Goal: Transaction & Acquisition: Purchase product/service

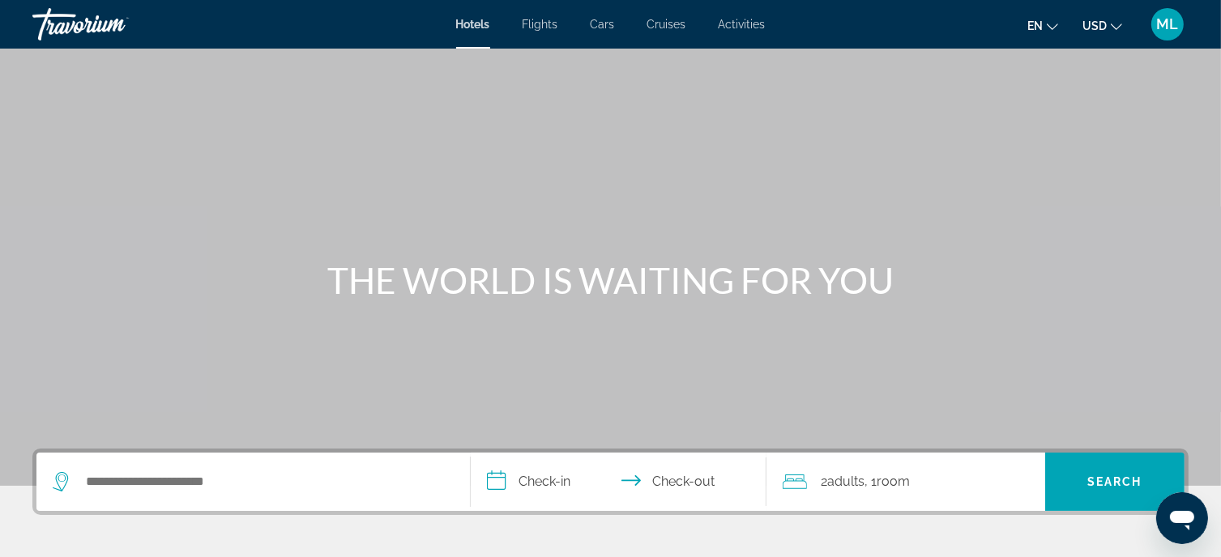
click at [1089, 23] on span "USD" at bounding box center [1094, 25] width 24 height 13
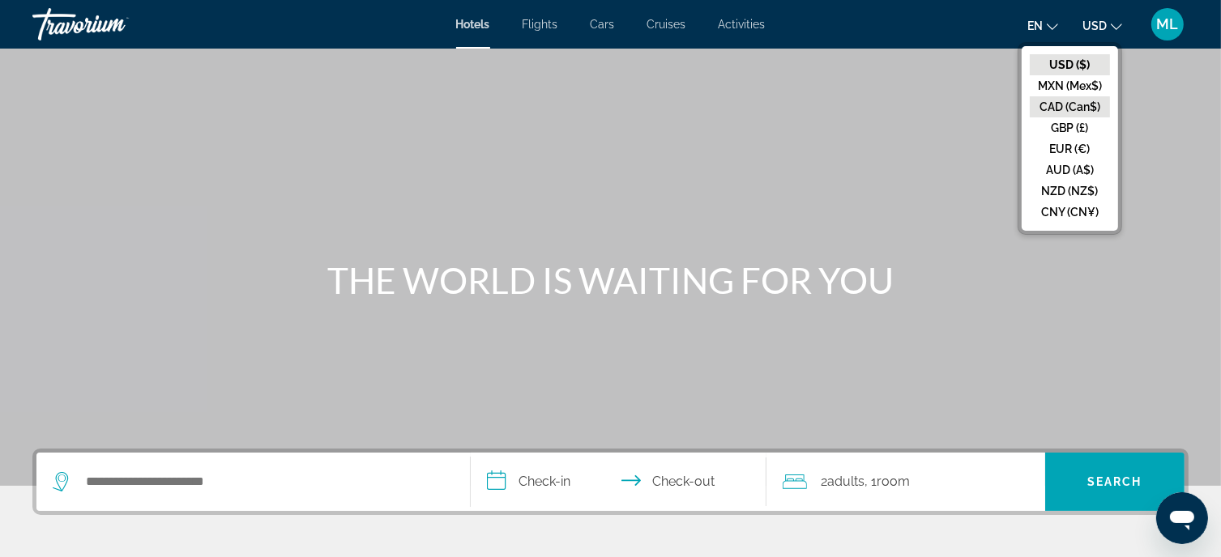
click at [1071, 102] on button "CAD (Can$)" at bounding box center [1070, 106] width 80 height 21
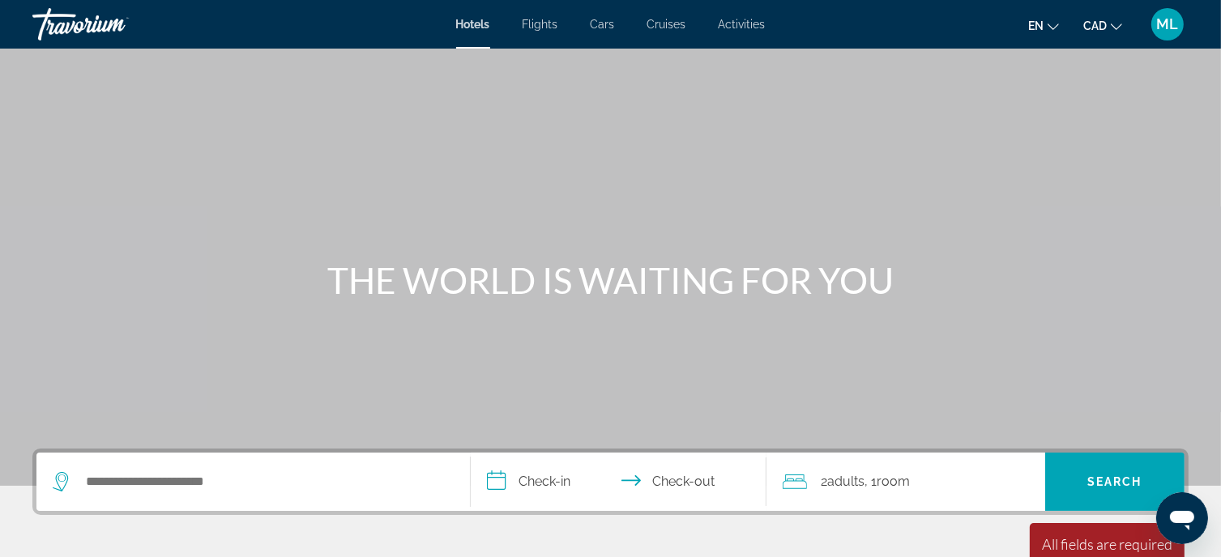
click at [1048, 28] on icon "Change language" at bounding box center [1053, 26] width 11 height 11
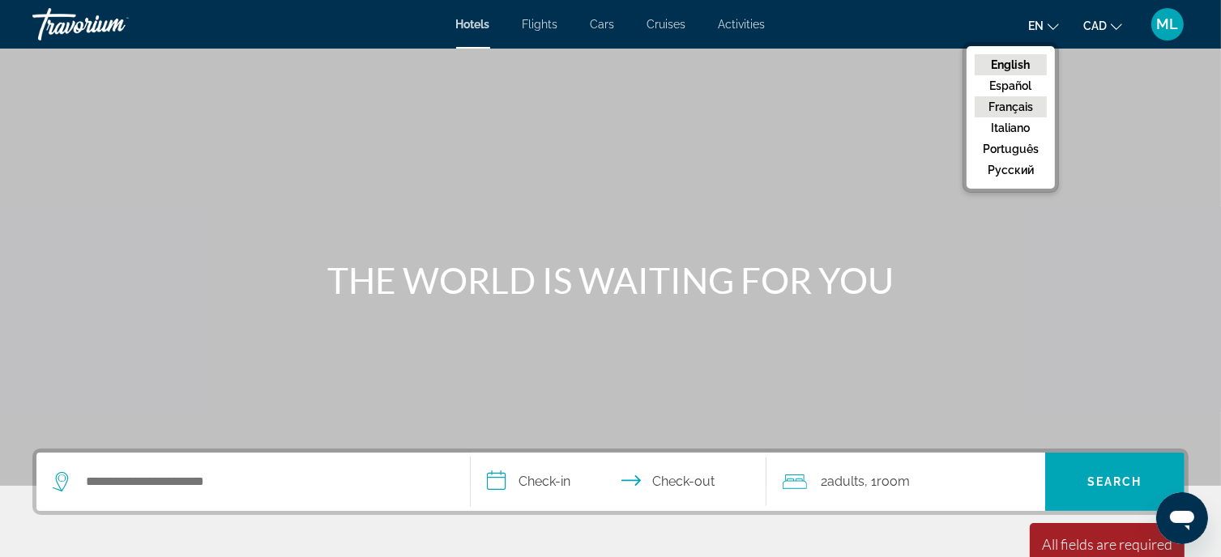
click at [1021, 108] on button "Français" at bounding box center [1011, 106] width 72 height 21
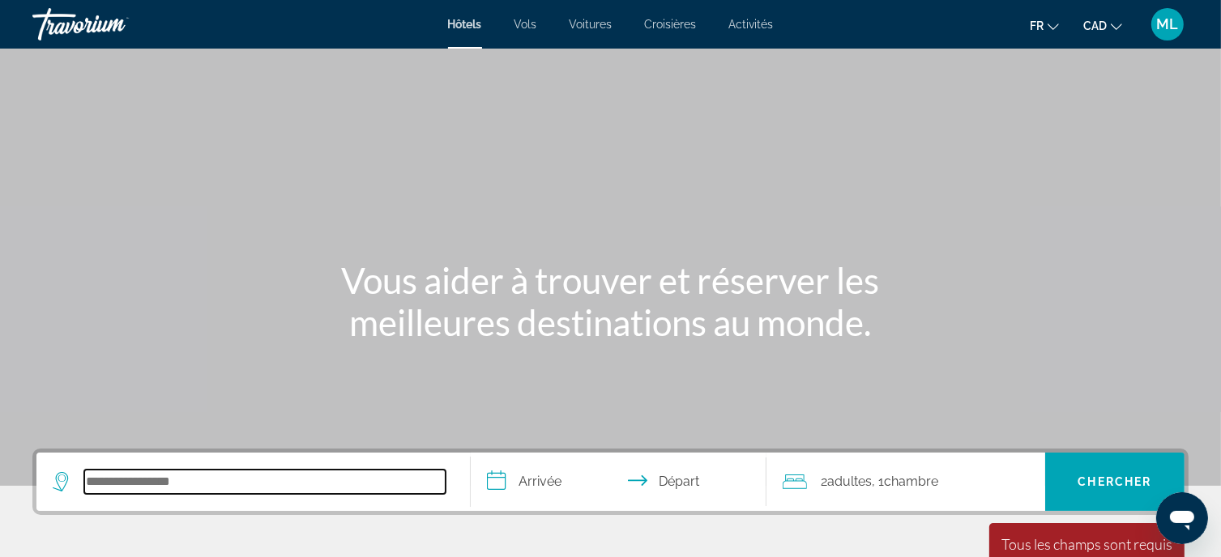
click at [177, 484] on input "Search hotel destination" at bounding box center [264, 482] width 361 height 24
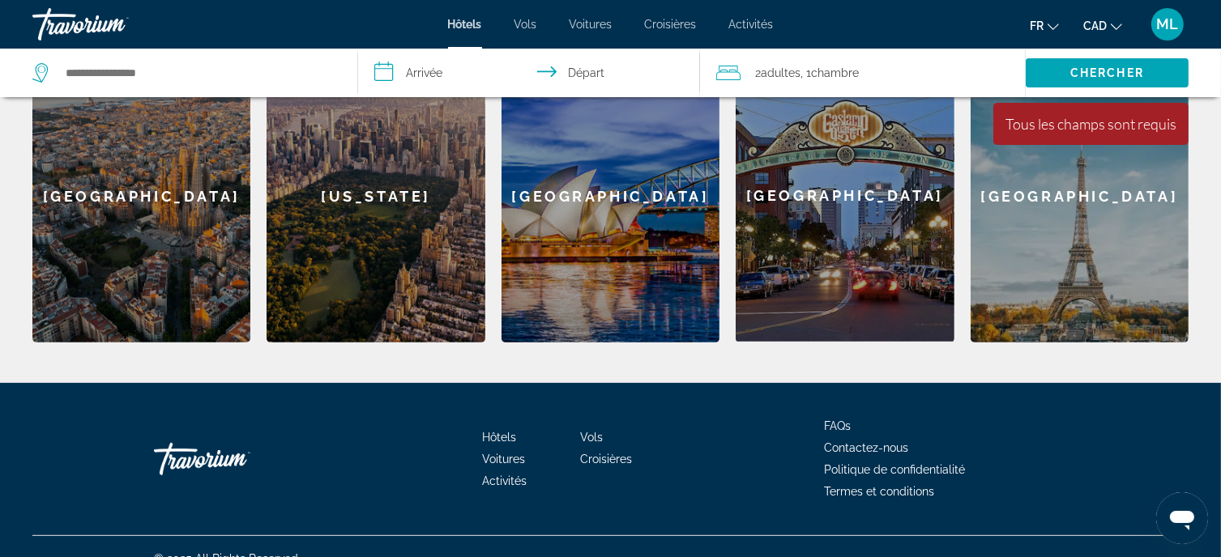
scroll to position [579, 0]
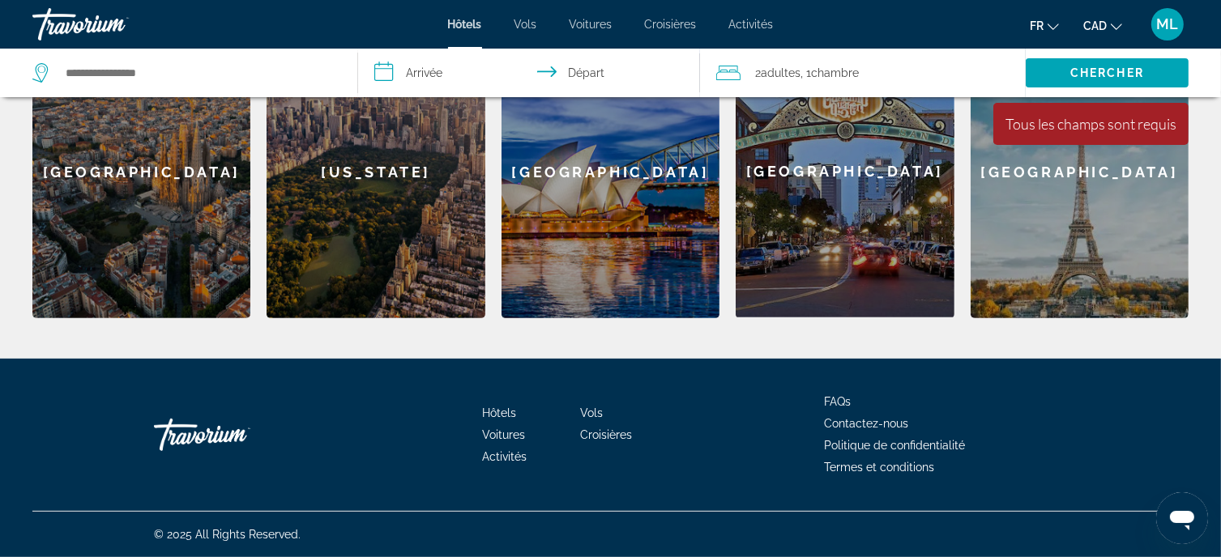
click at [589, 414] on span "Vols" at bounding box center [591, 413] width 23 height 13
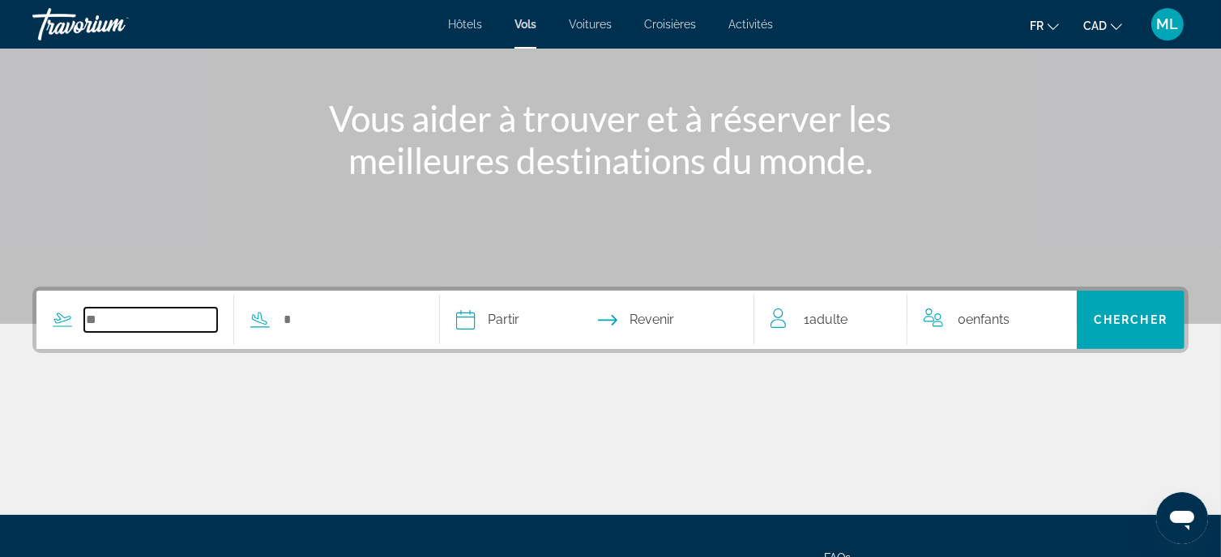
click at [173, 320] on input "Search widget" at bounding box center [150, 320] width 133 height 24
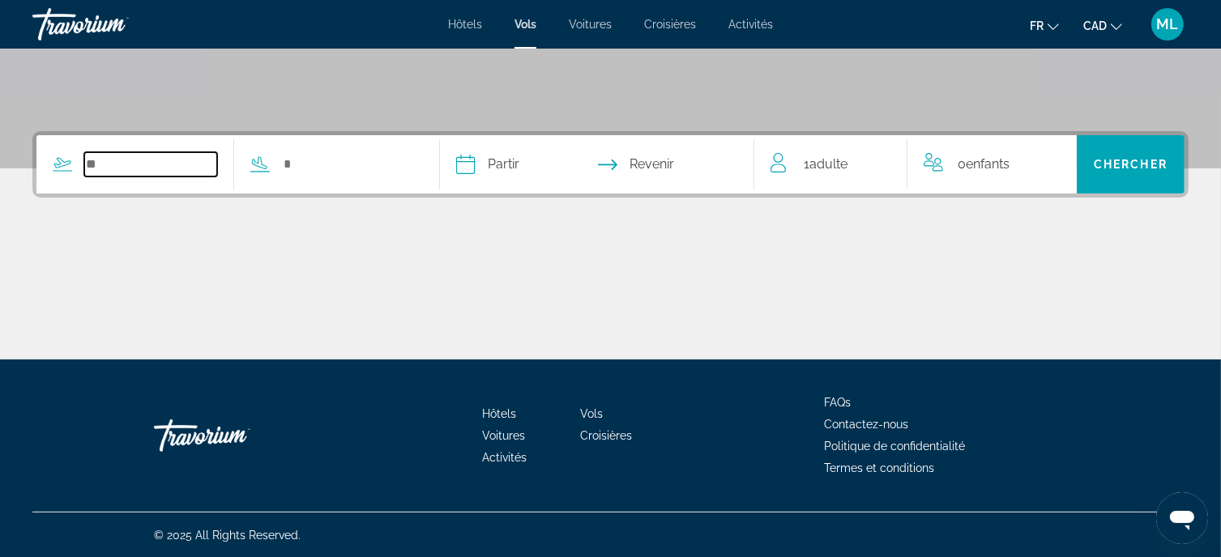
scroll to position [318, 0]
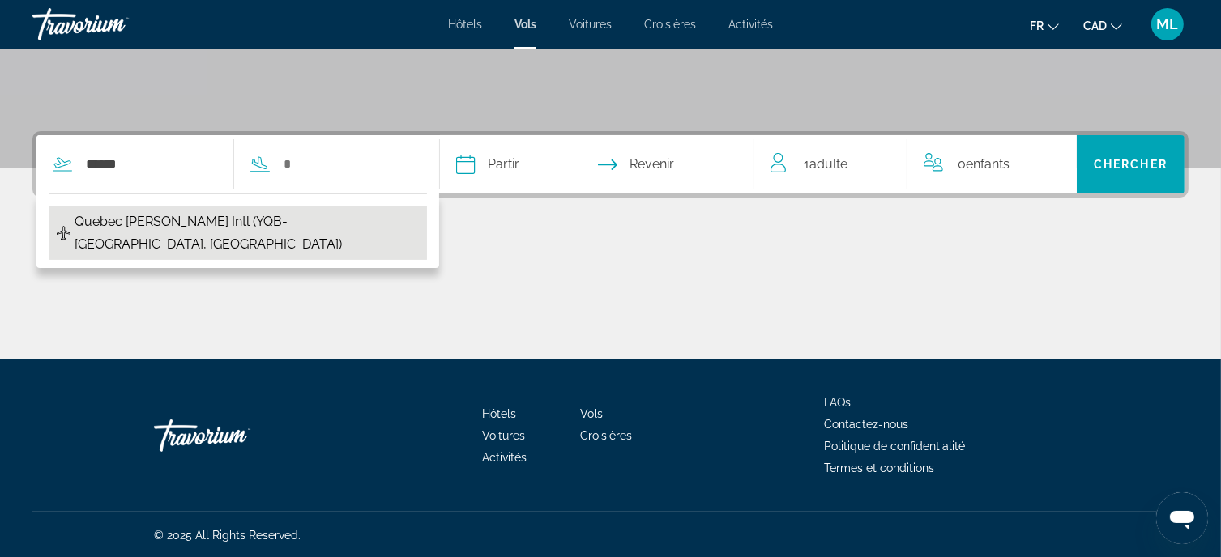
click at [143, 218] on span "Quebec [PERSON_NAME] Intl (YQB-[GEOGRAPHIC_DATA], [GEOGRAPHIC_DATA])" at bounding box center [247, 233] width 344 height 45
type input "**********"
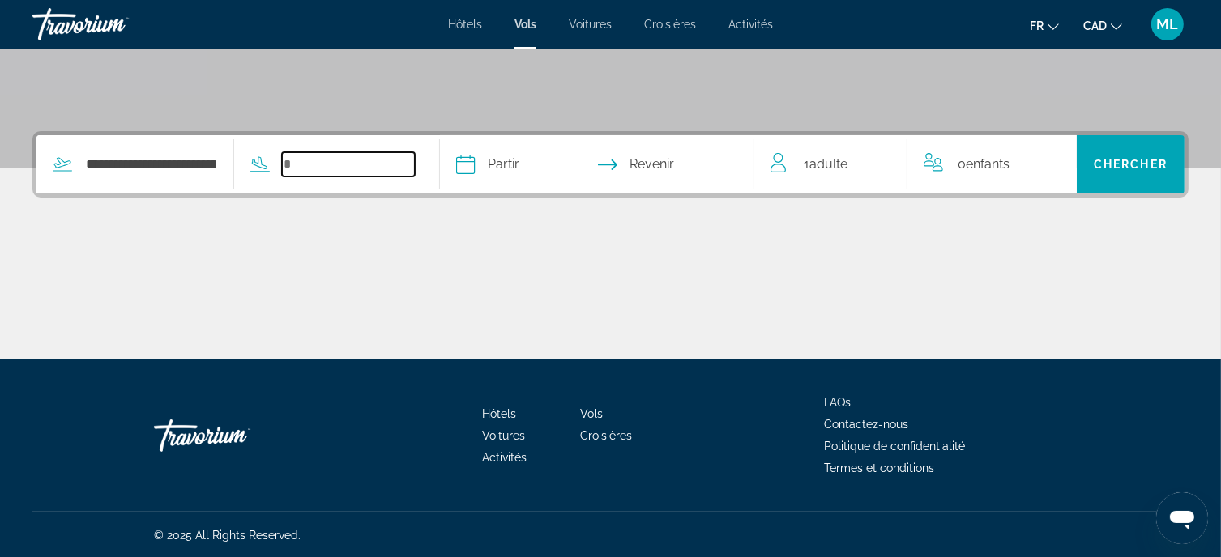
click at [324, 163] on input "Search widget" at bounding box center [348, 164] width 133 height 24
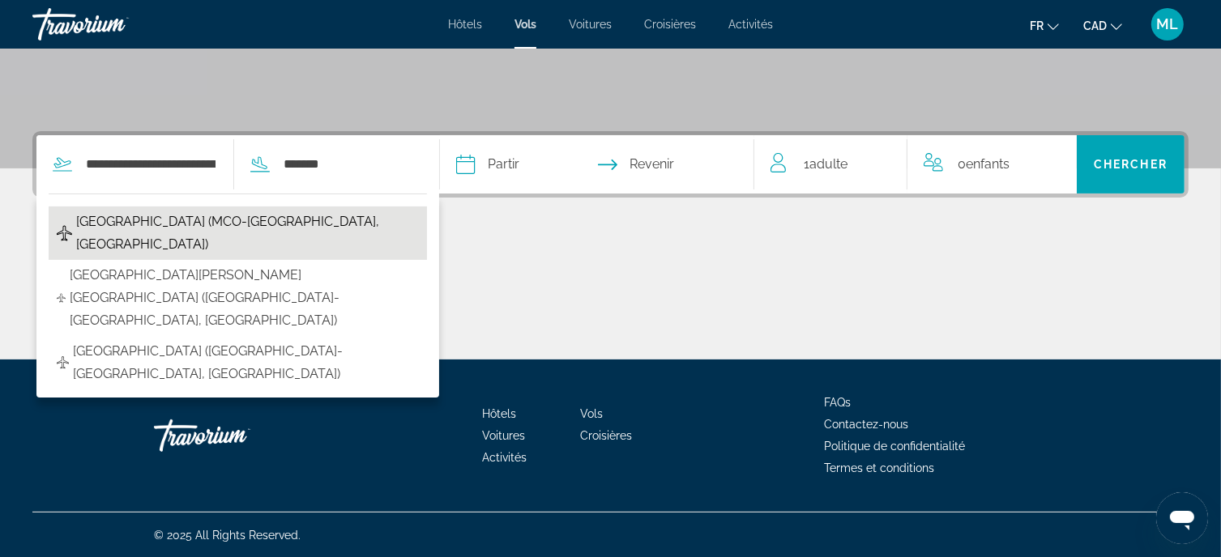
click at [340, 223] on span "[GEOGRAPHIC_DATA] (MCO-[GEOGRAPHIC_DATA], [GEOGRAPHIC_DATA])" at bounding box center [247, 233] width 343 height 45
type input "**********"
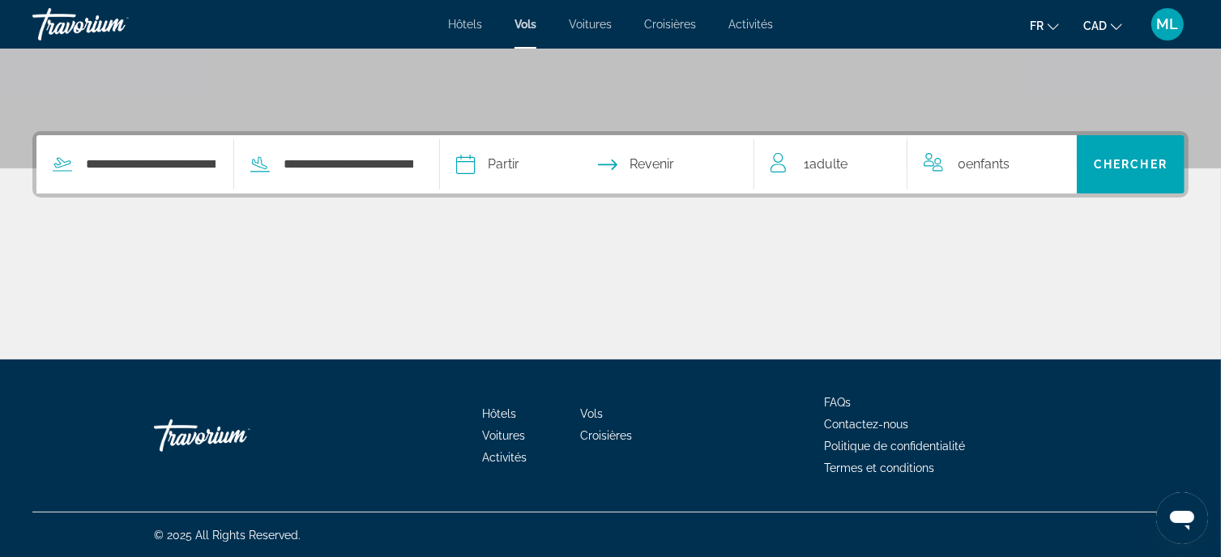
click at [548, 167] on input "Depart date" at bounding box center [530, 166] width 156 height 63
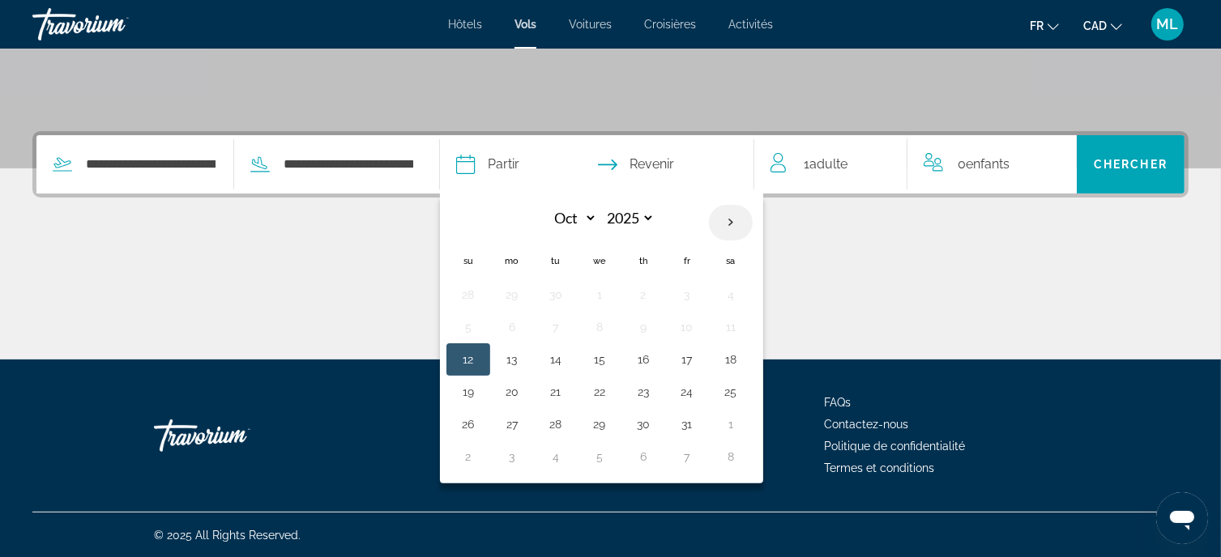
click at [753, 223] on th "Next month" at bounding box center [731, 223] width 44 height 36
select select "*"
select select "****"
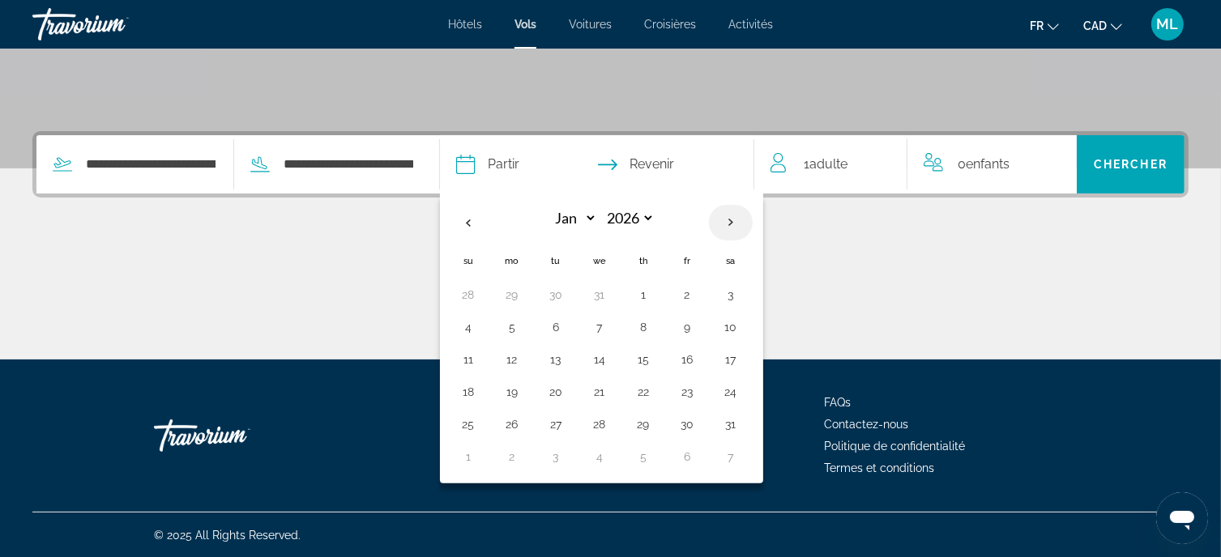
click at [753, 223] on th "Next month" at bounding box center [731, 223] width 44 height 36
select select "*"
click at [613, 386] on button "22" at bounding box center [600, 392] width 26 height 23
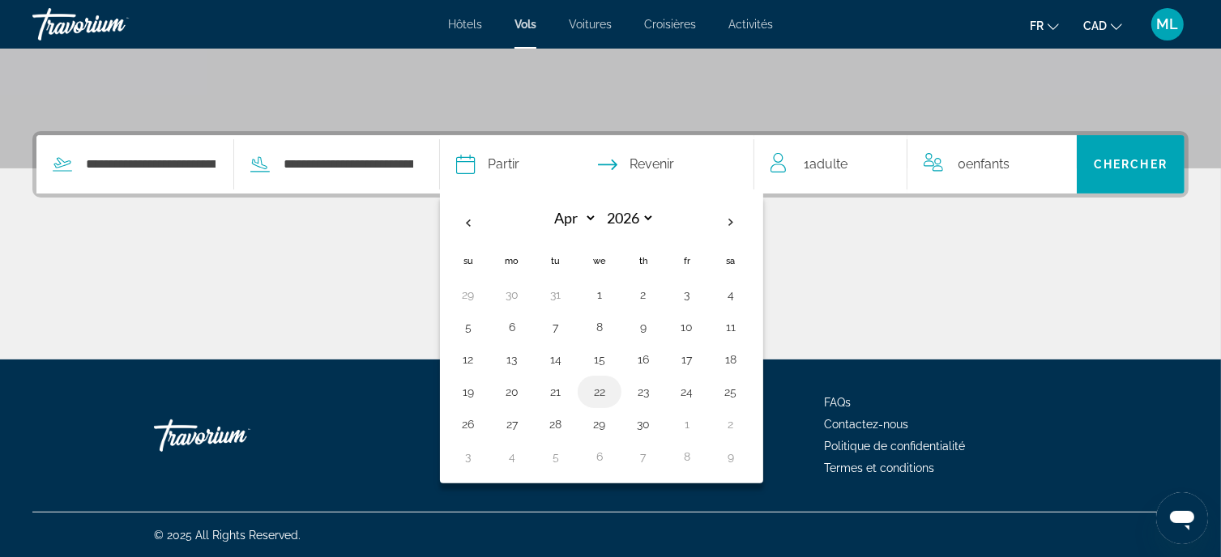
type input "**********"
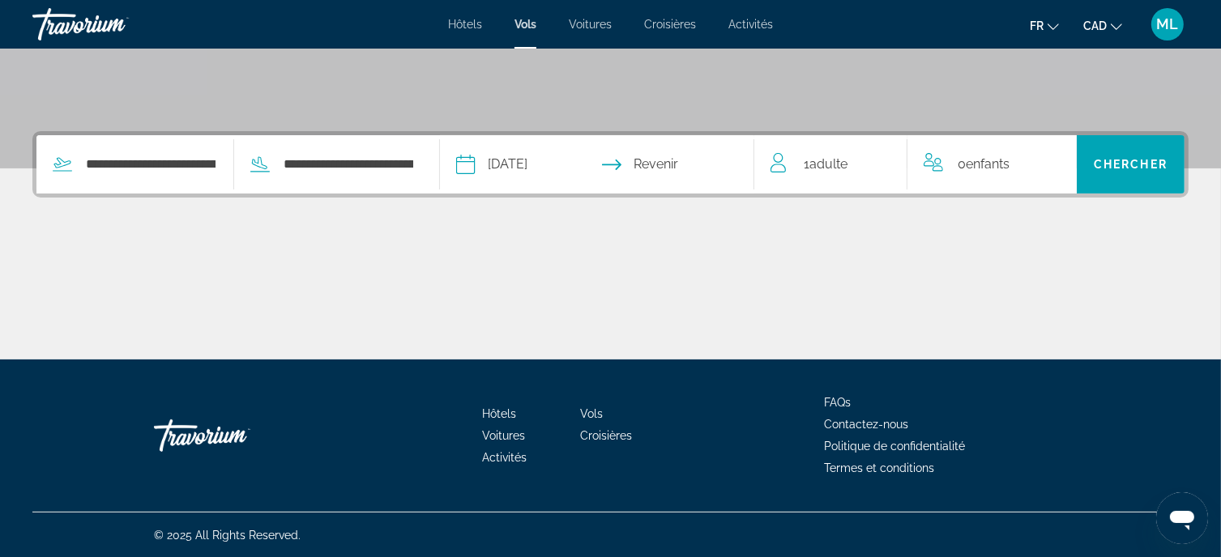
click at [696, 168] on input "Return date" at bounding box center [683, 166] width 156 height 63
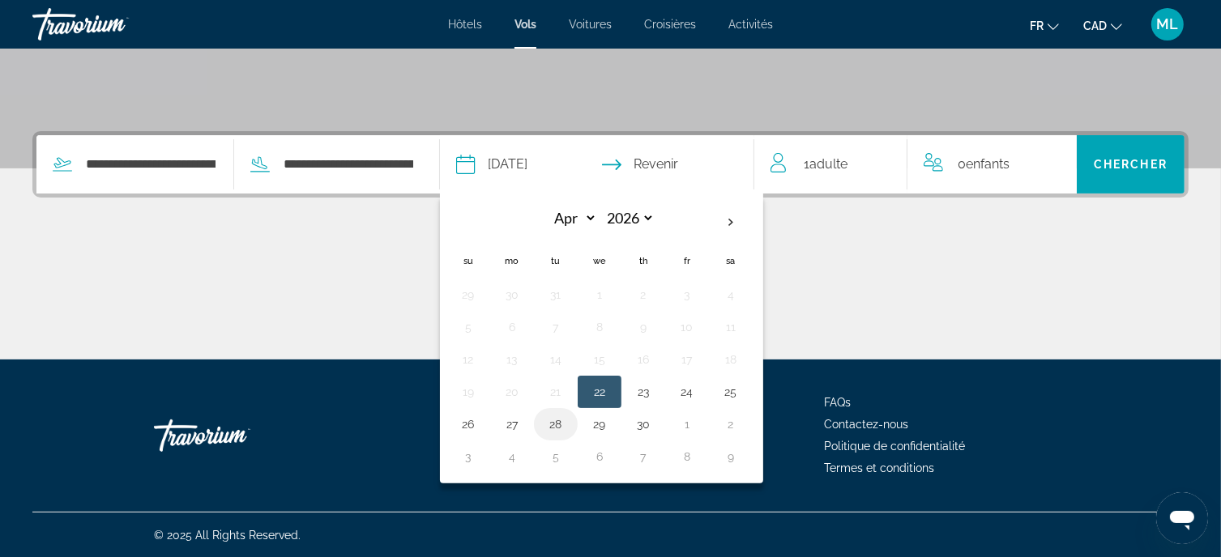
click at [569, 417] on button "28" at bounding box center [556, 424] width 26 height 23
type input "**********"
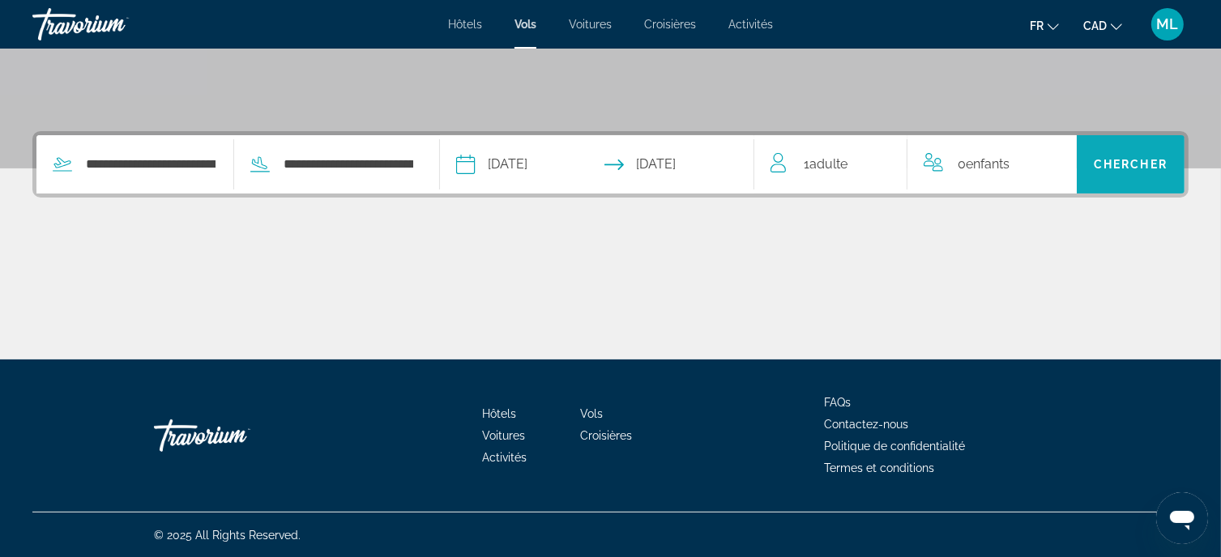
click at [1138, 170] on span "Search" at bounding box center [1131, 164] width 108 height 39
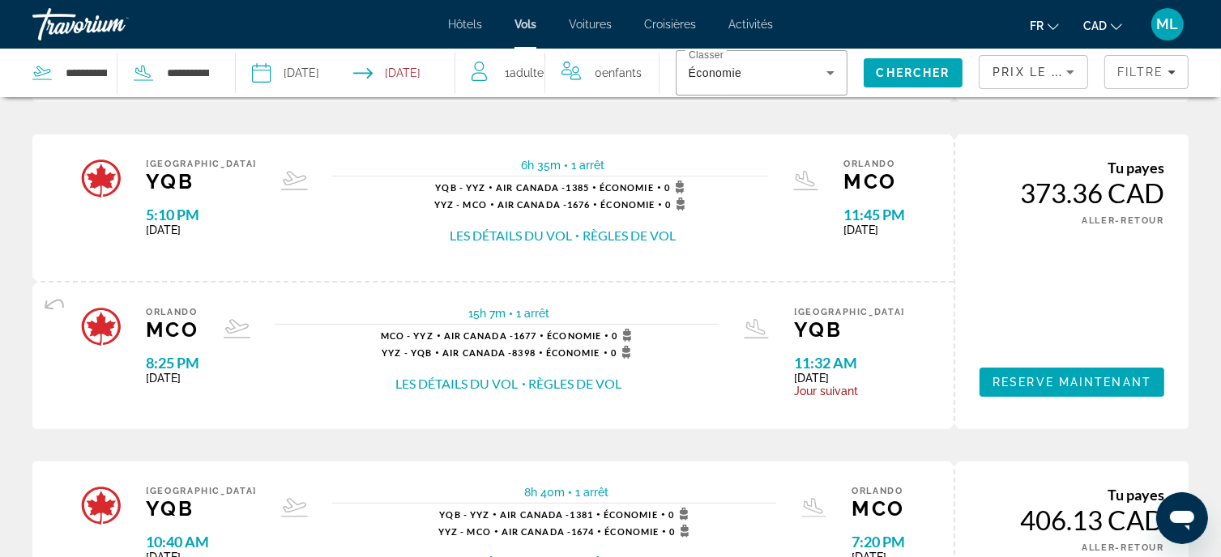
scroll to position [199, 0]
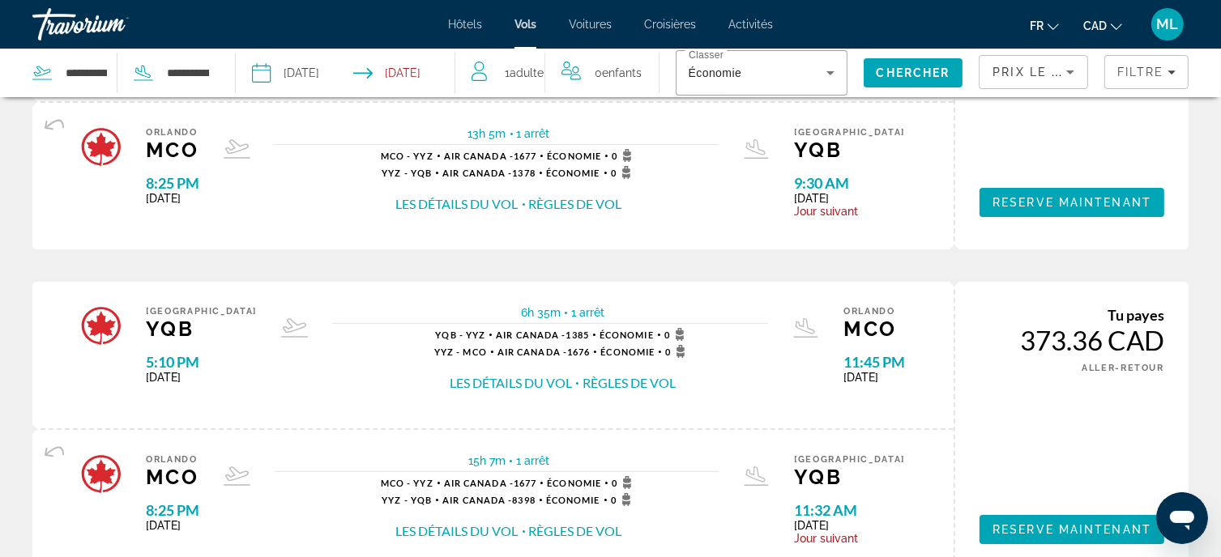
click at [1073, 70] on icon "Sort by" at bounding box center [1070, 72] width 8 height 4
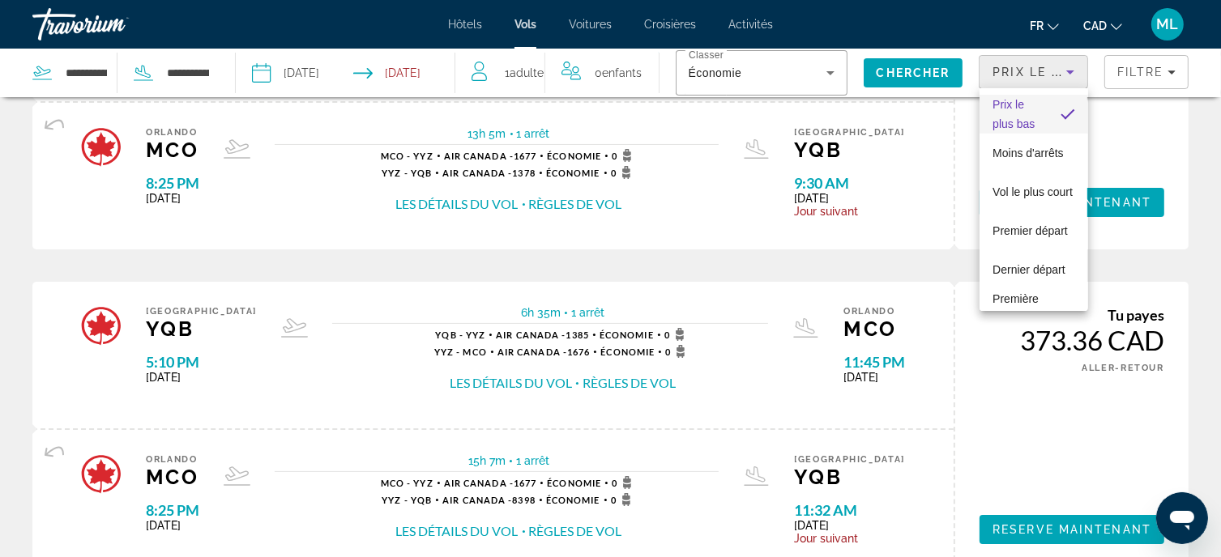
click at [1073, 70] on div at bounding box center [610, 278] width 1221 height 557
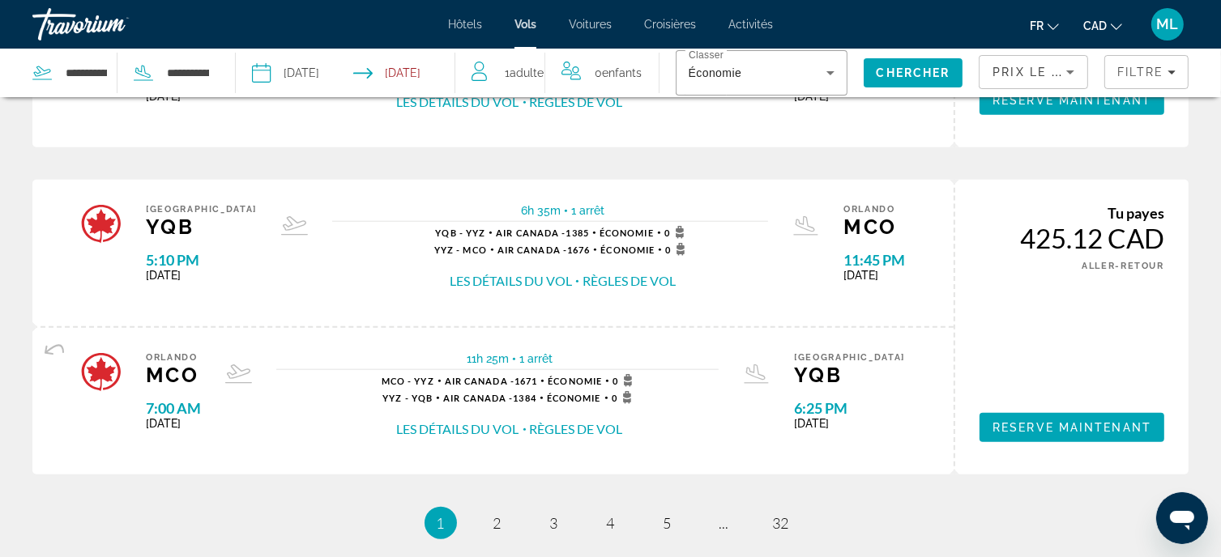
scroll to position [1620, 0]
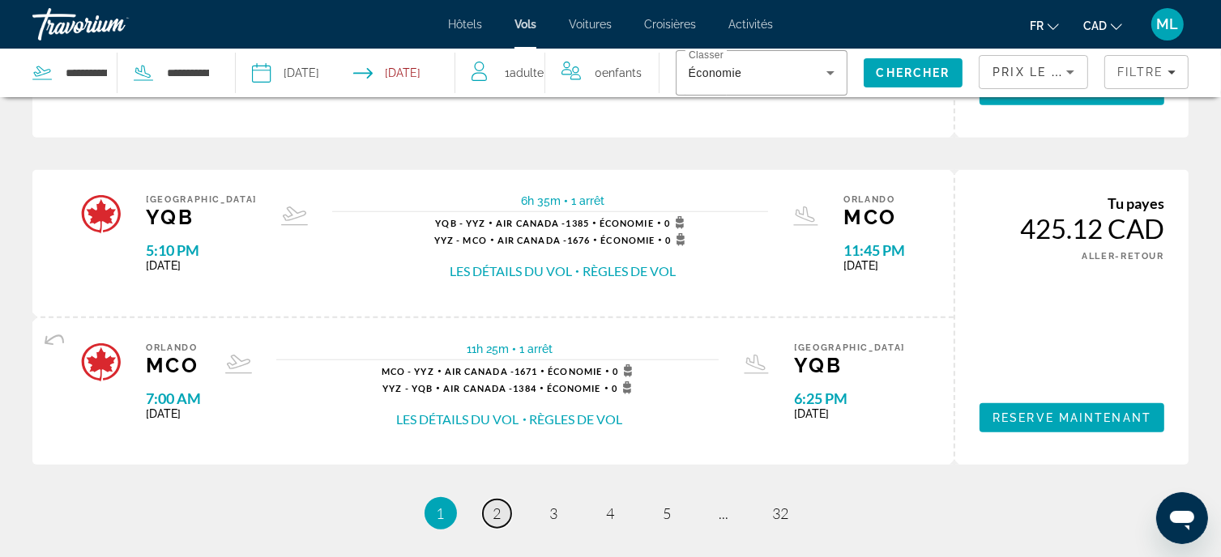
click at [493, 508] on span "2" at bounding box center [497, 514] width 8 height 18
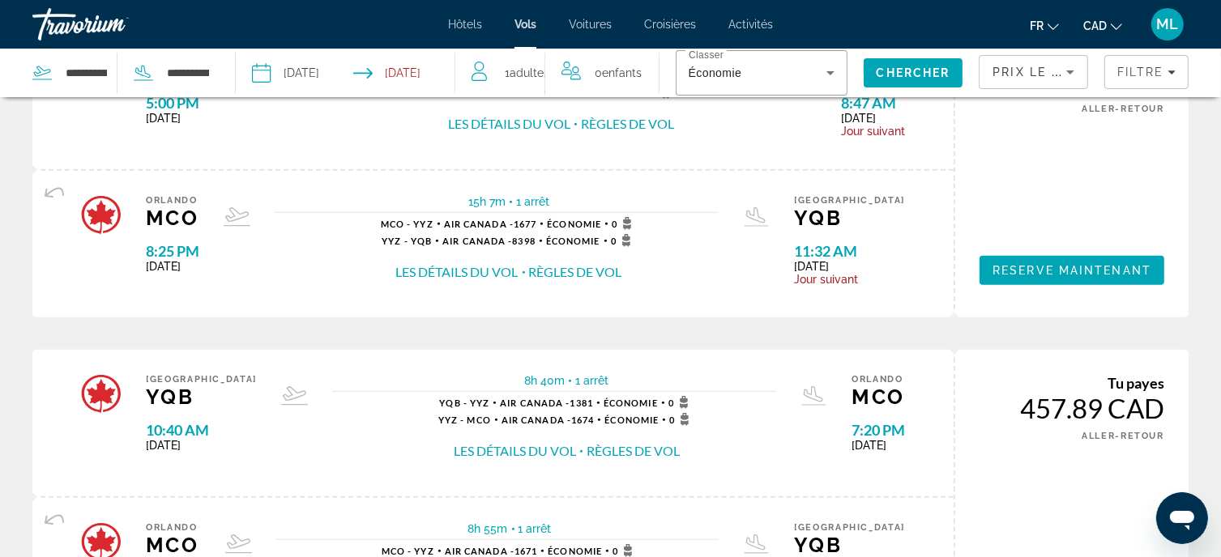
scroll to position [1296, 0]
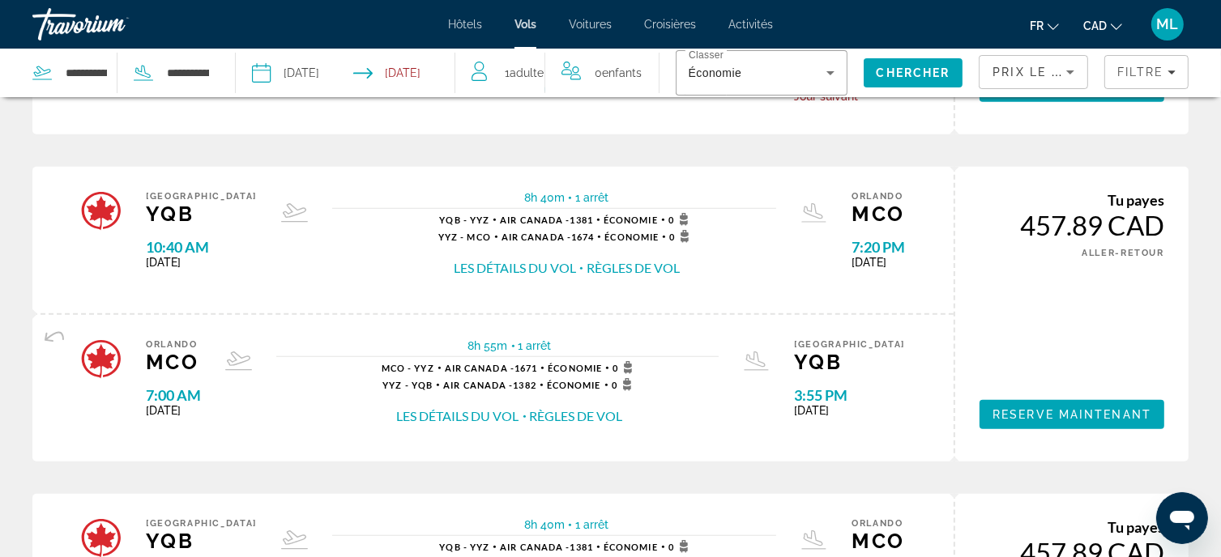
click at [525, 264] on button "Les détails du vol" at bounding box center [515, 268] width 122 height 18
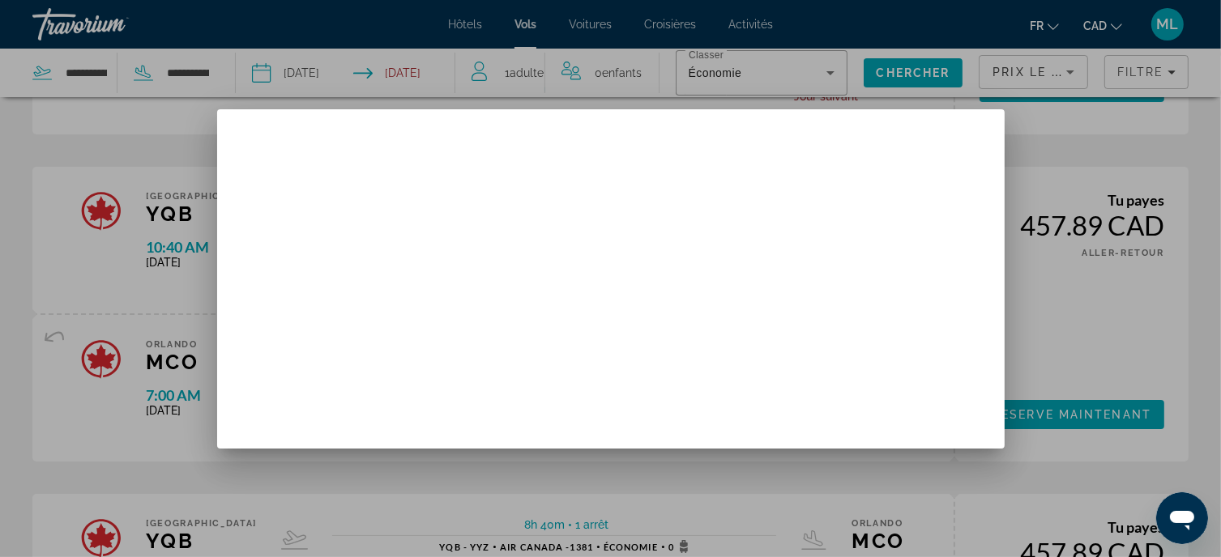
scroll to position [0, 0]
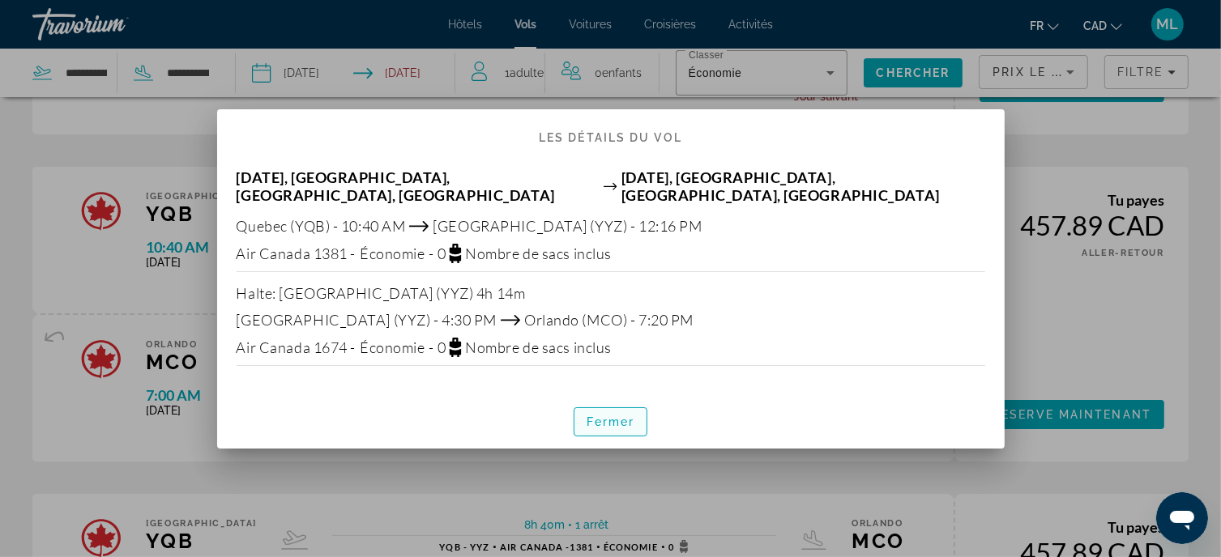
click at [633, 416] on span "Fermer" at bounding box center [611, 422] width 49 height 13
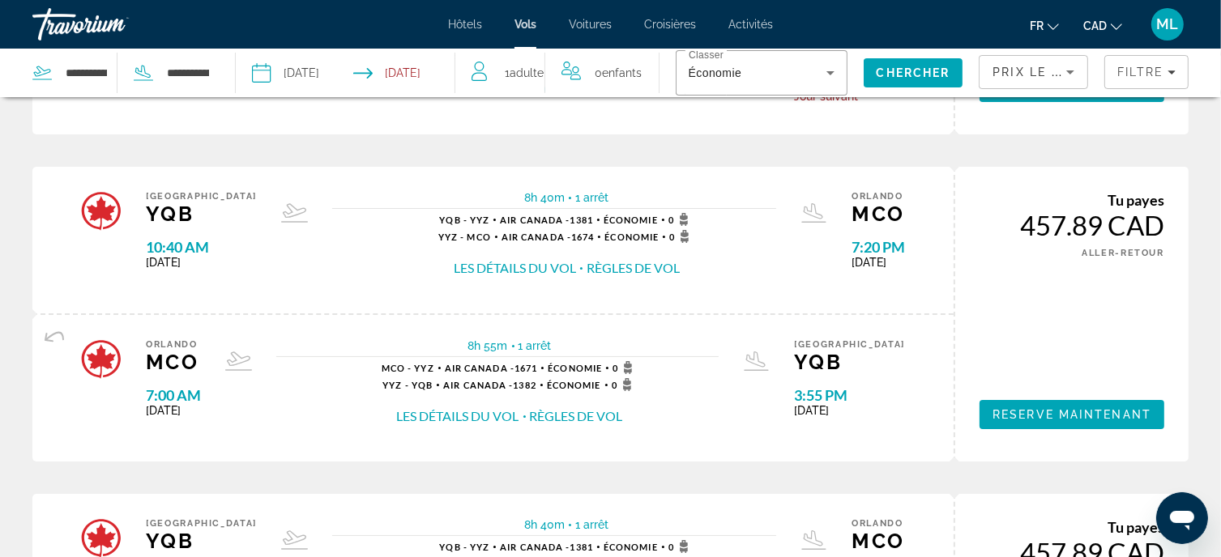
scroll to position [1296, 0]
click at [1016, 408] on span "Reserve maintenant" at bounding box center [1072, 414] width 159 height 13
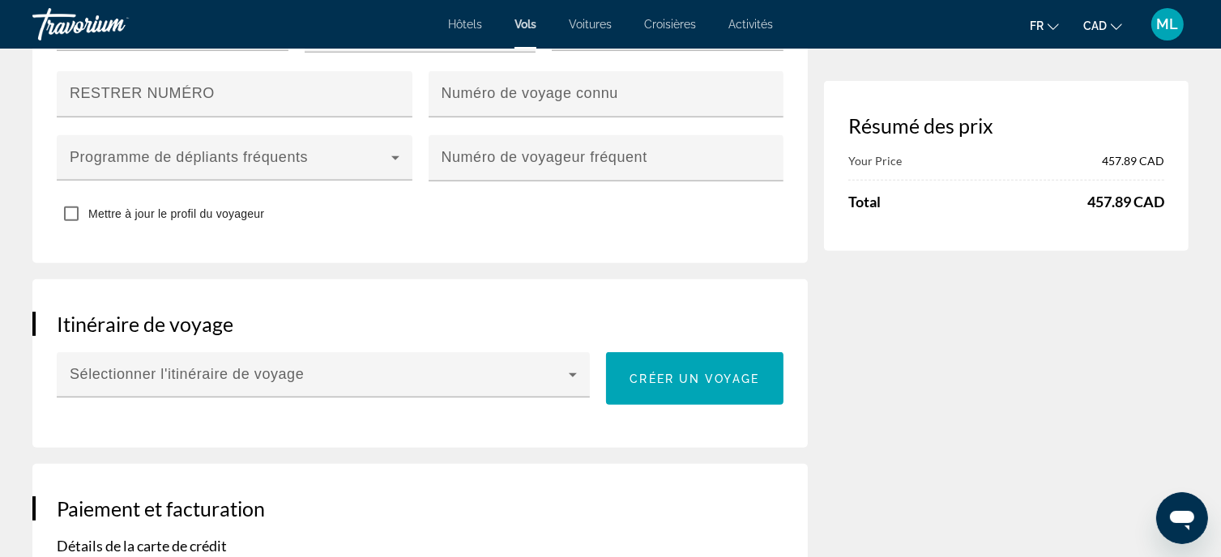
scroll to position [810, 0]
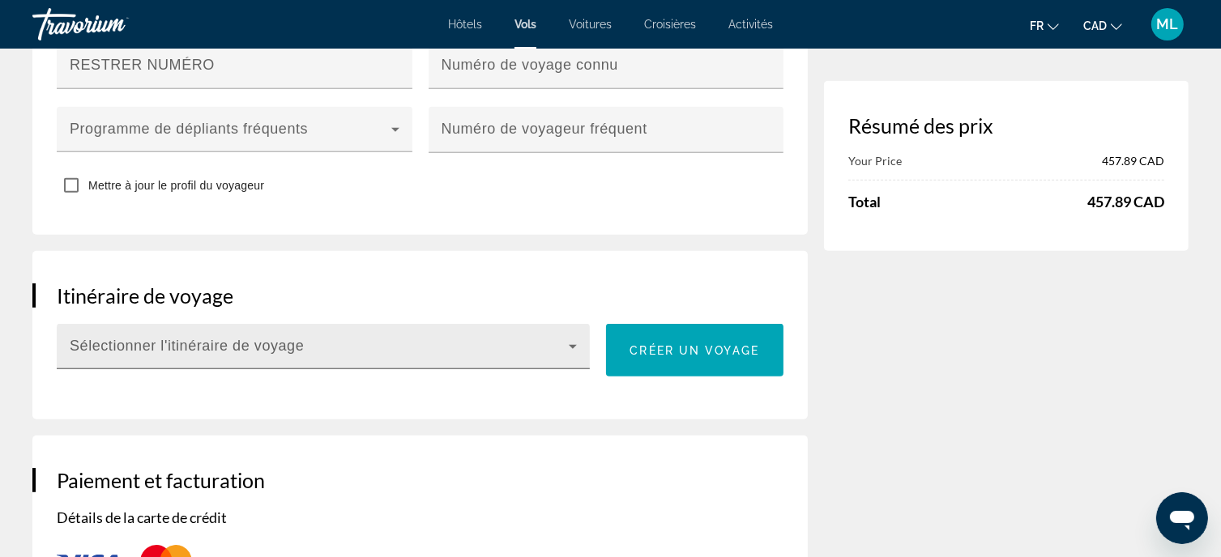
click at [374, 344] on div "Sélectionner l'itinéraire de voyage" at bounding box center [323, 346] width 507 height 45
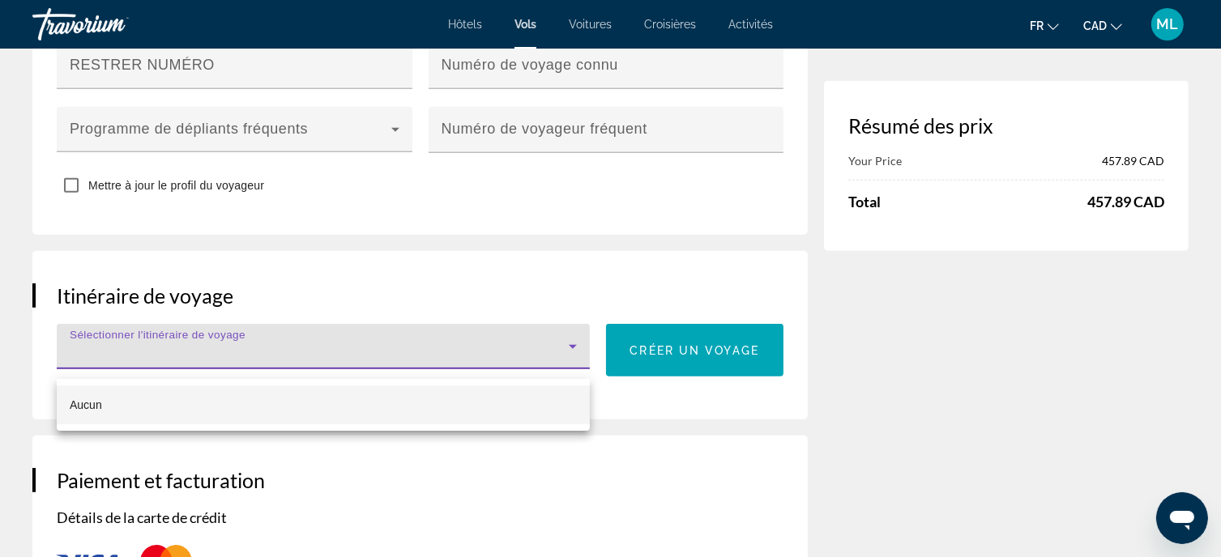
click at [374, 344] on div at bounding box center [610, 278] width 1221 height 557
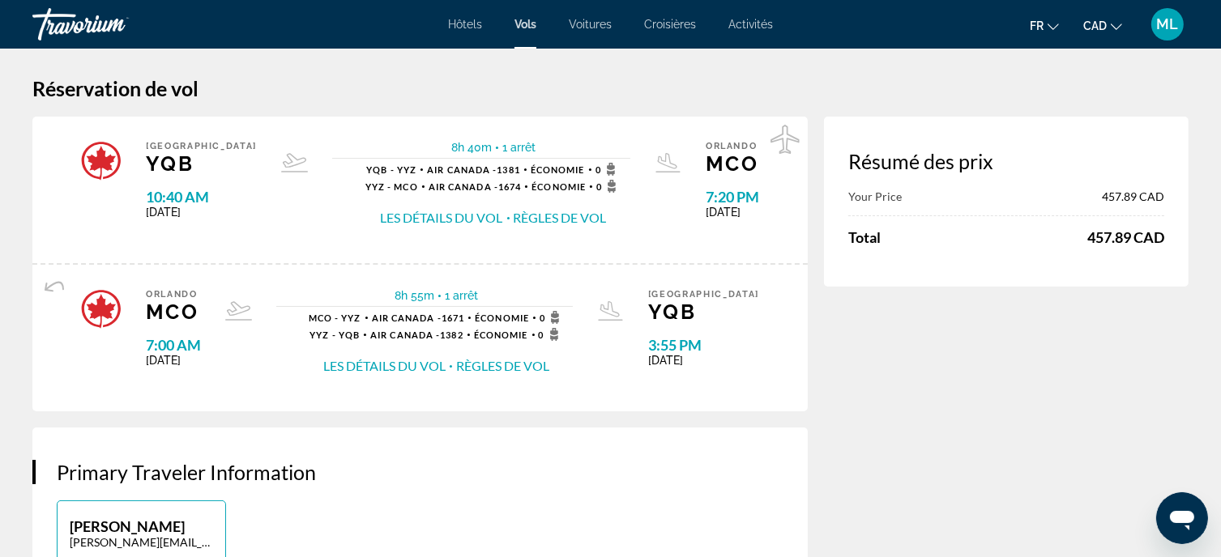
scroll to position [0, 0]
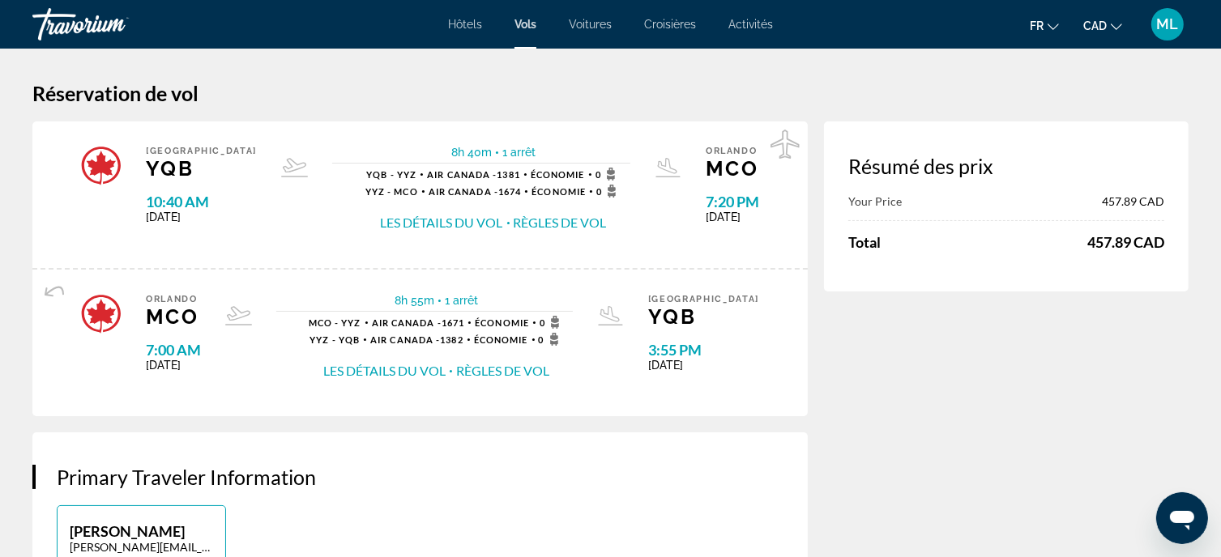
click at [395, 380] on button "Les détails du vol" at bounding box center [384, 371] width 122 height 18
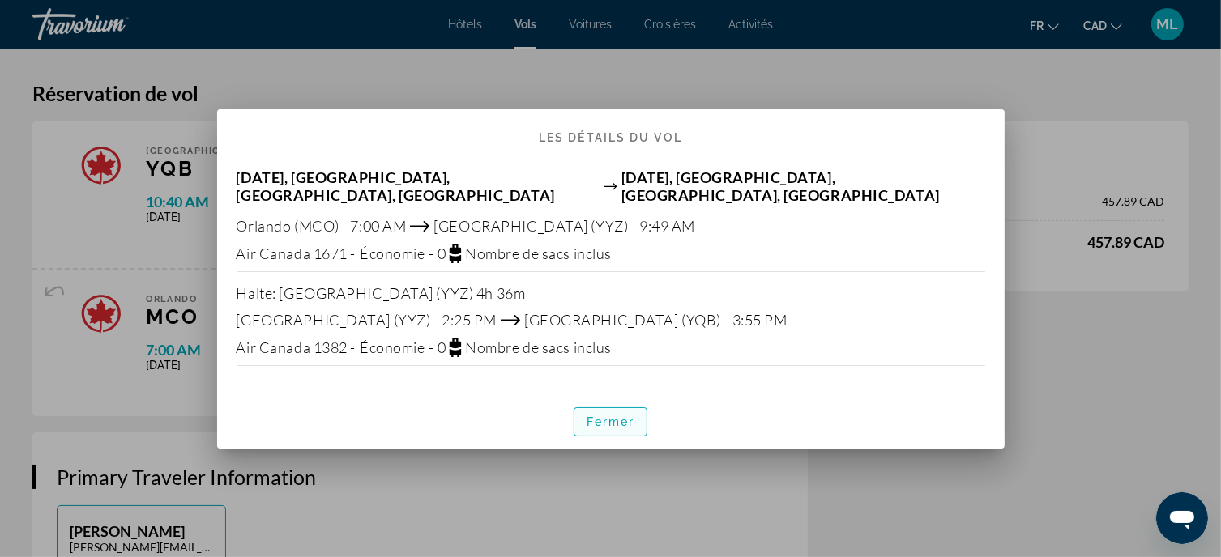
click at [600, 416] on span "Fermer" at bounding box center [611, 422] width 49 height 13
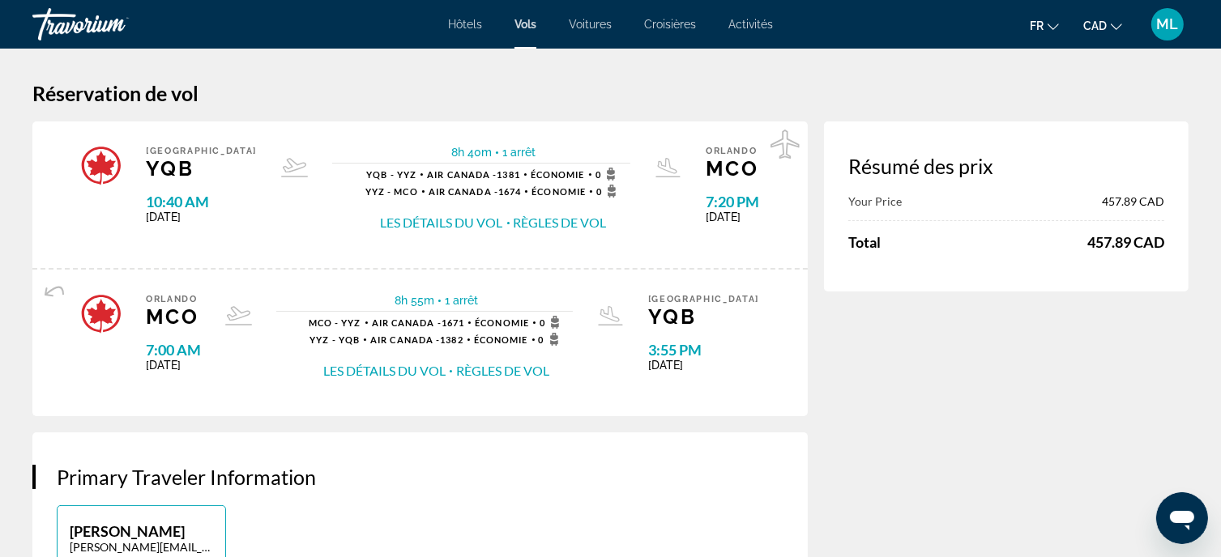
click at [467, 23] on span "Hôtels" at bounding box center [465, 24] width 34 height 13
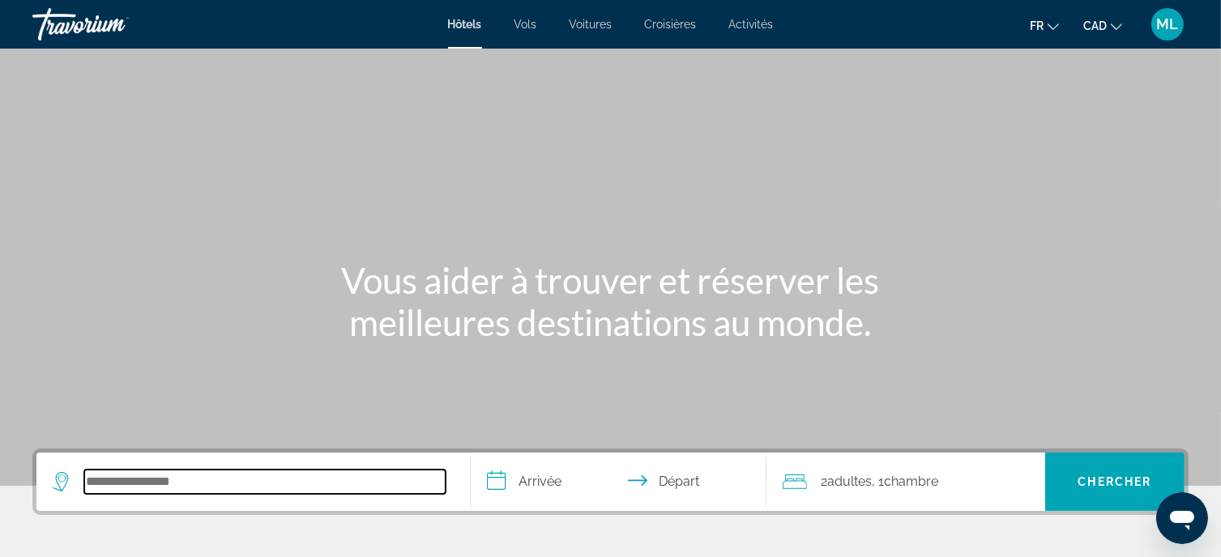
click at [207, 487] on input "Search hotel destination" at bounding box center [264, 482] width 361 height 24
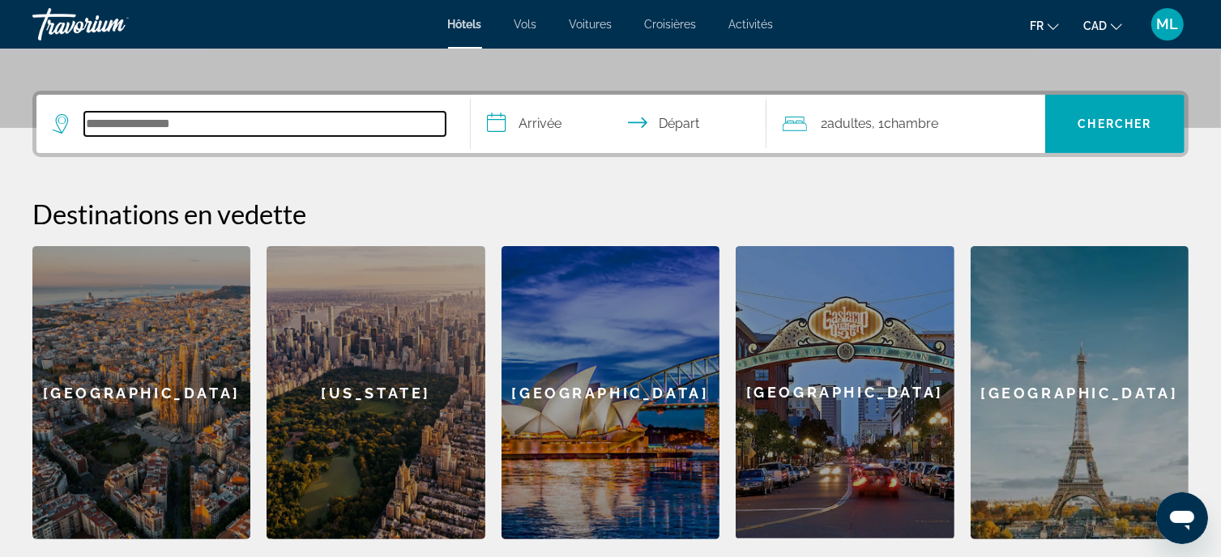
scroll to position [395, 0]
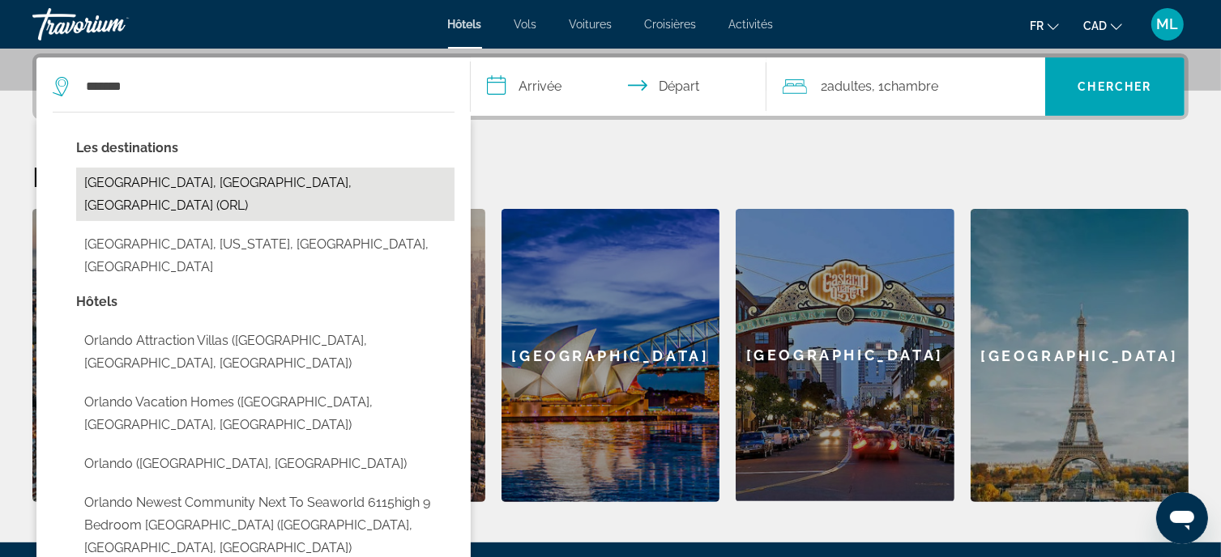
click at [216, 185] on button "[GEOGRAPHIC_DATA], [GEOGRAPHIC_DATA], [GEOGRAPHIC_DATA] (ORL)" at bounding box center [265, 194] width 378 height 53
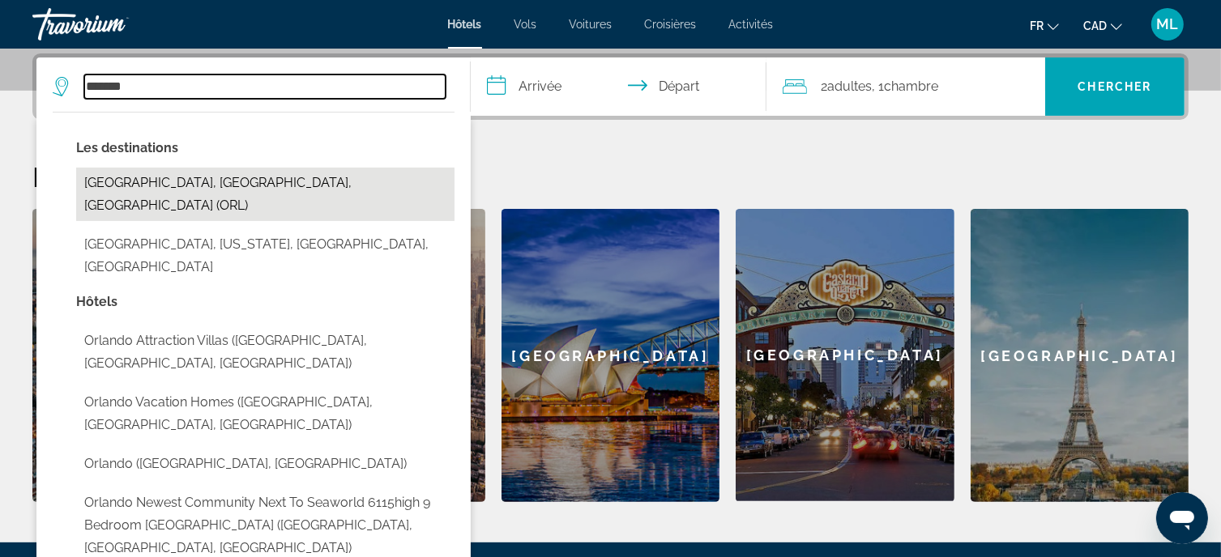
type input "**********"
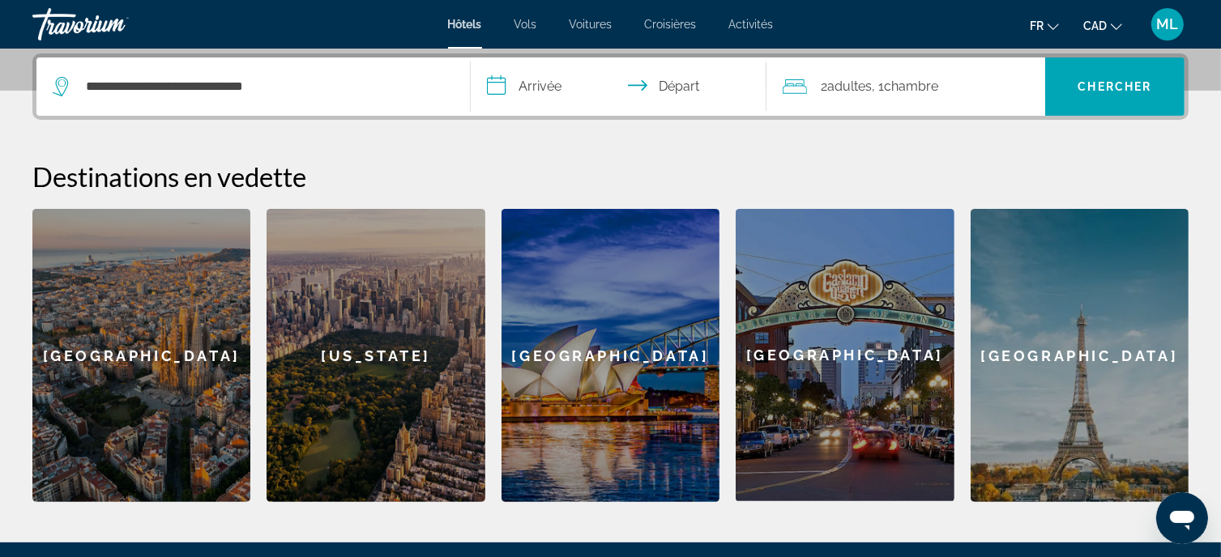
click at [552, 77] on input "**********" at bounding box center [621, 89] width 301 height 63
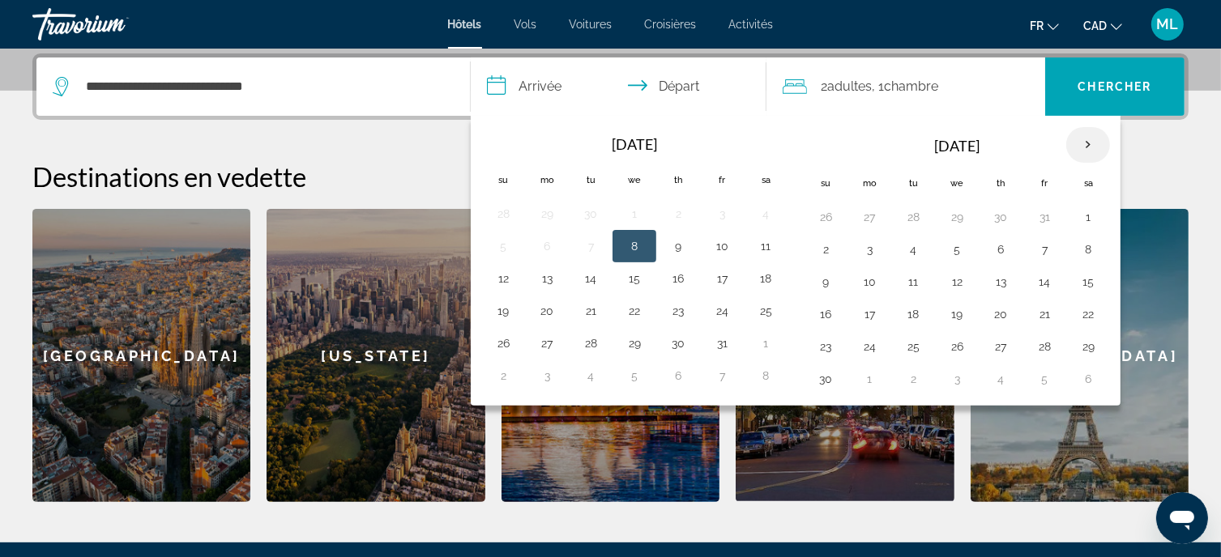
click at [1082, 142] on th "Next month" at bounding box center [1088, 145] width 44 height 36
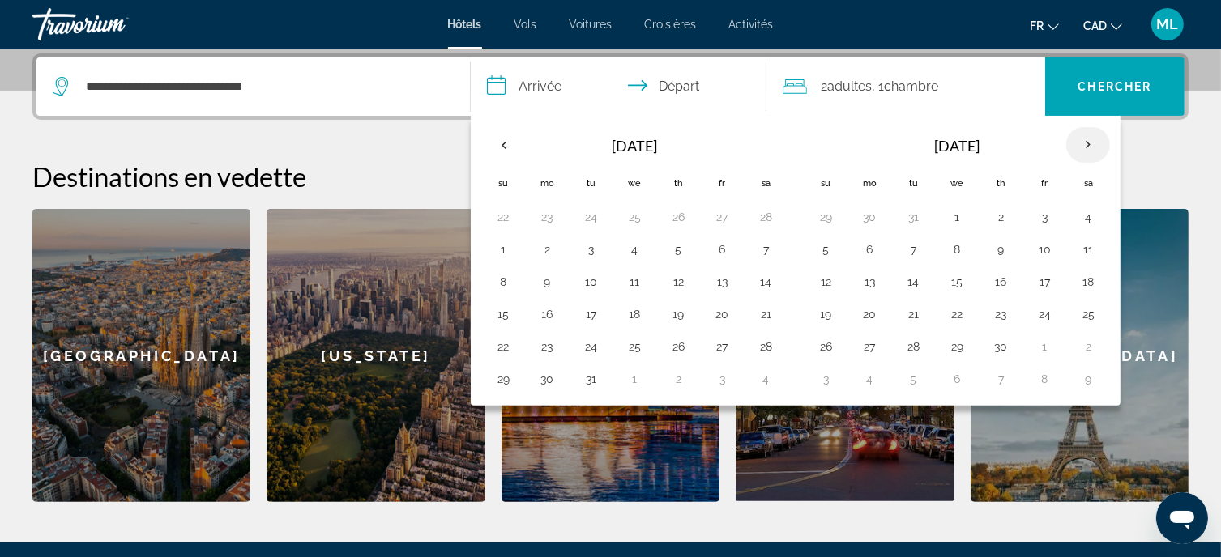
click at [1082, 142] on th "Next month" at bounding box center [1088, 145] width 44 height 36
click at [640, 310] on button "22" at bounding box center [634, 314] width 26 height 23
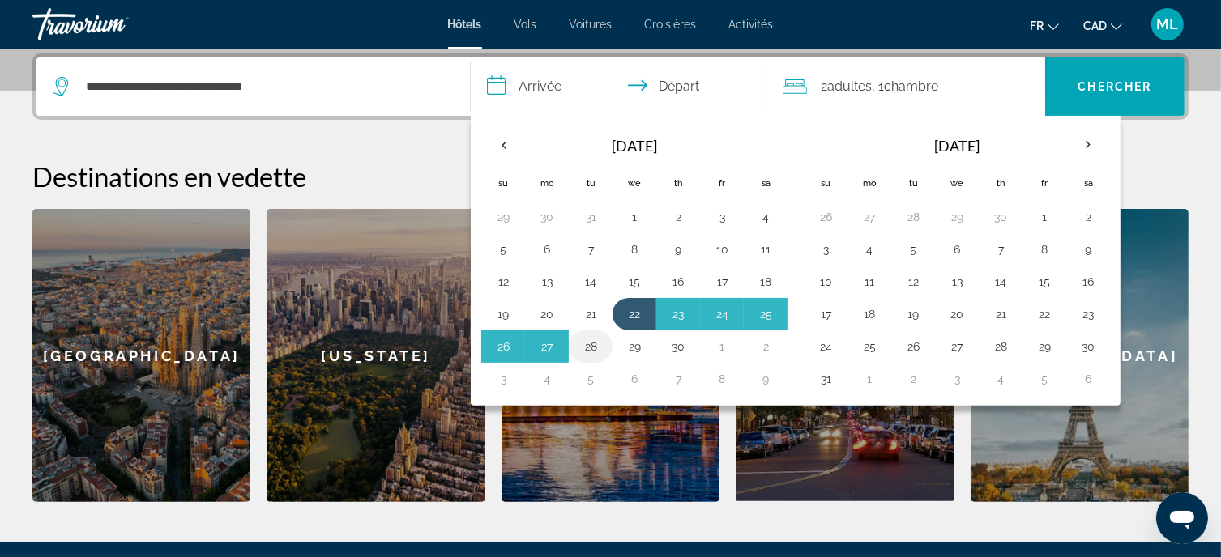
click at [596, 344] on button "28" at bounding box center [591, 346] width 26 height 23
type input "**********"
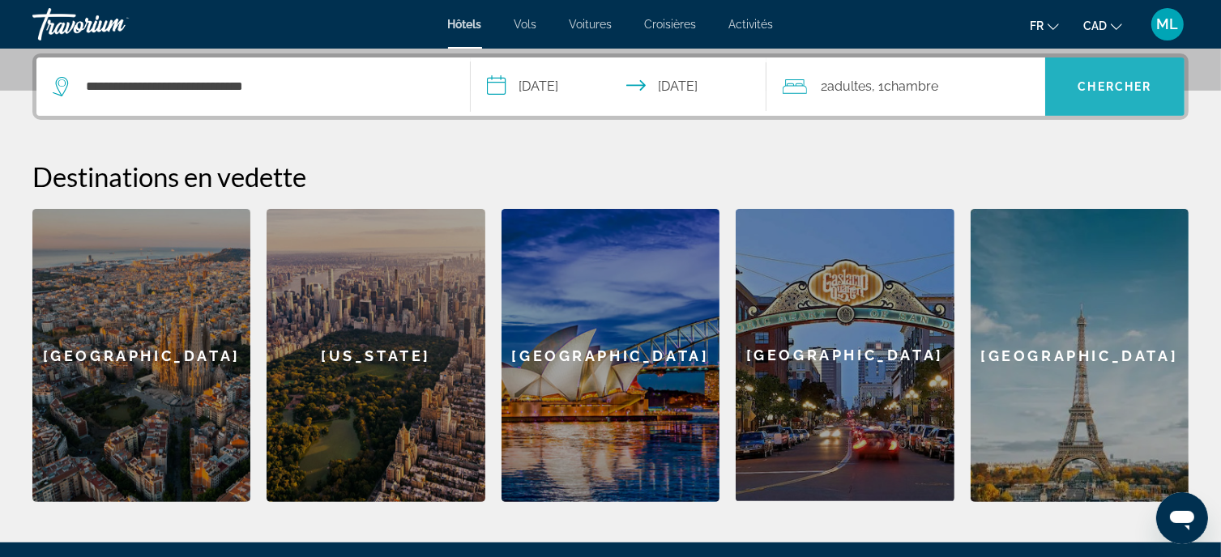
click at [1092, 83] on span "Chercher" at bounding box center [1115, 86] width 74 height 13
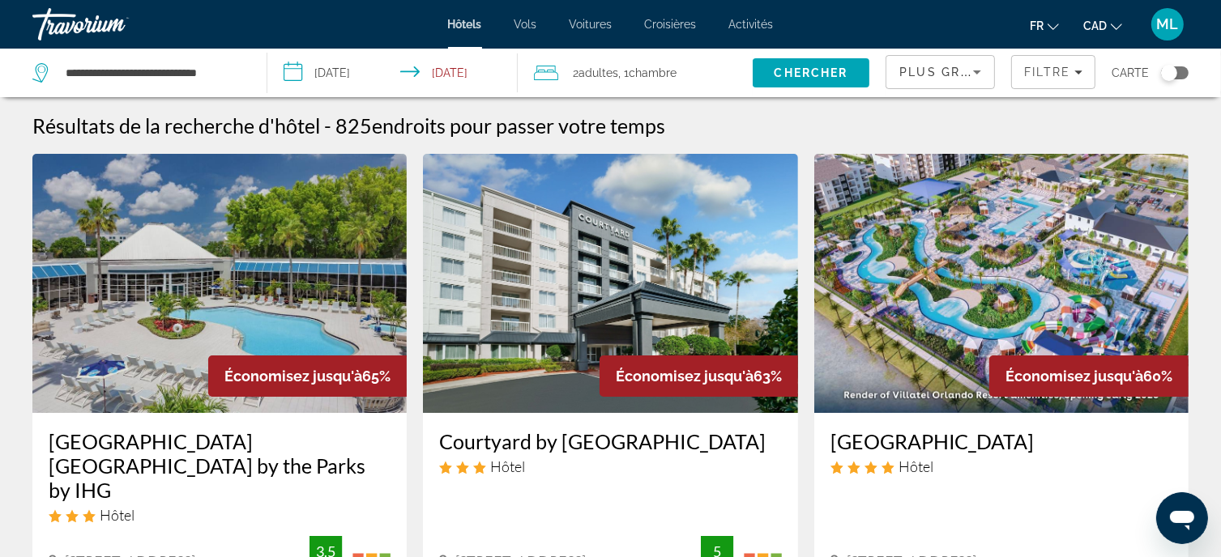
click at [937, 75] on span "Plus grandes économies" at bounding box center [996, 72] width 194 height 13
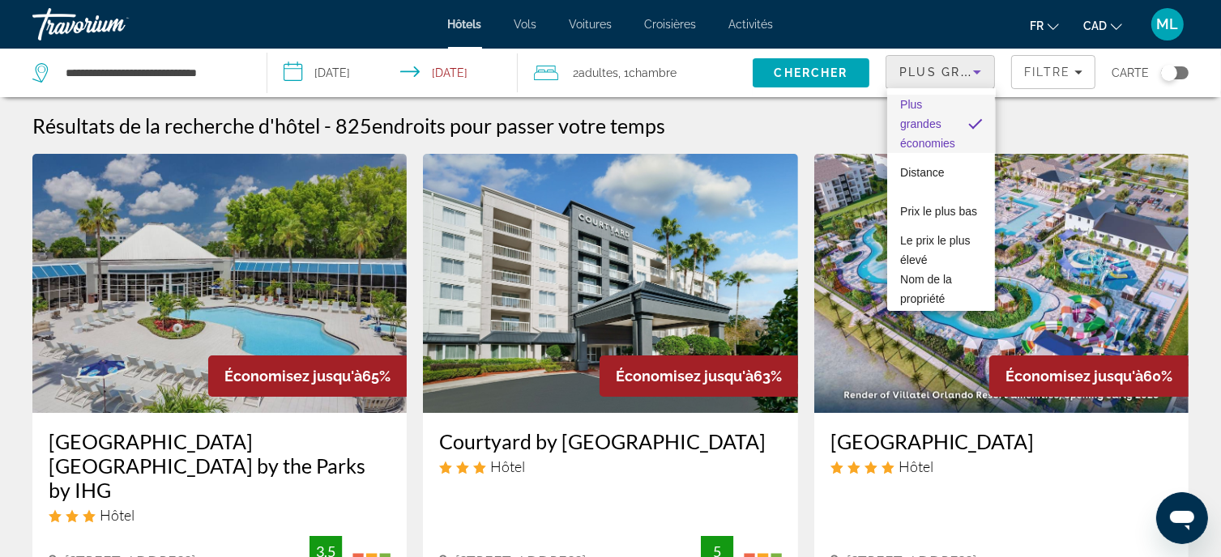
click at [937, 75] on div at bounding box center [610, 278] width 1221 height 557
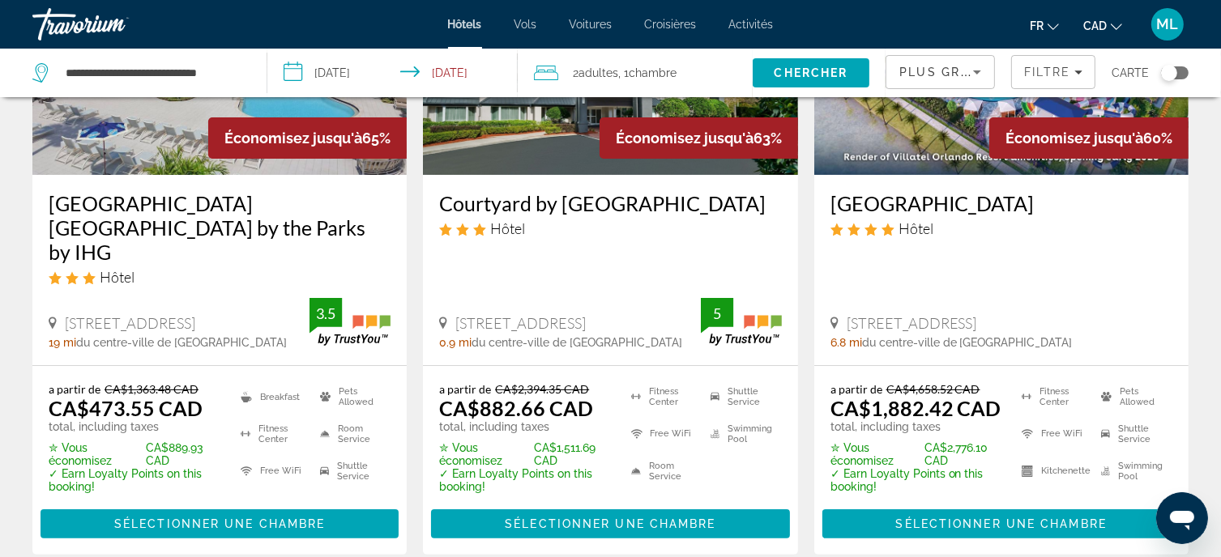
scroll to position [243, 0]
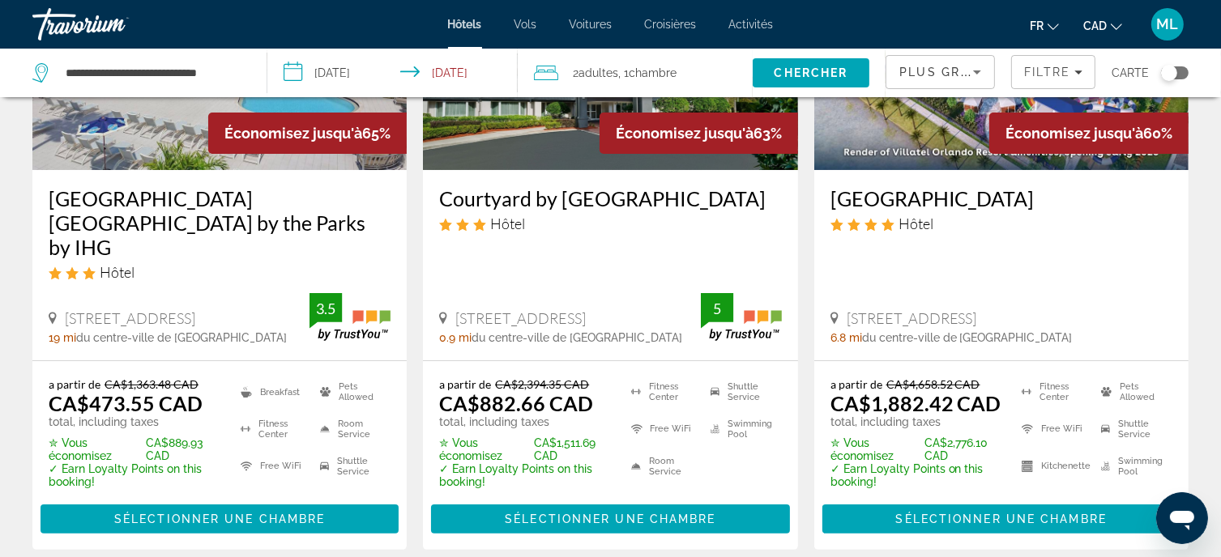
click at [144, 194] on h3 "[GEOGRAPHIC_DATA] [GEOGRAPHIC_DATA] by the Parks by IHG" at bounding box center [220, 222] width 342 height 73
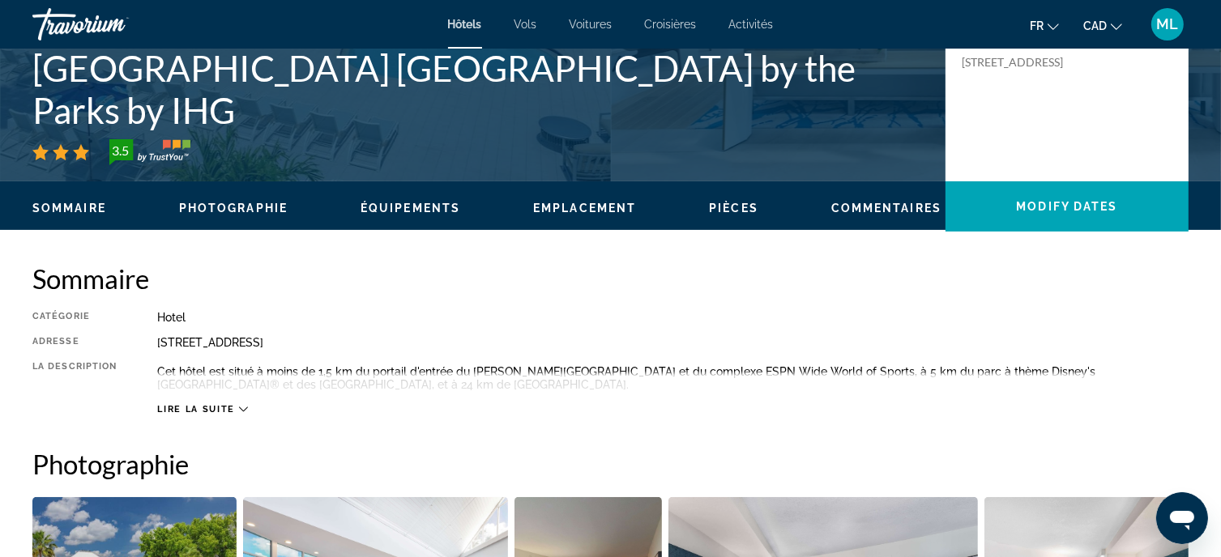
scroll to position [405, 0]
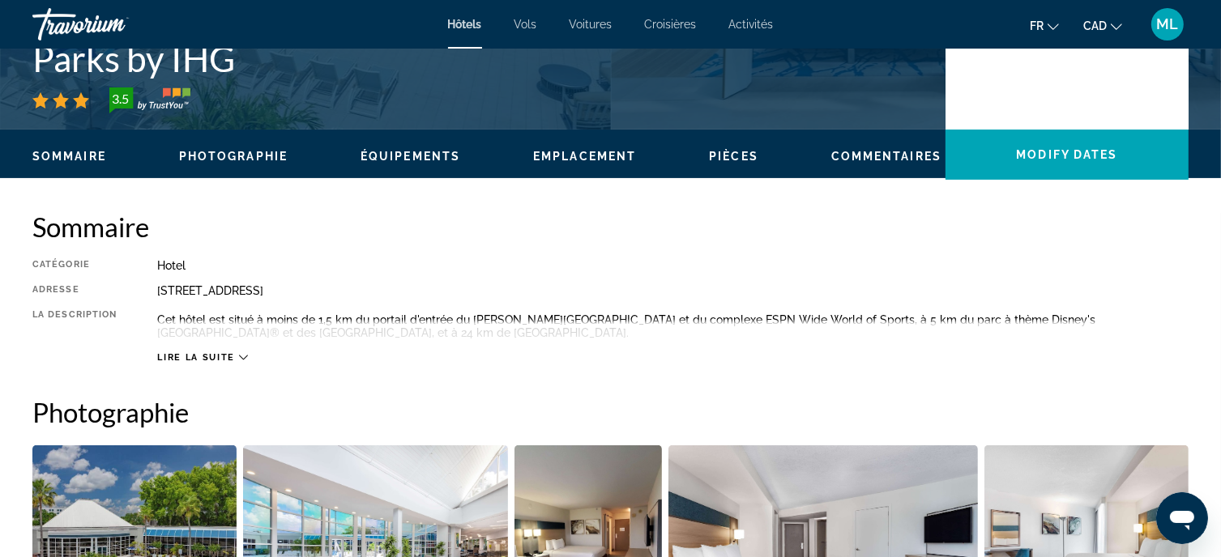
click at [222, 357] on span "Lire la suite" at bounding box center [195, 357] width 77 height 11
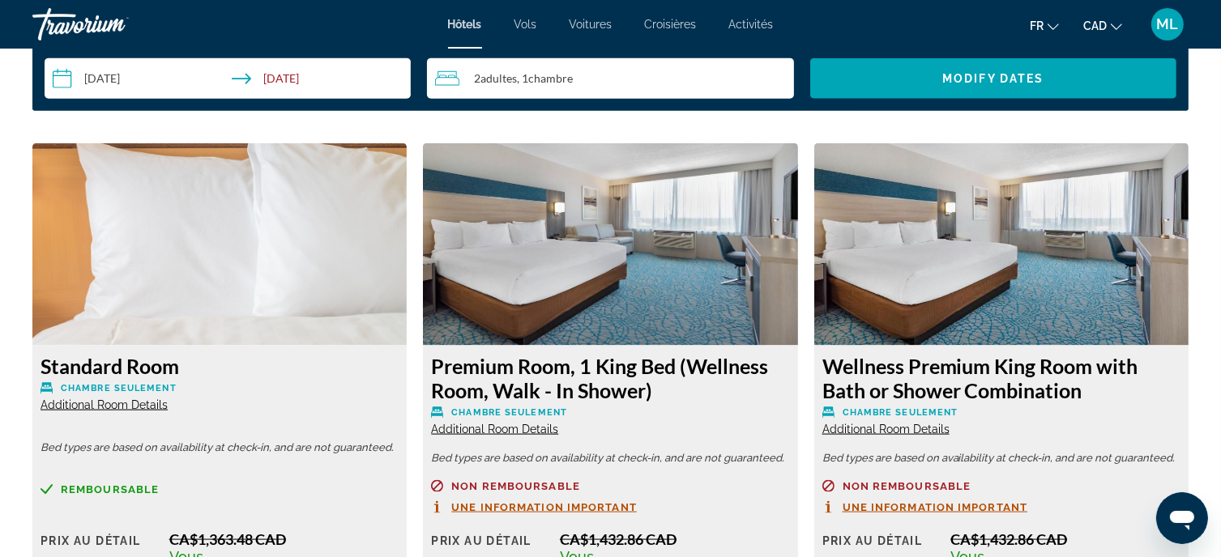
scroll to position [2026, 0]
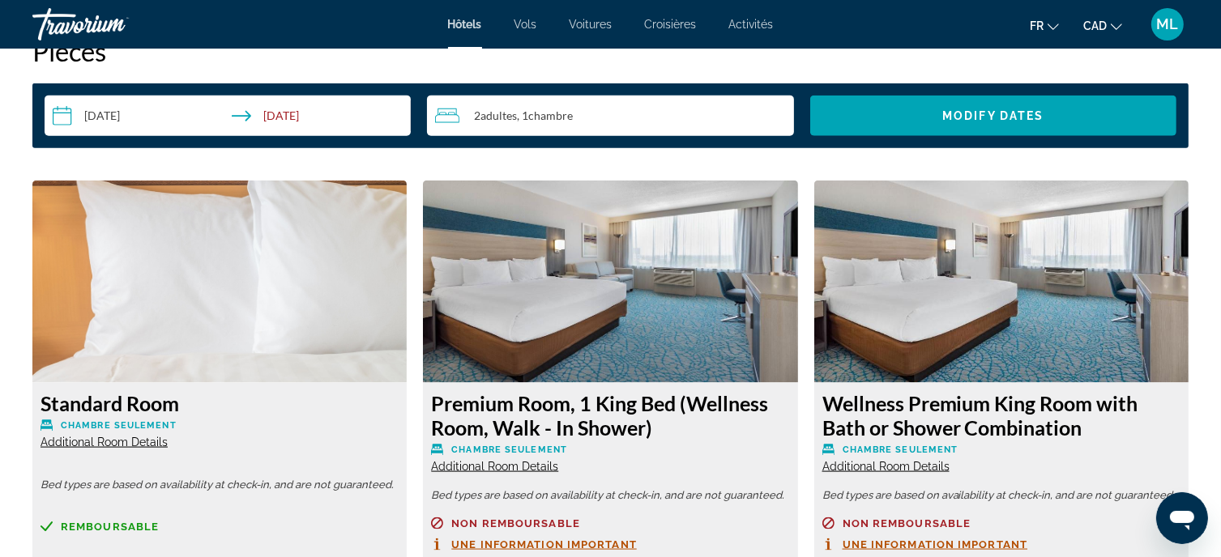
click at [143, 312] on img "Main content" at bounding box center [219, 282] width 374 height 203
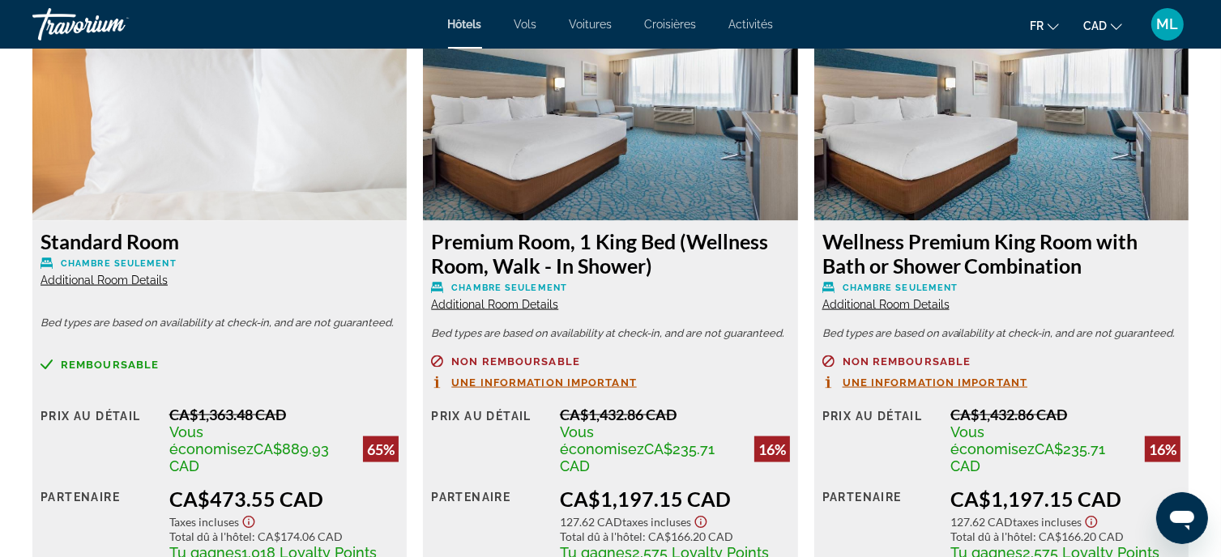
scroll to position [2269, 0]
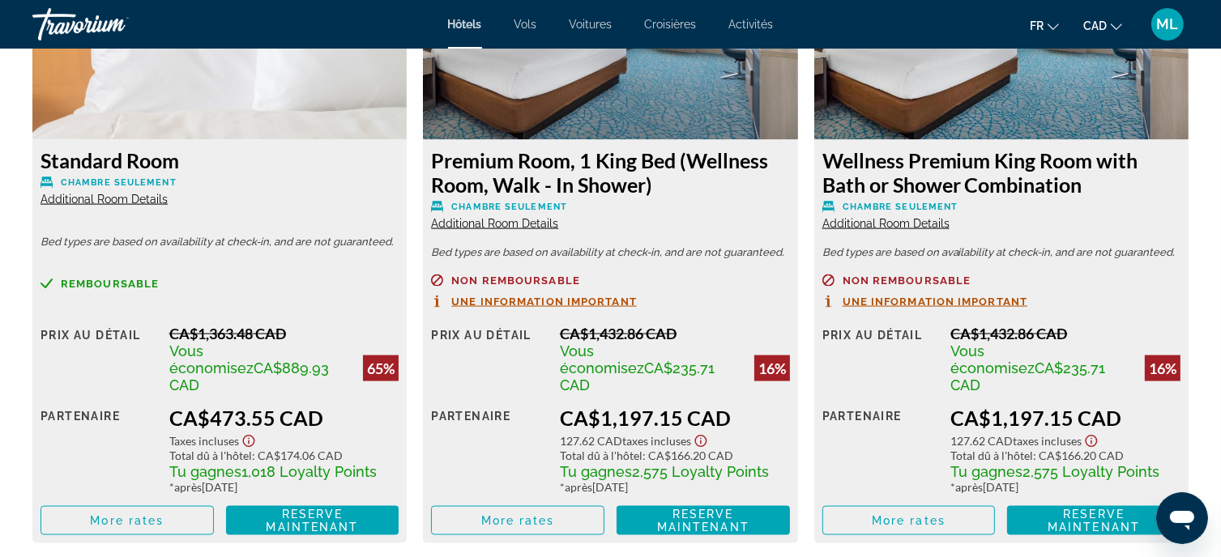
click at [250, 434] on icon "Show Taxes and Fees disclaimer" at bounding box center [248, 441] width 19 height 15
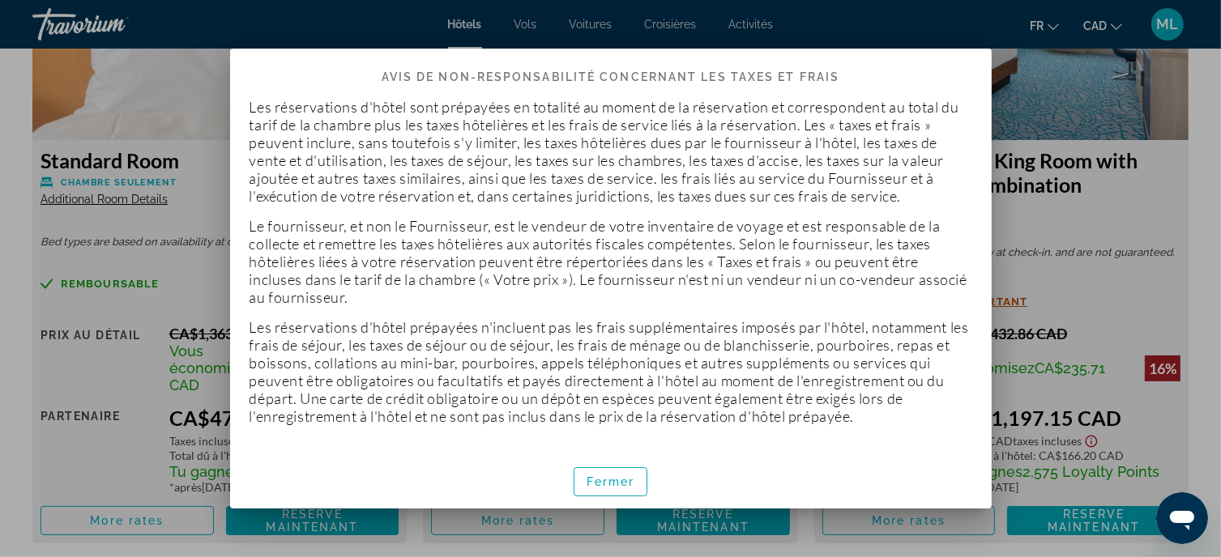
scroll to position [0, 0]
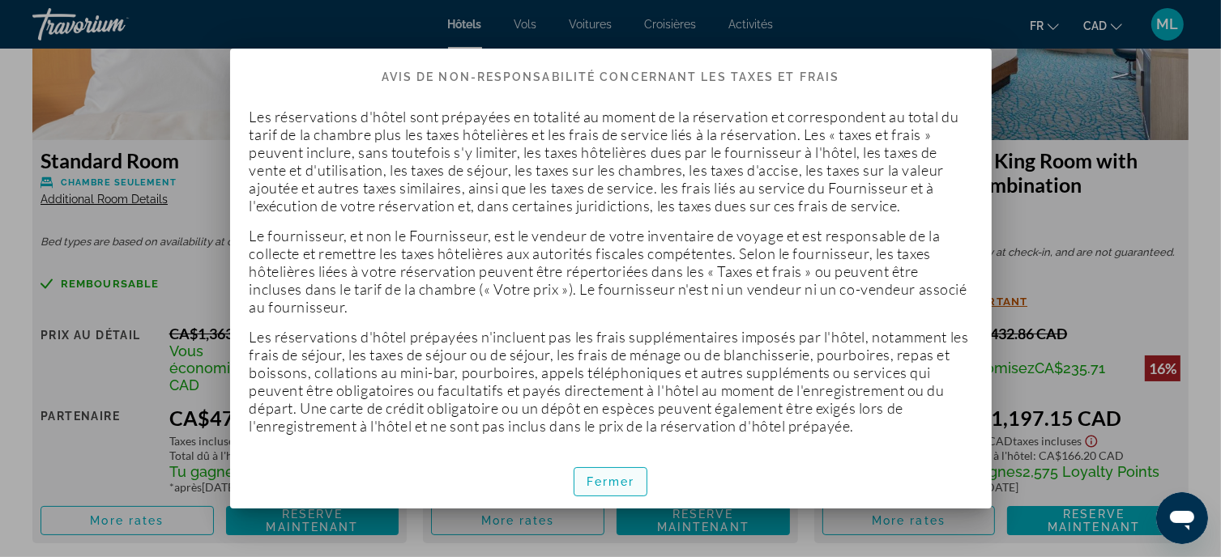
click at [604, 488] on span "Fermer" at bounding box center [611, 482] width 49 height 13
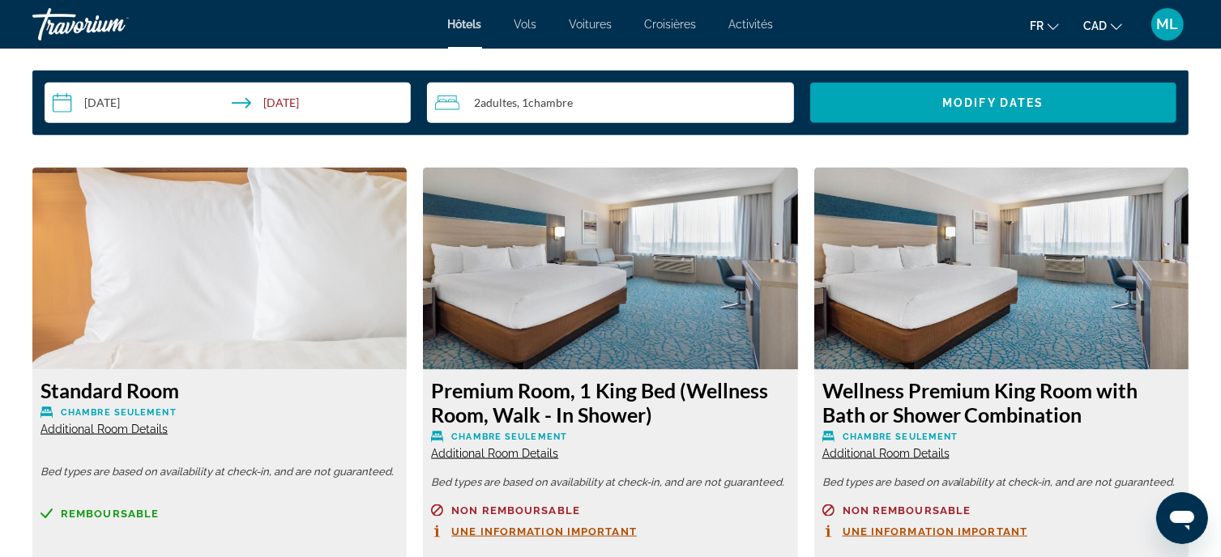
scroll to position [2026, 0]
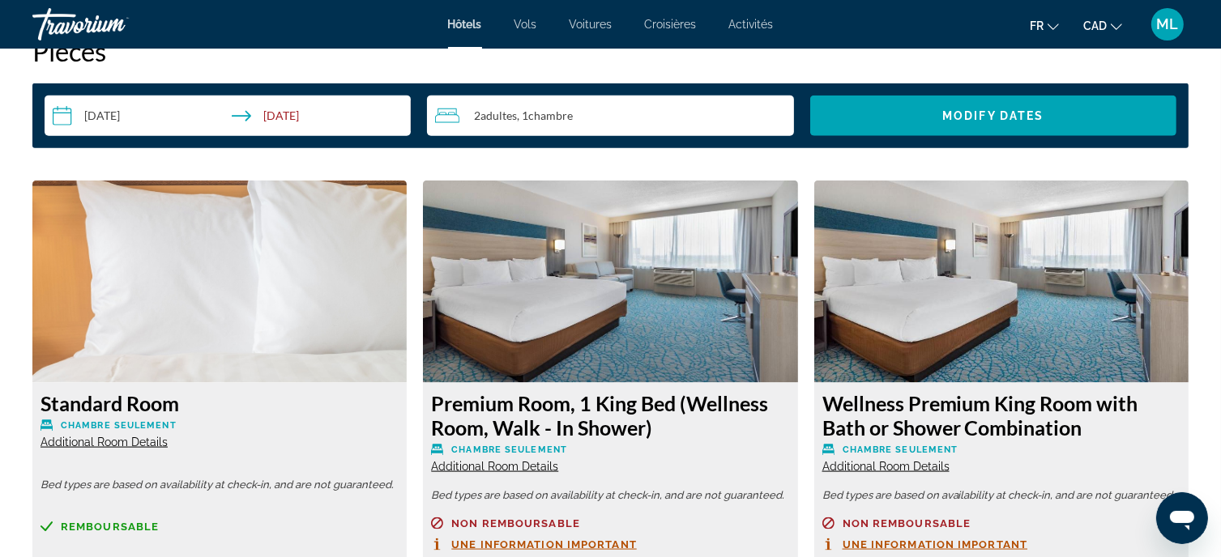
click at [143, 346] on img "Main content" at bounding box center [219, 282] width 374 height 203
click at [100, 442] on span "Additional Room Details" at bounding box center [104, 442] width 127 height 13
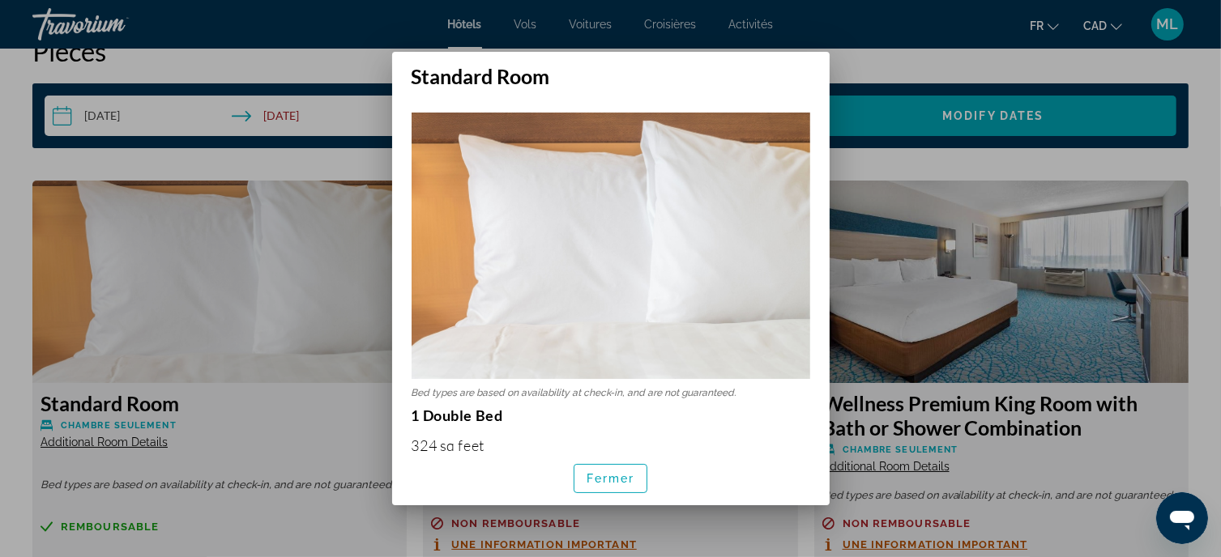
scroll to position [0, 0]
click at [617, 479] on span "Fermer" at bounding box center [611, 478] width 49 height 13
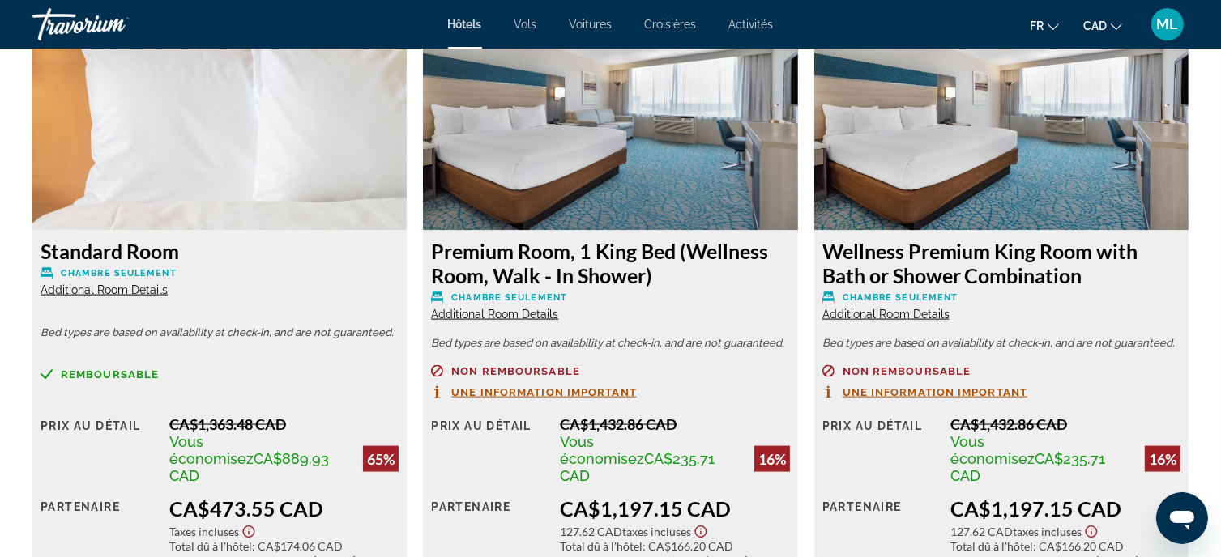
scroll to position [2188, 0]
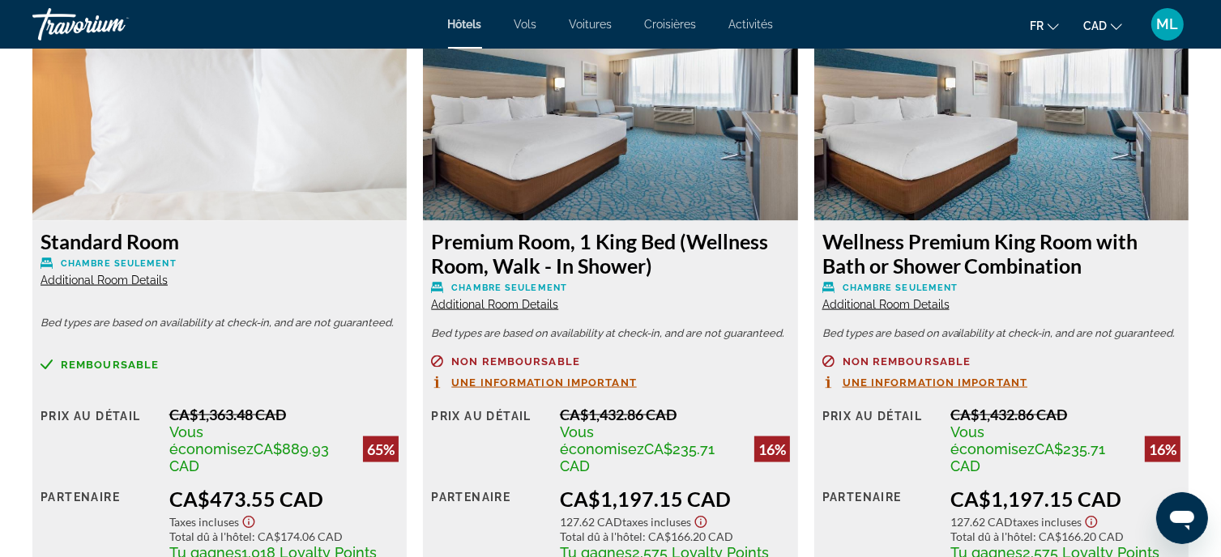
click at [604, 383] on span "Une information important" at bounding box center [544, 383] width 186 height 11
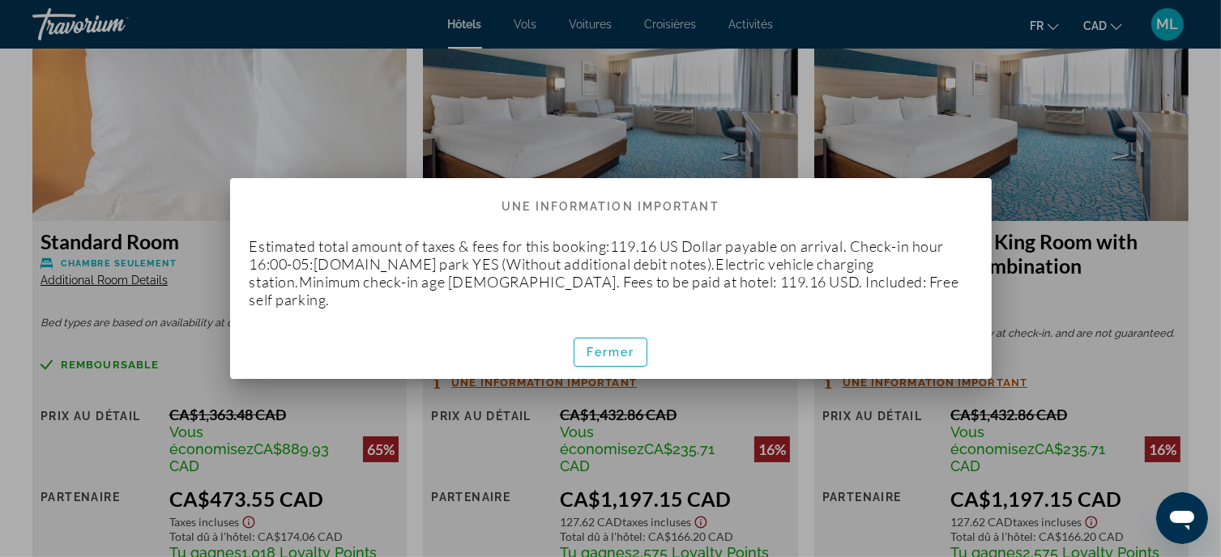
scroll to position [0, 0]
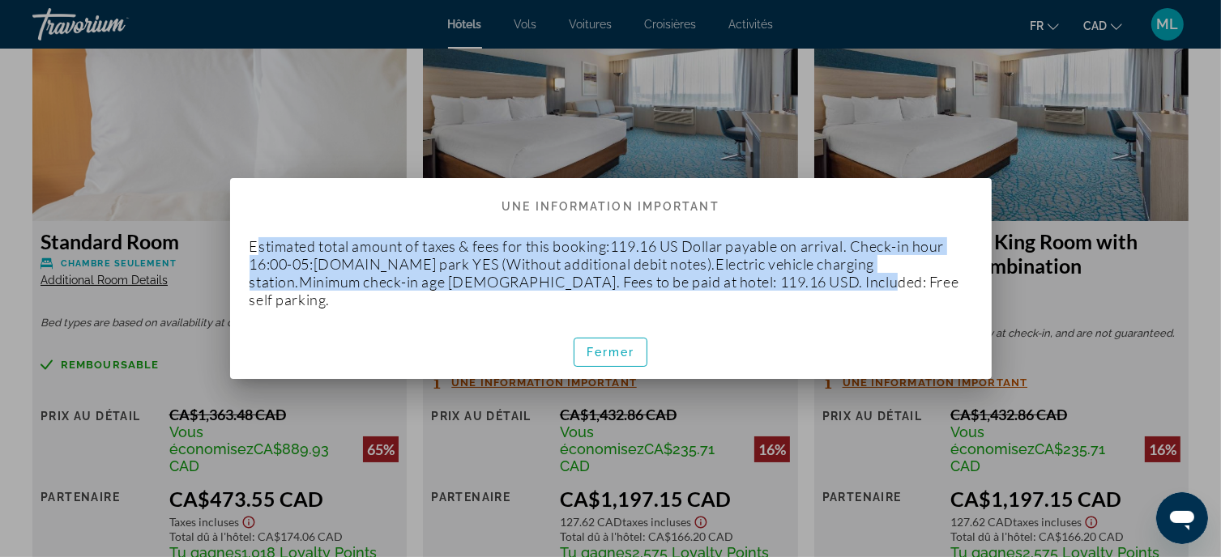
drag, startPoint x: 256, startPoint y: 257, endPoint x: 851, endPoint y: 284, distance: 595.3
click at [851, 284] on p "Estimated total amount of taxes & fees for this booking:119.16 US Dollar payabl…" at bounding box center [611, 272] width 723 height 71
click at [414, 312] on div "Estimated total amount of taxes & fees for this booking:119.16 US Dollar payabl…" at bounding box center [611, 273] width 762 height 104
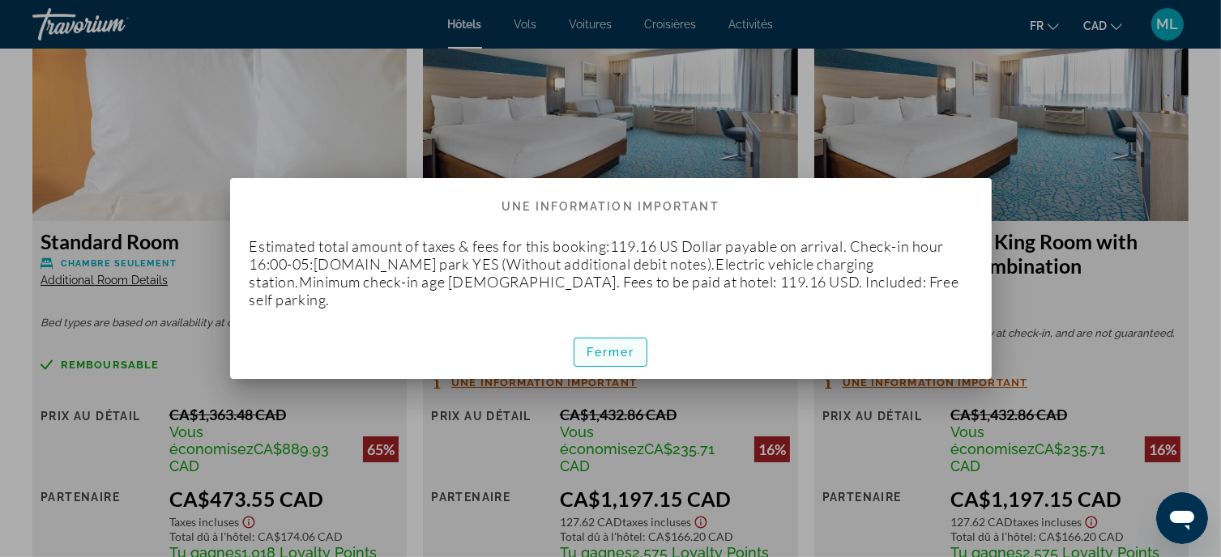
click at [603, 346] on span "Fermer" at bounding box center [611, 352] width 49 height 13
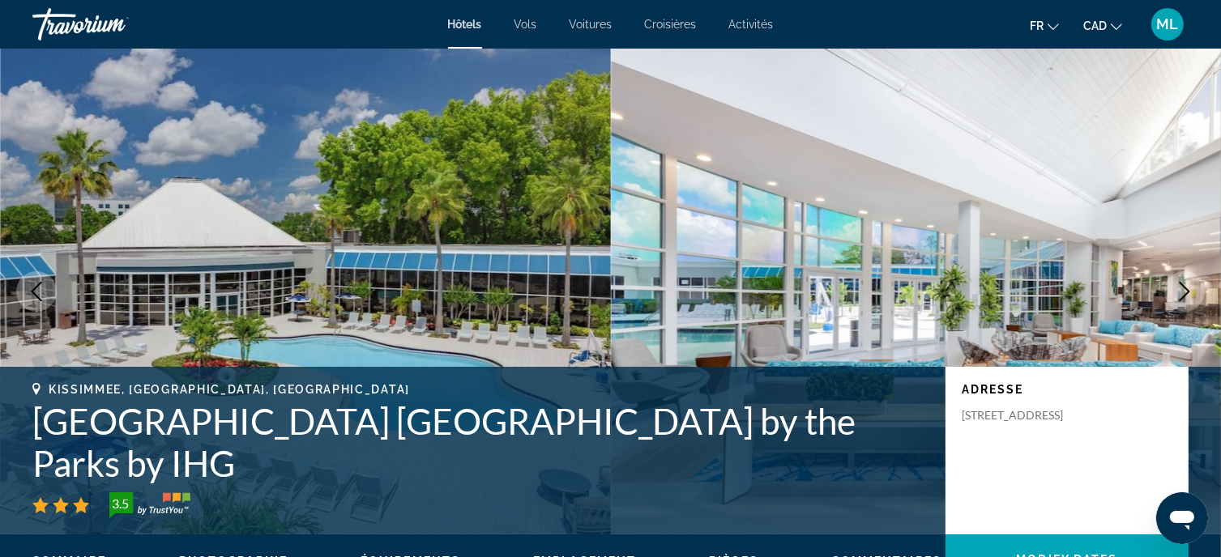
scroll to position [2188, 0]
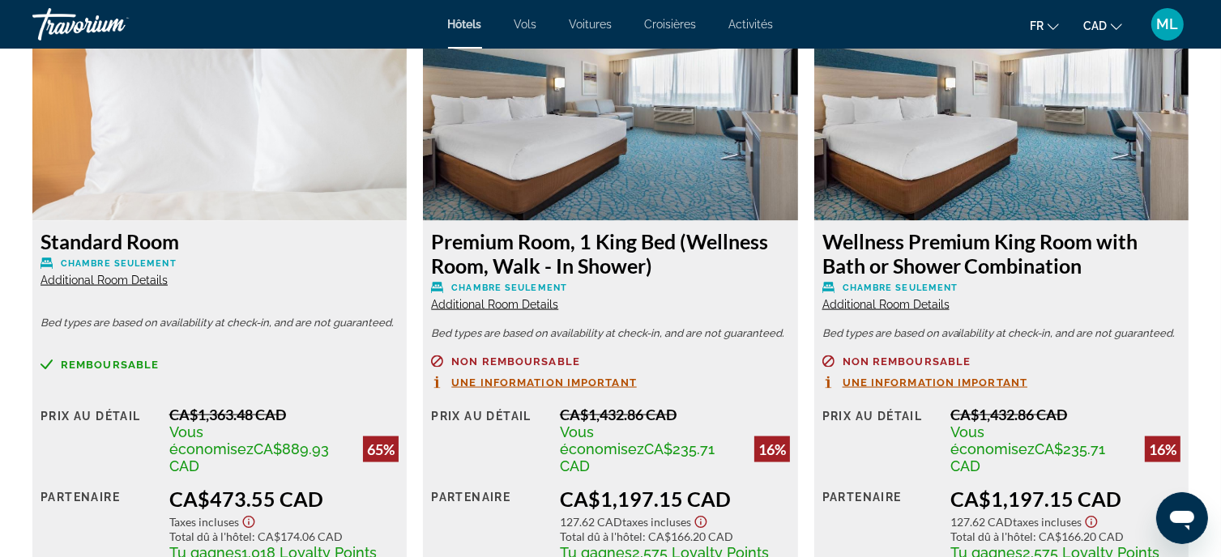
click at [115, 360] on span "Remboursable" at bounding box center [110, 365] width 98 height 11
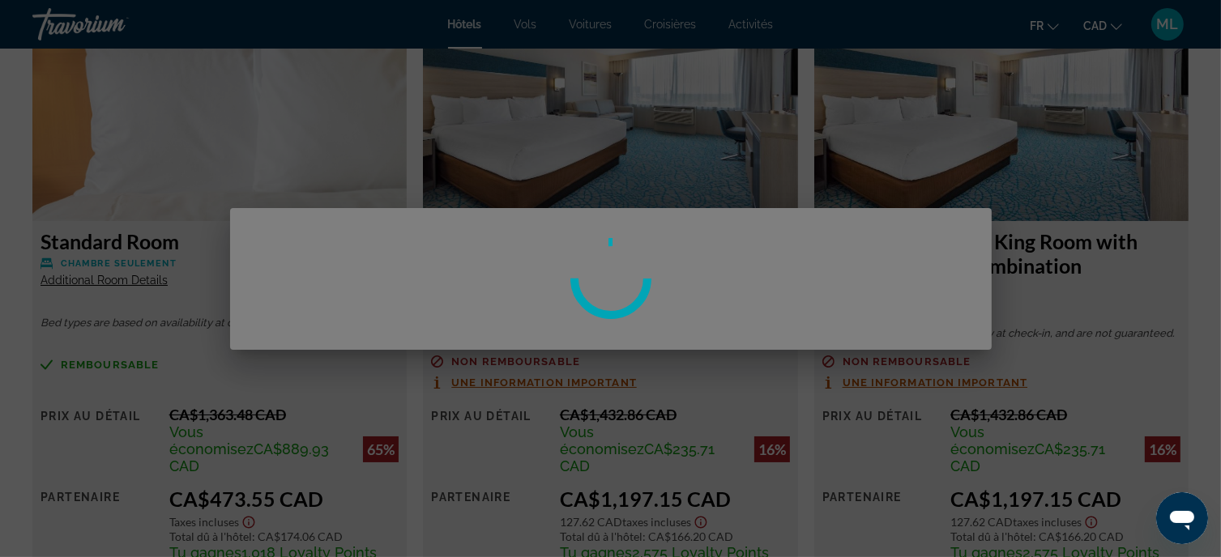
scroll to position [0, 0]
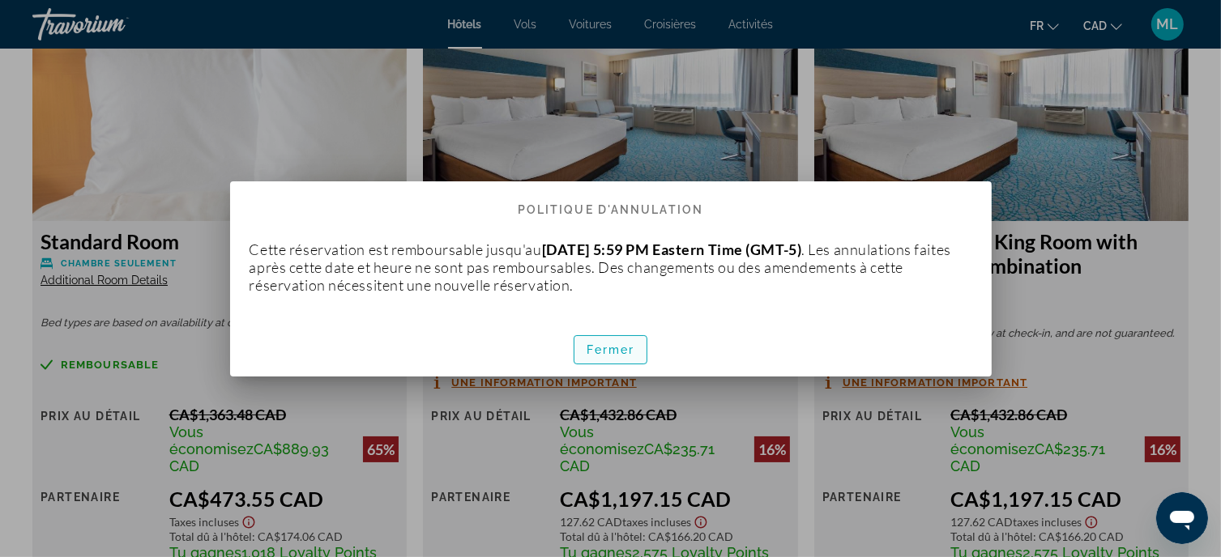
click at [617, 353] on span "Fermer" at bounding box center [611, 350] width 49 height 13
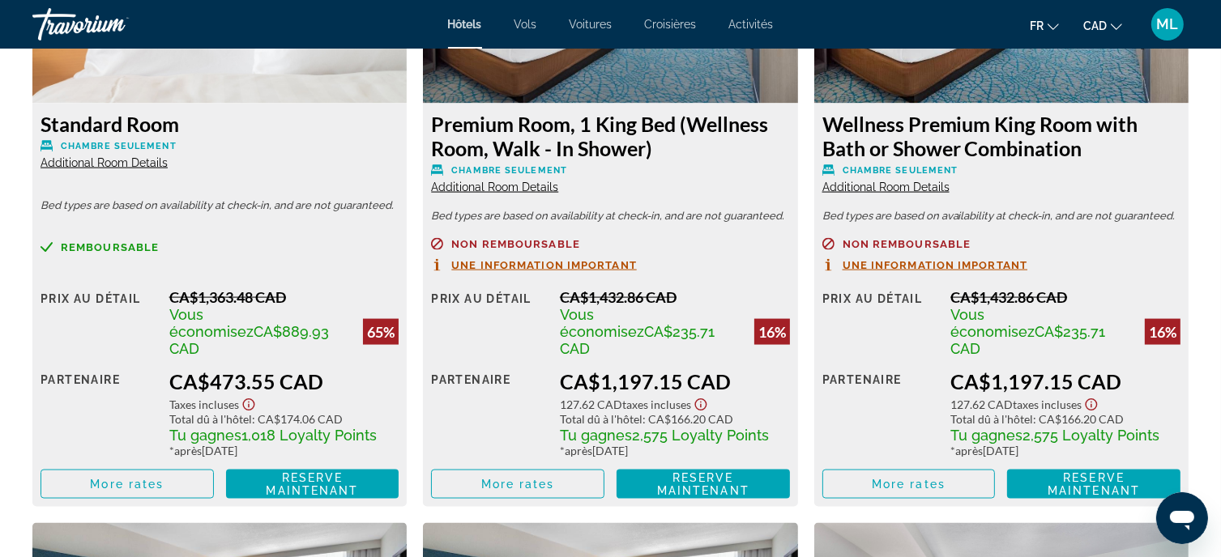
scroll to position [2269, 0]
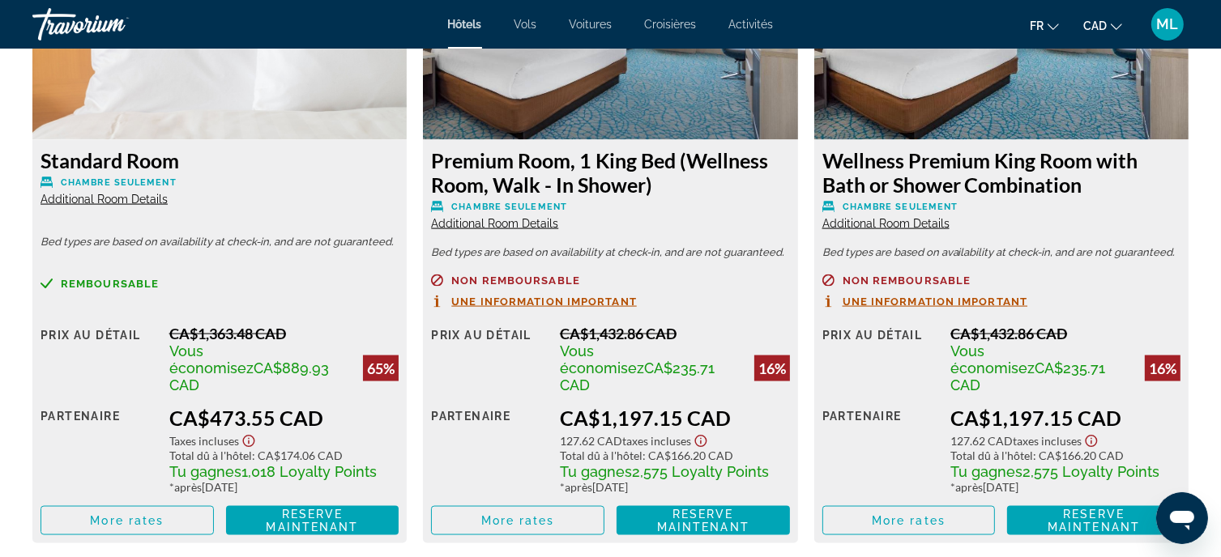
click at [131, 281] on span "Remboursable" at bounding box center [110, 284] width 98 height 11
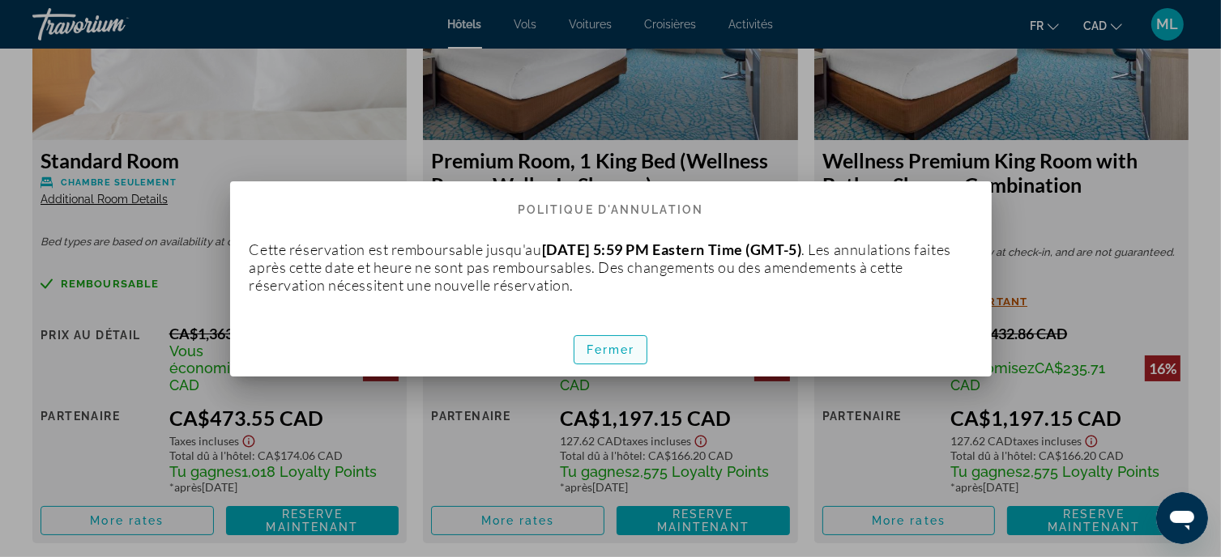
click at [600, 346] on span "Fermer" at bounding box center [611, 350] width 49 height 13
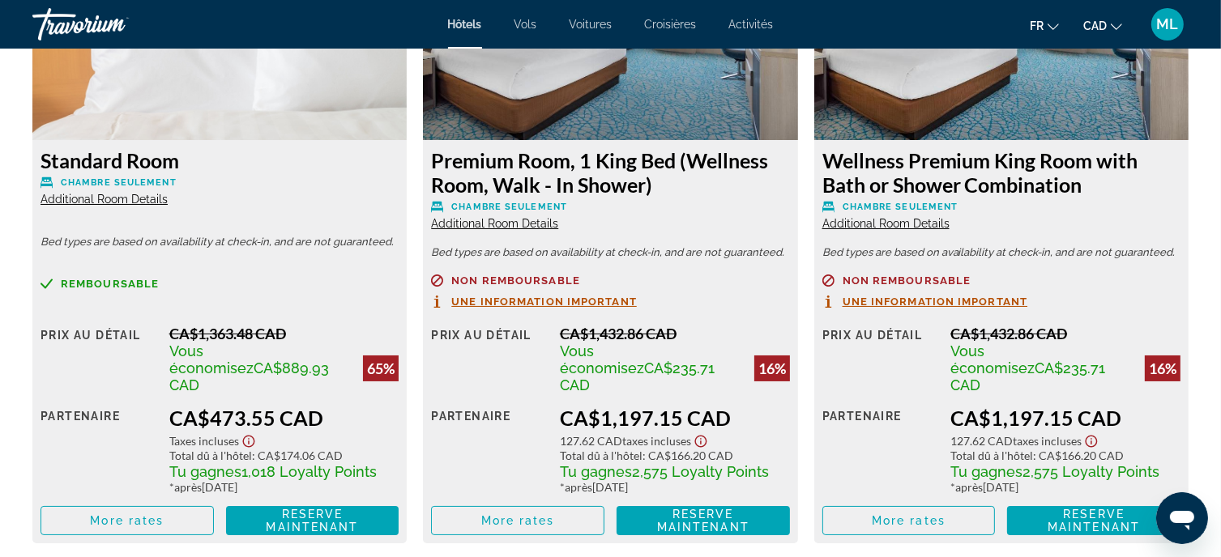
scroll to position [2269, 0]
click at [246, 434] on icon "Show Taxes and Fees disclaimer" at bounding box center [248, 441] width 19 height 15
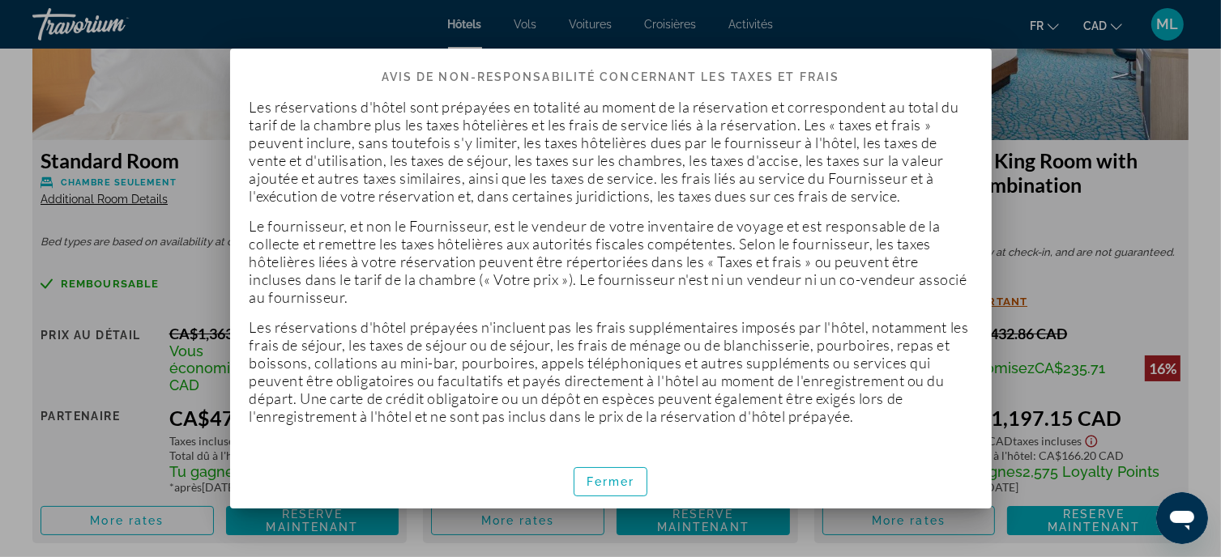
scroll to position [27, 0]
click at [608, 488] on span "Fermer" at bounding box center [611, 482] width 49 height 13
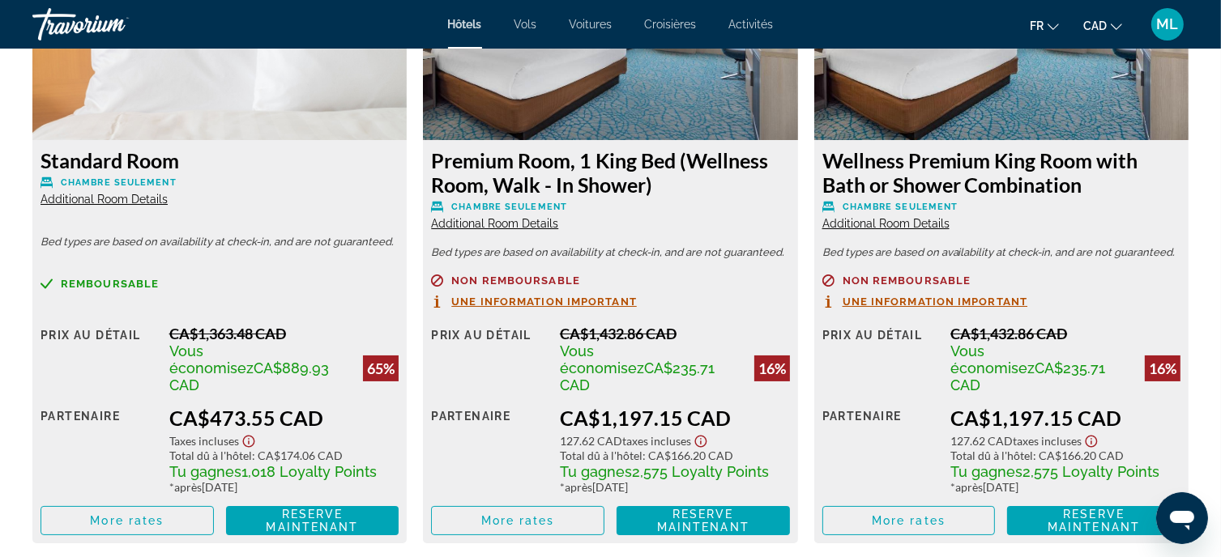
scroll to position [2269, 0]
click at [559, 300] on span "Une information important" at bounding box center [544, 302] width 186 height 11
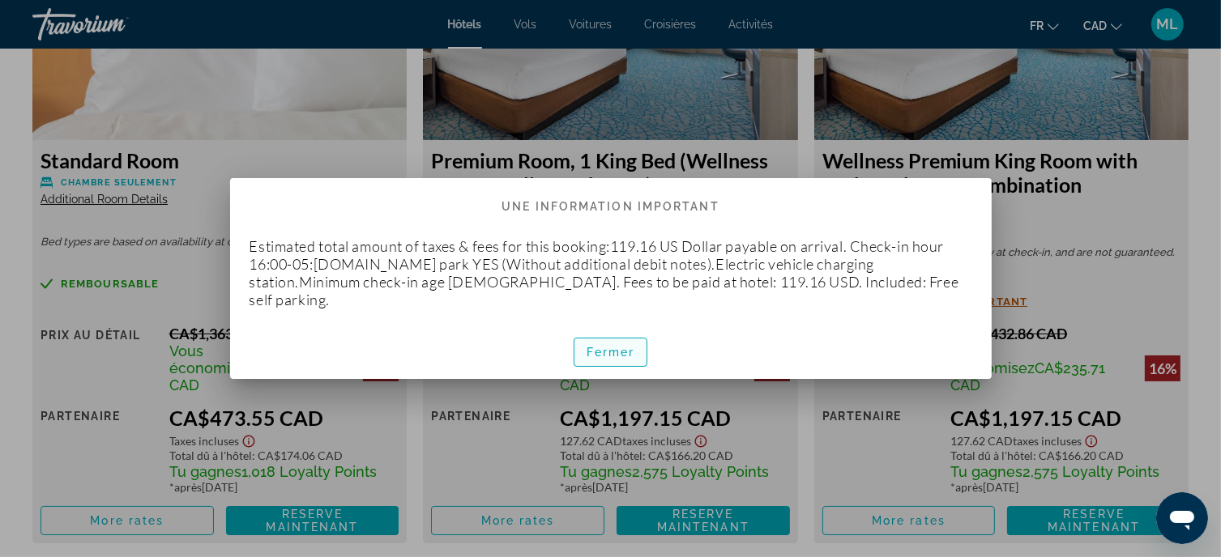
click at [606, 346] on span "Fermer" at bounding box center [611, 352] width 49 height 13
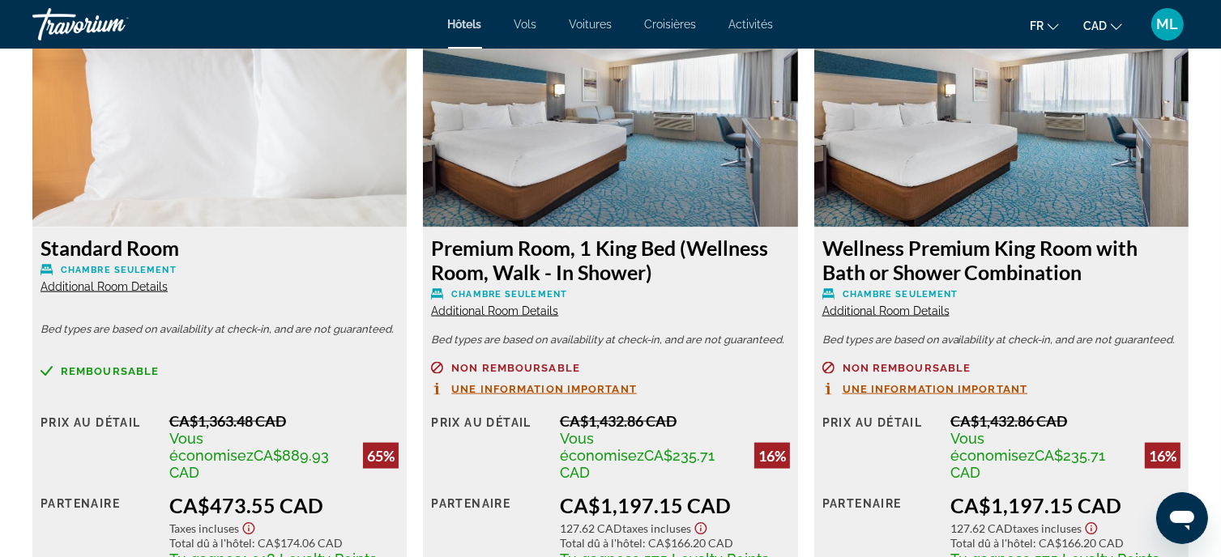
scroll to position [2188, 0]
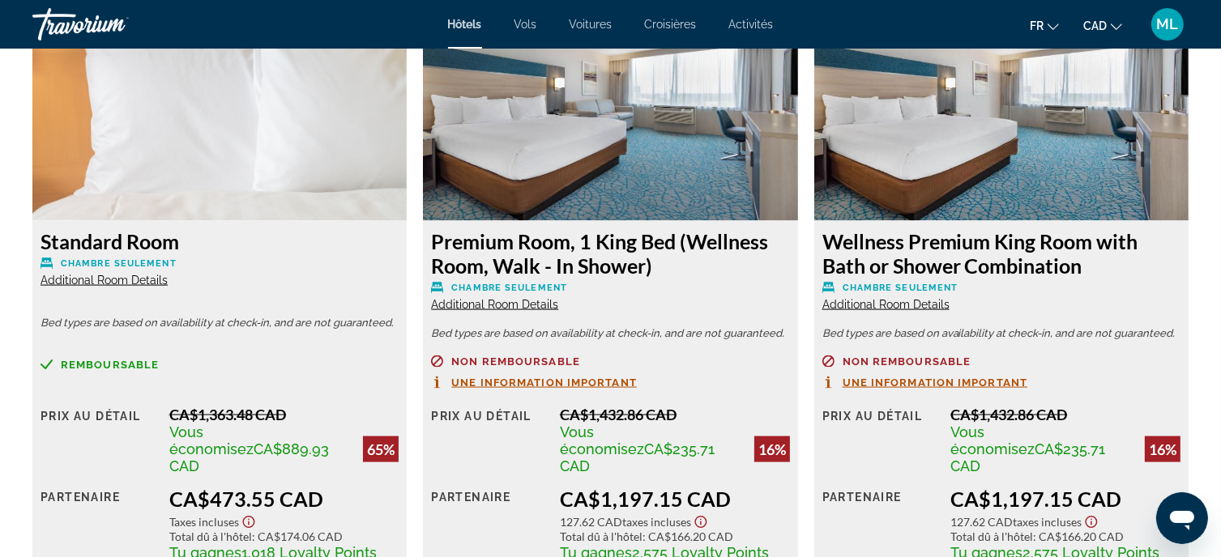
click at [136, 281] on span "Additional Room Details" at bounding box center [104, 280] width 127 height 13
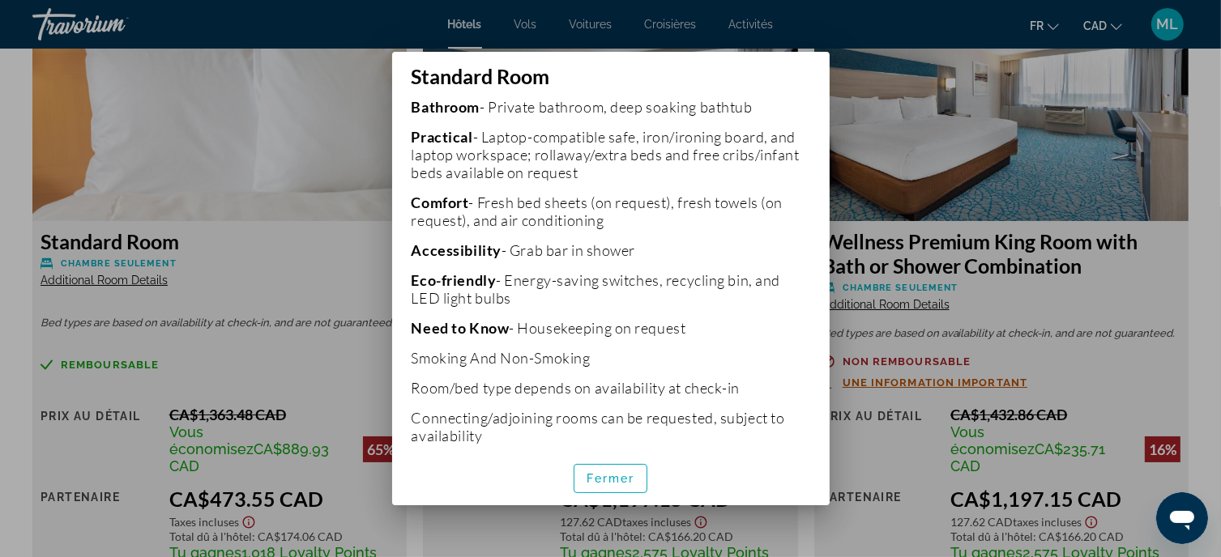
scroll to position [525, 0]
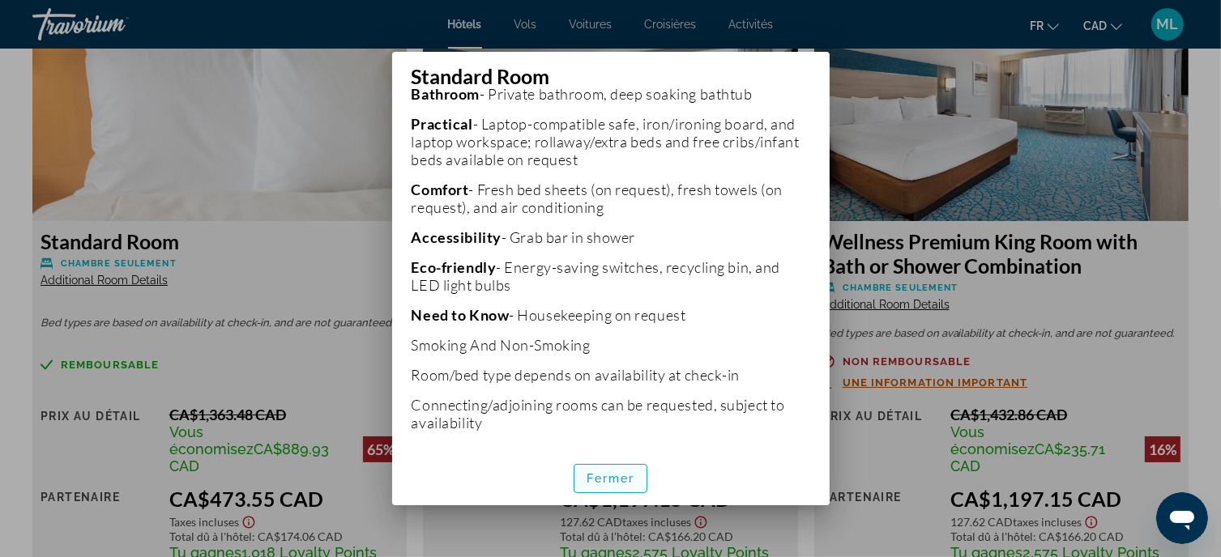
click at [613, 479] on span "Fermer" at bounding box center [611, 478] width 49 height 13
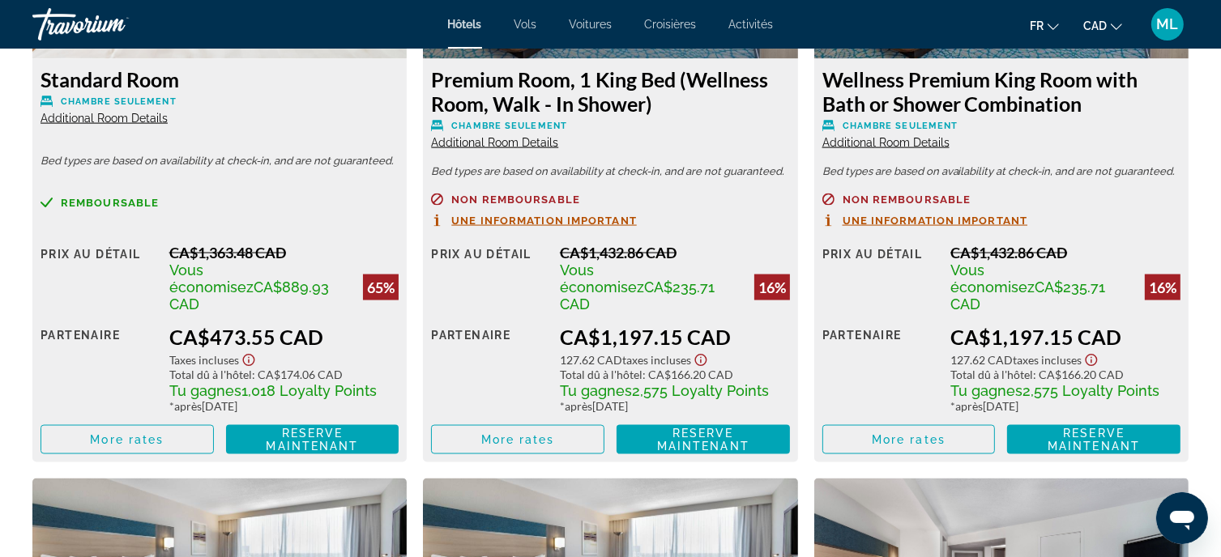
scroll to position [2431, 0]
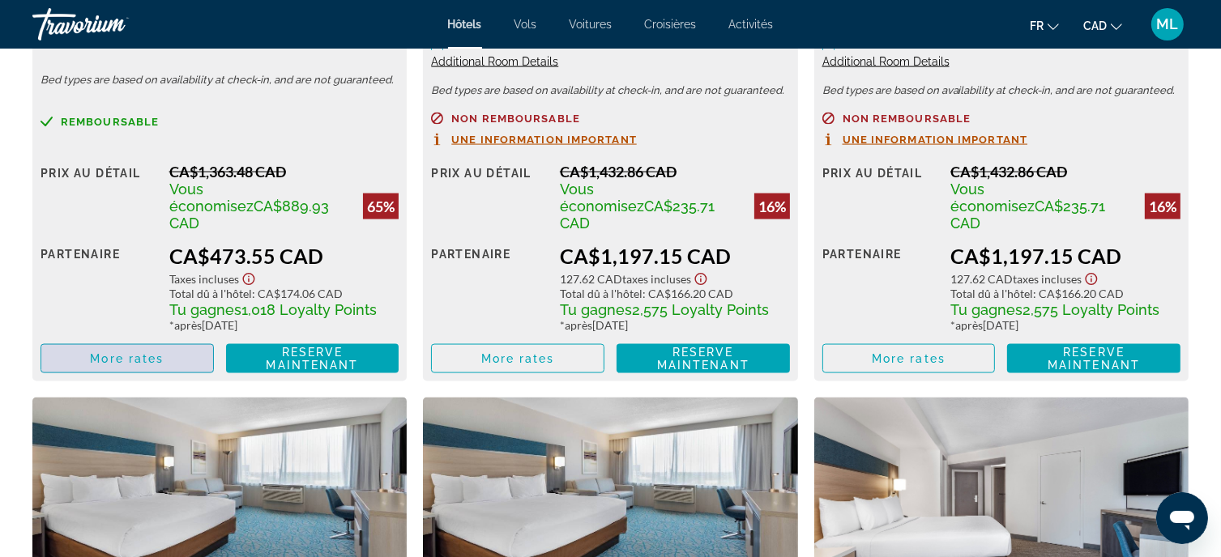
click at [182, 339] on span "Main content" at bounding box center [127, 358] width 172 height 39
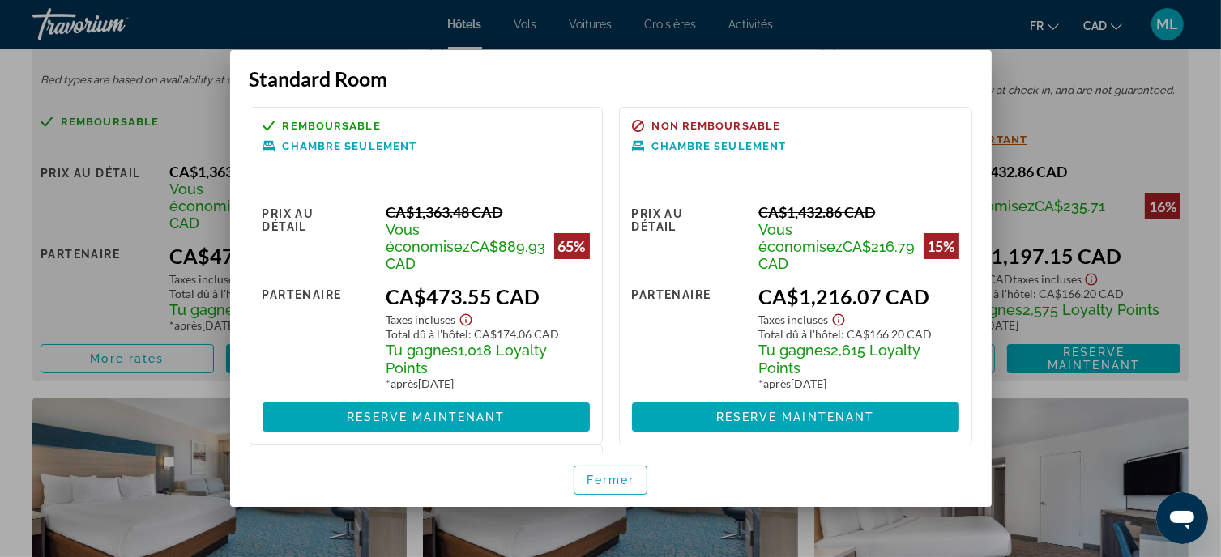
scroll to position [0, 0]
click at [641, 486] on span "button" at bounding box center [610, 480] width 73 height 39
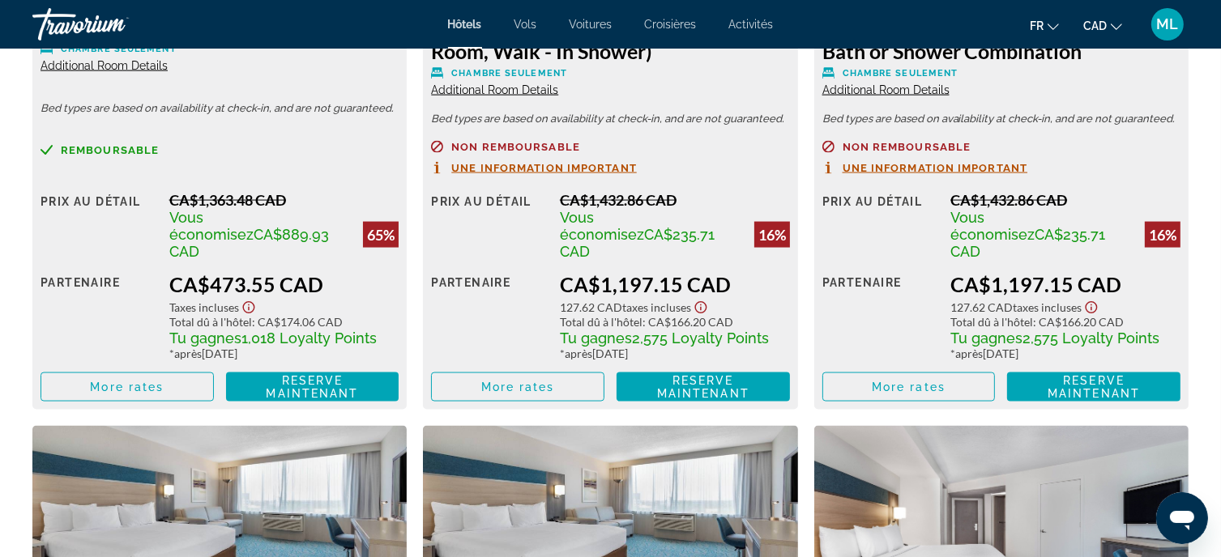
scroll to position [2431, 0]
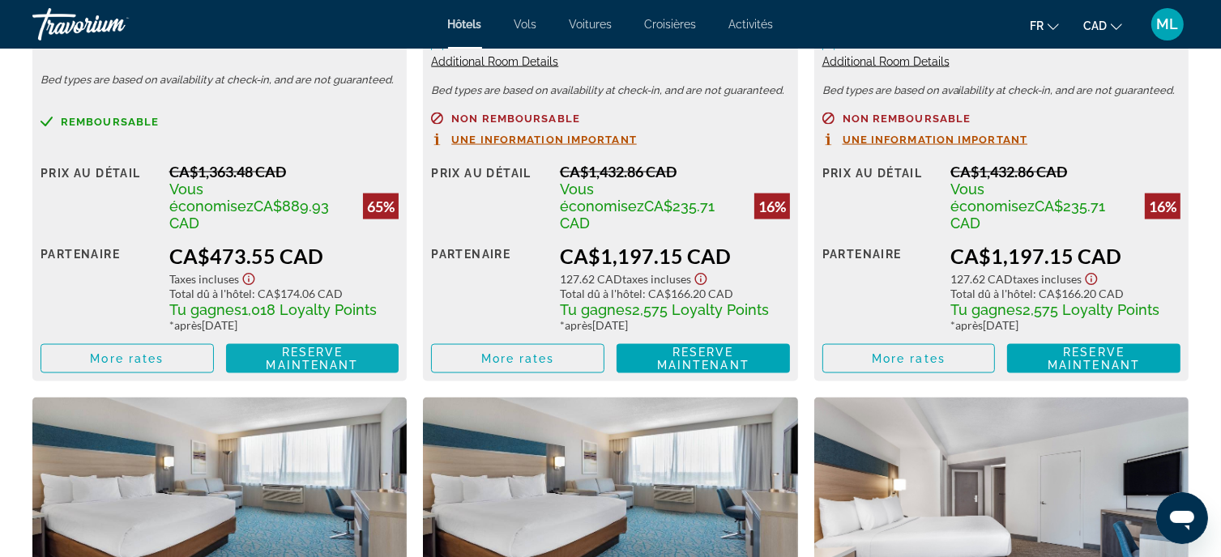
click at [322, 346] on span "Reserve maintenant" at bounding box center [313, 359] width 92 height 26
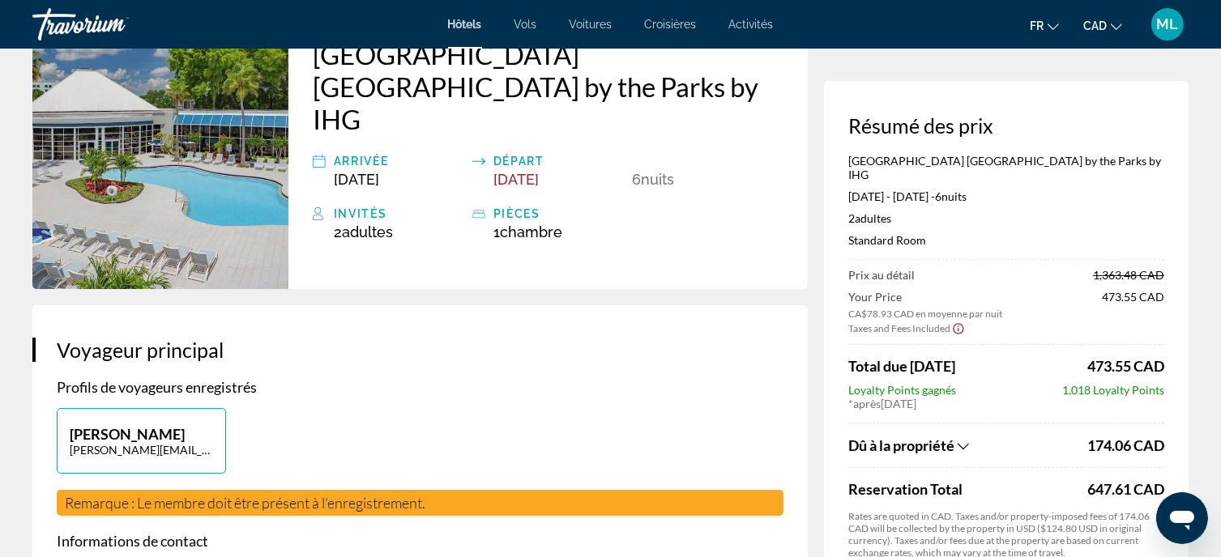
scroll to position [162, 0]
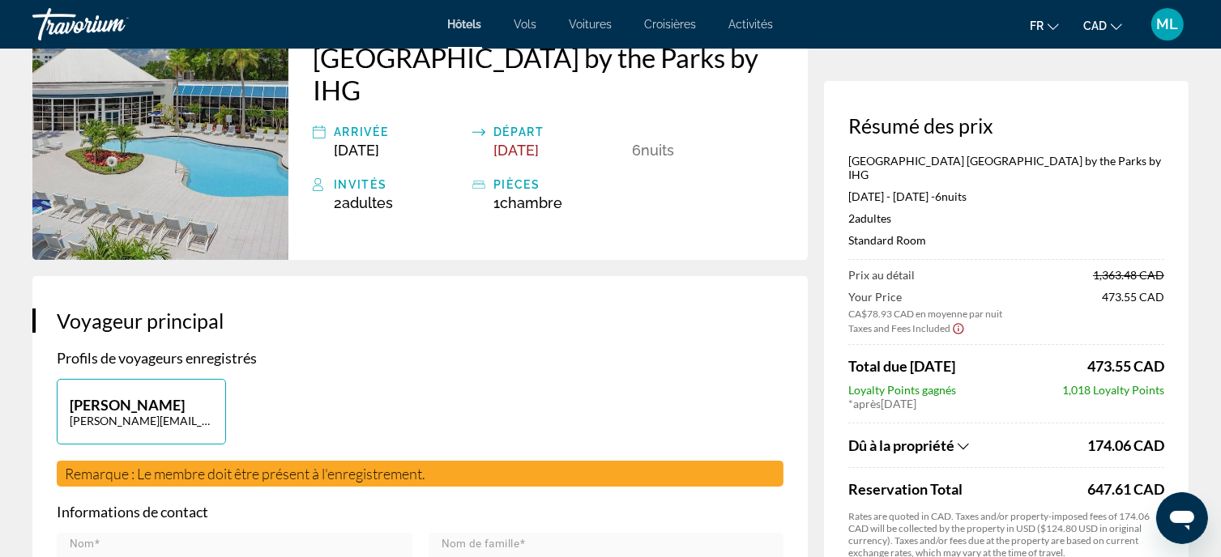
click at [963, 440] on icon "Show Taxes and Fees breakdown" at bounding box center [963, 447] width 11 height 14
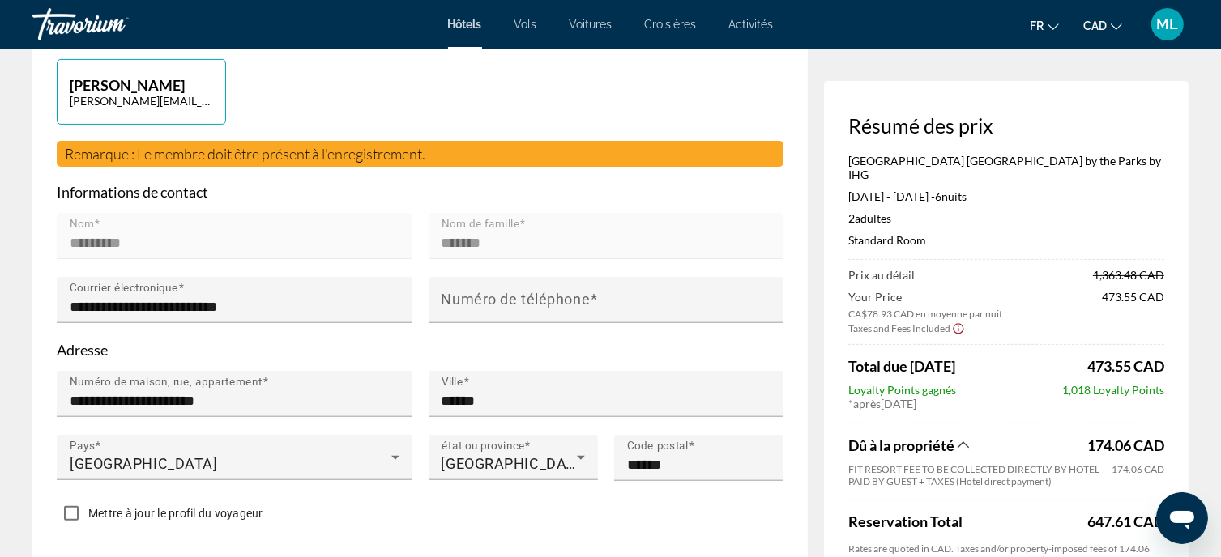
scroll to position [126, 0]
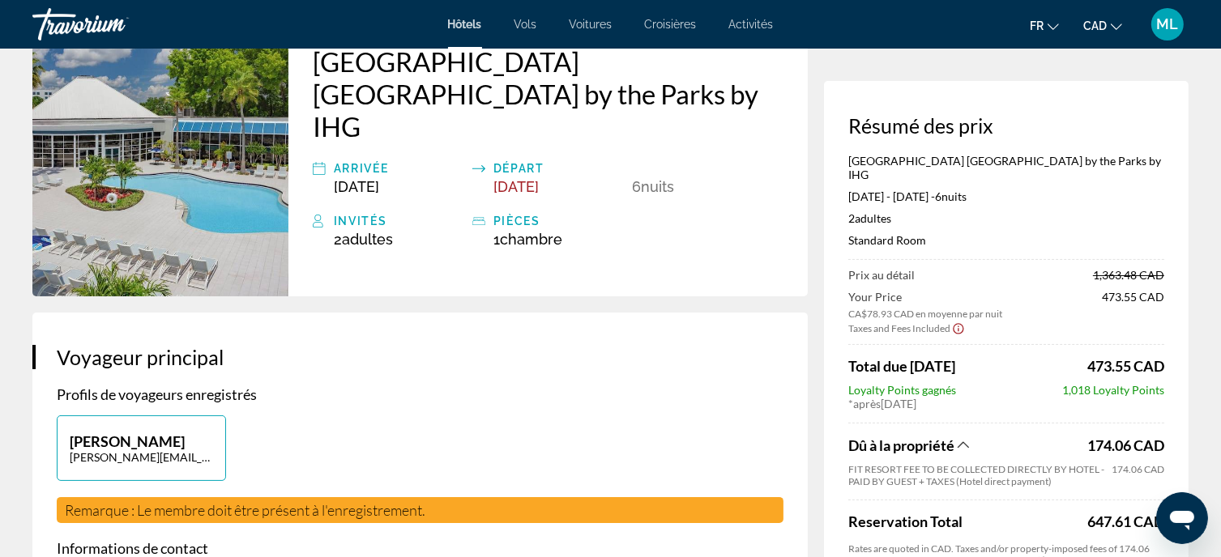
click at [1095, 168] on div "[GEOGRAPHIC_DATA] [GEOGRAPHIC_DATA] by the Parks by IHG [DATE] - [DATE] - 6 nui…" at bounding box center [1006, 207] width 316 height 106
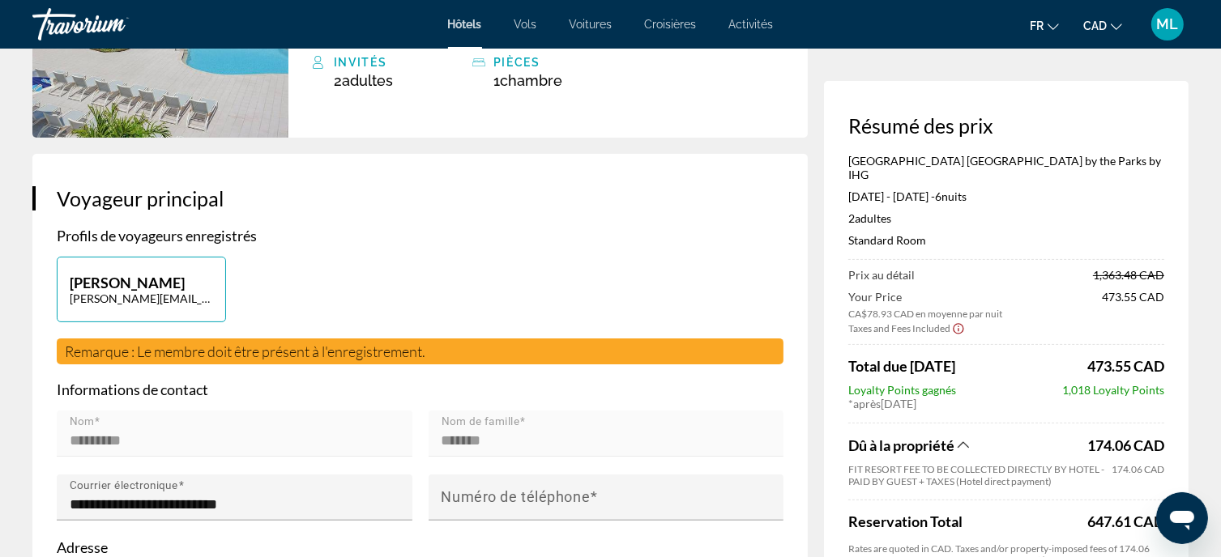
scroll to position [288, 0]
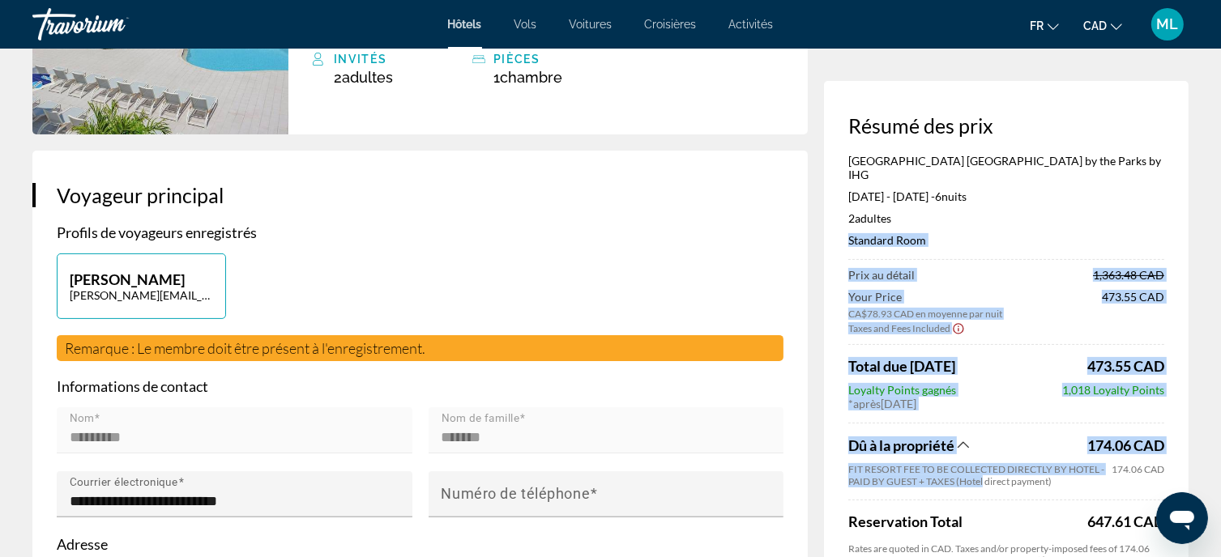
drag, startPoint x: 971, startPoint y: 519, endPoint x: 1081, endPoint y: 168, distance: 367.7
click at [1057, 175] on div "[GEOGRAPHIC_DATA] [GEOGRAPHIC_DATA] by the Parks by IHG [DATE] - [DATE] - 6 nui…" at bounding box center [1006, 403] width 316 height 498
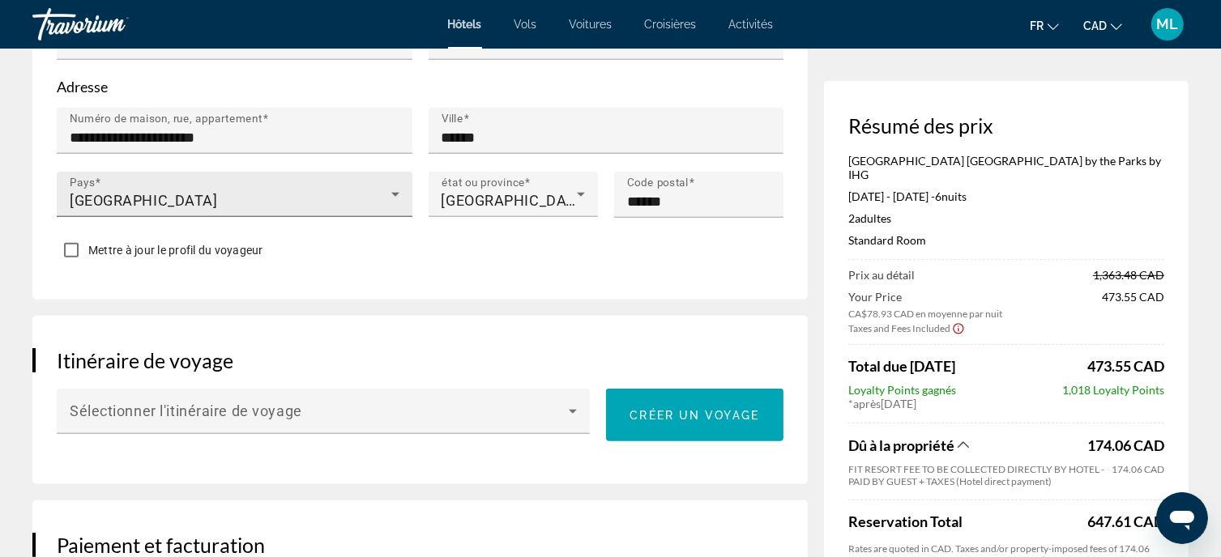
scroll to position [664, 0]
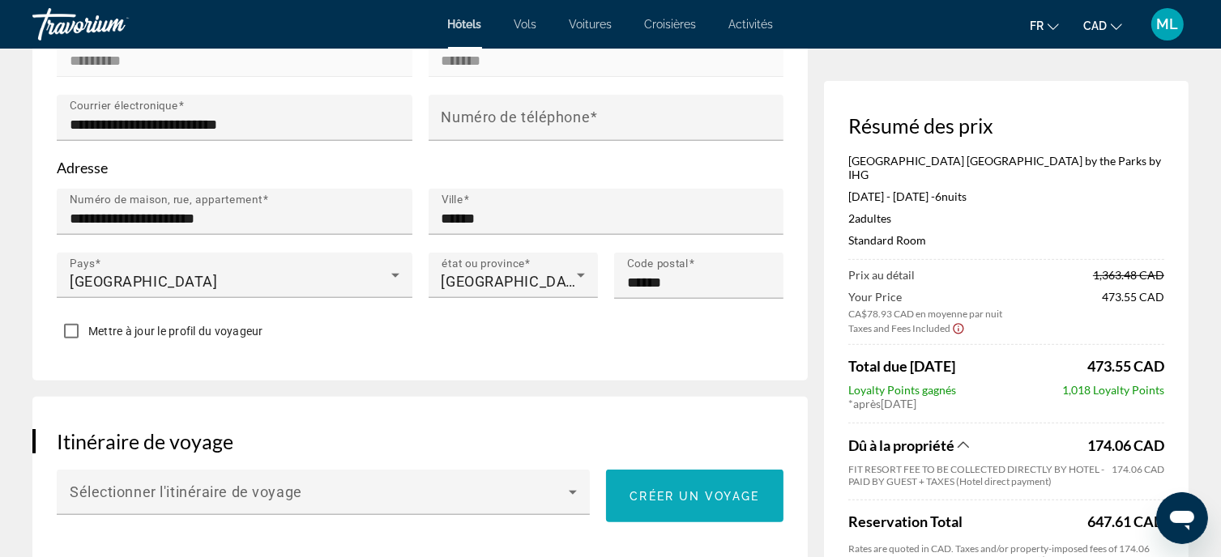
click at [707, 490] on span "Créer un voyage" at bounding box center [695, 496] width 130 height 13
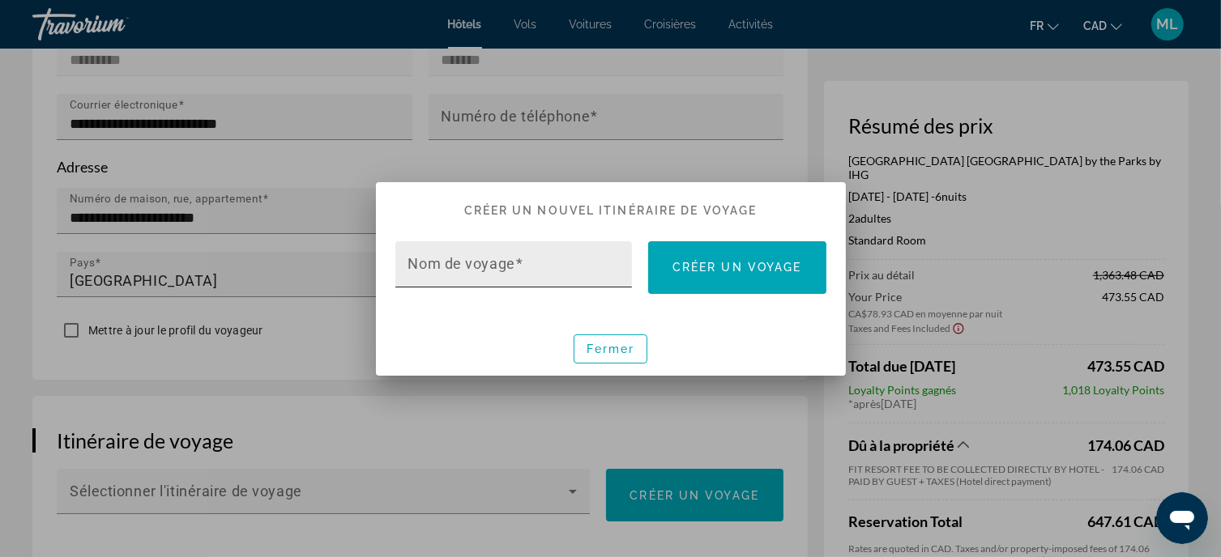
click at [495, 256] on mat-label "Nom de voyage" at bounding box center [461, 263] width 107 height 17
click at [495, 262] on input "Nom de voyage" at bounding box center [518, 271] width 221 height 19
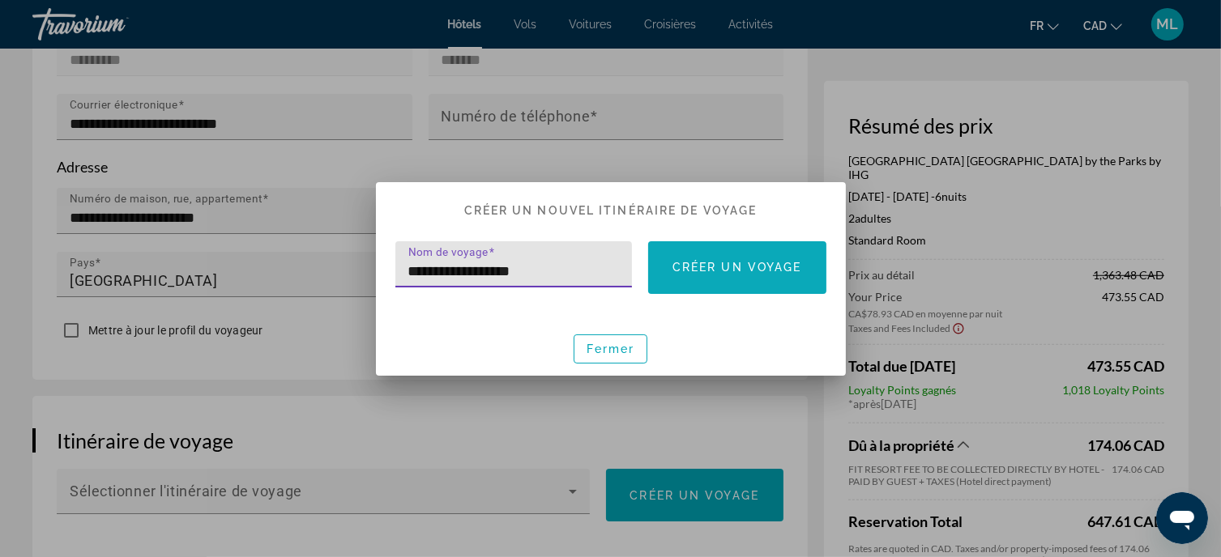
type input "**********"
click at [695, 277] on span at bounding box center [737, 267] width 178 height 39
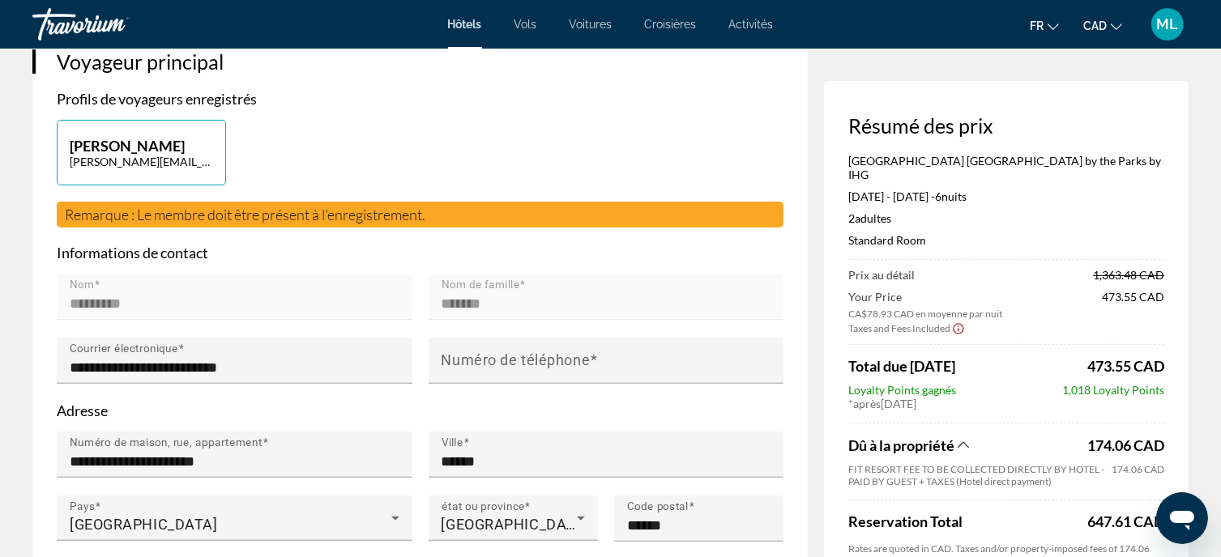
scroll to position [502, 0]
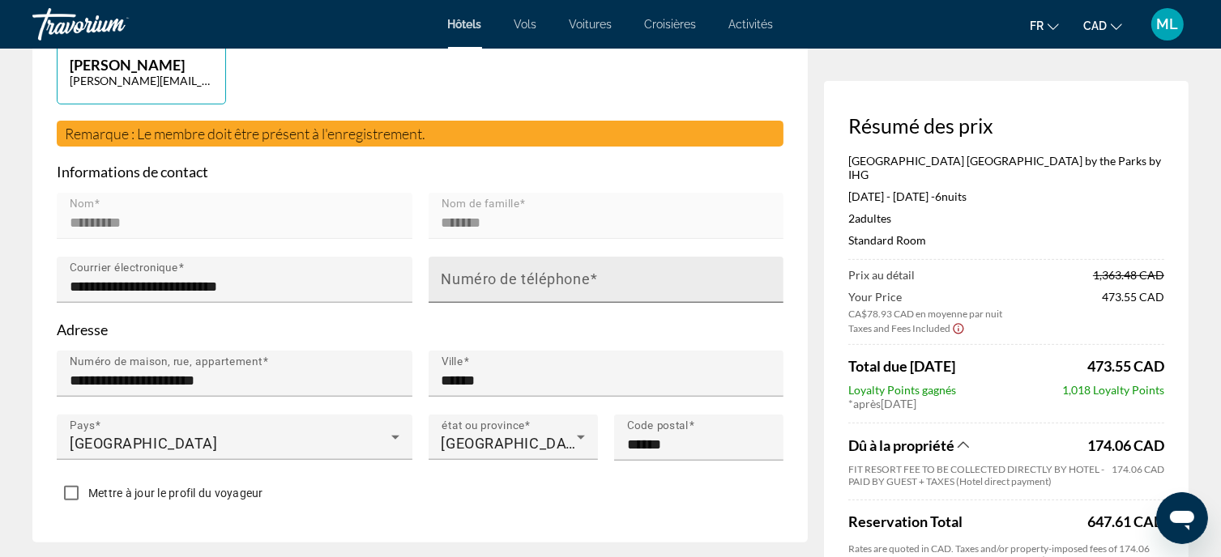
click at [529, 271] on mat-label "Numéro de téléphone" at bounding box center [516, 279] width 149 height 17
click at [529, 277] on input "Numéro de téléphone" at bounding box center [611, 286] width 339 height 19
type input "**********"
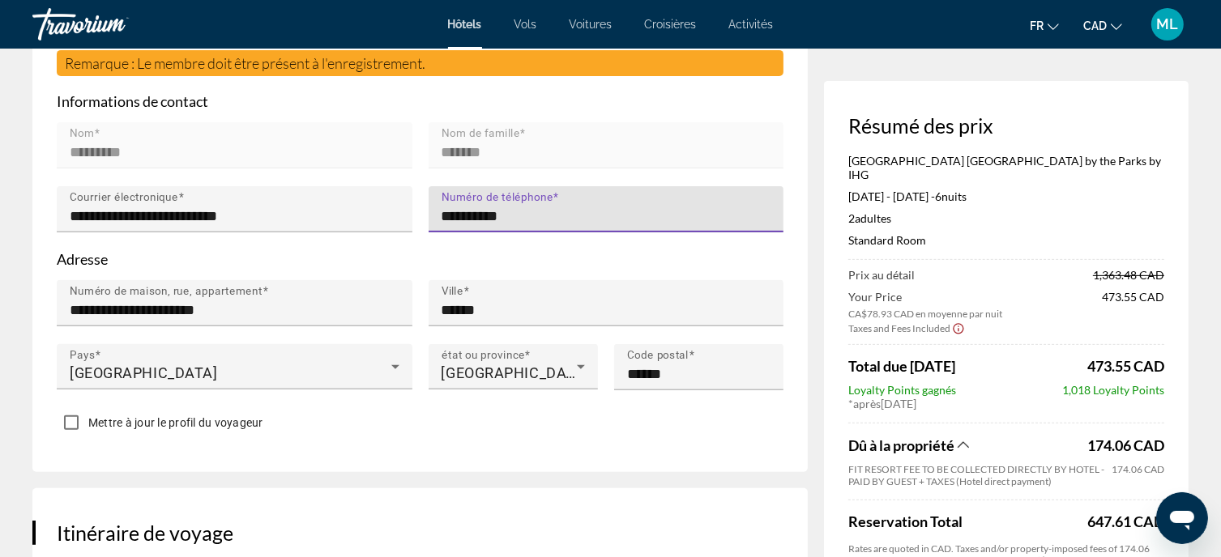
scroll to position [664, 0]
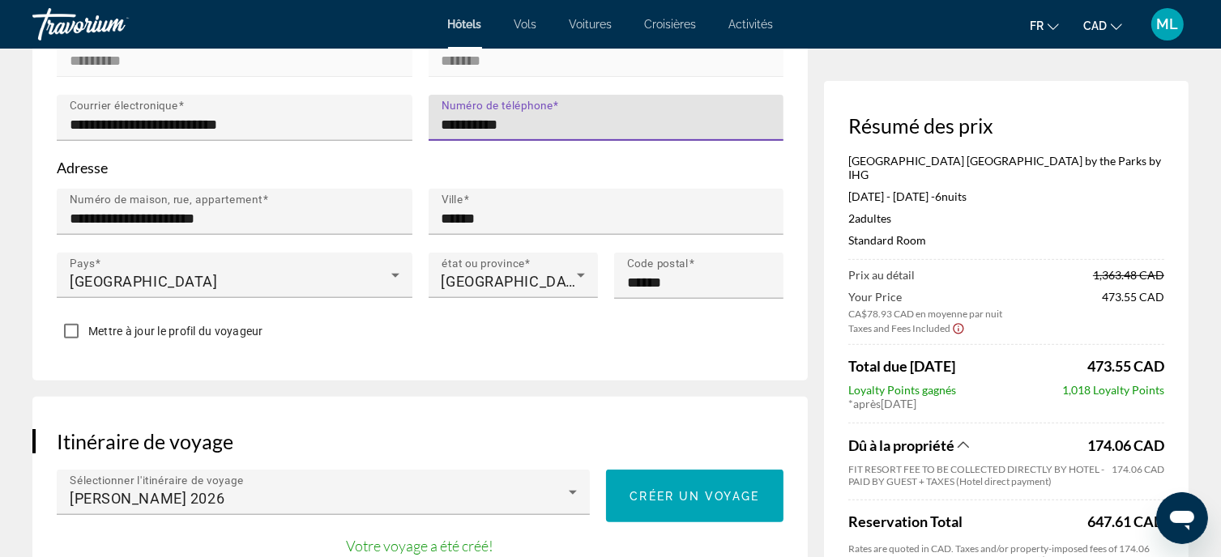
click at [199, 325] on span "Mettre à jour le profil du voyageur" at bounding box center [175, 331] width 175 height 13
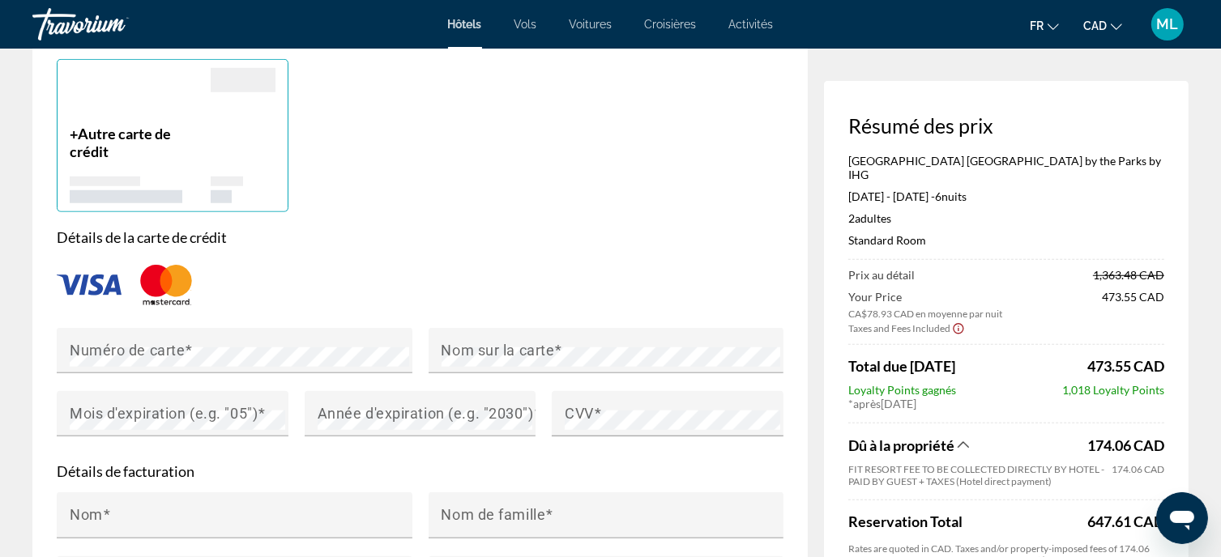
scroll to position [1313, 0]
click at [104, 341] on mat-label "Numéro de carte" at bounding box center [127, 349] width 115 height 17
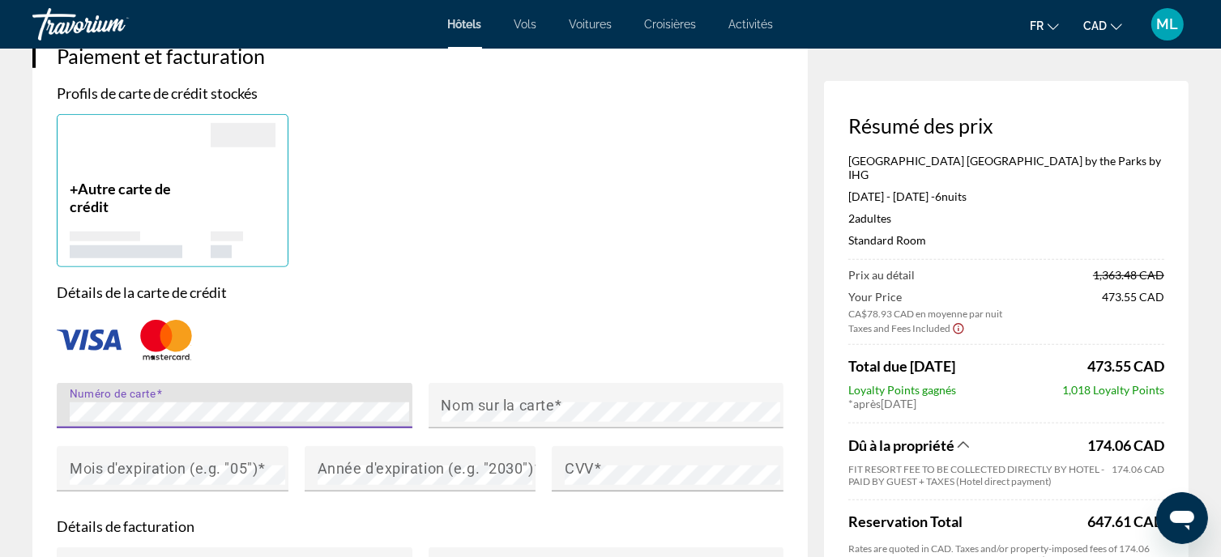
scroll to position [1232, 0]
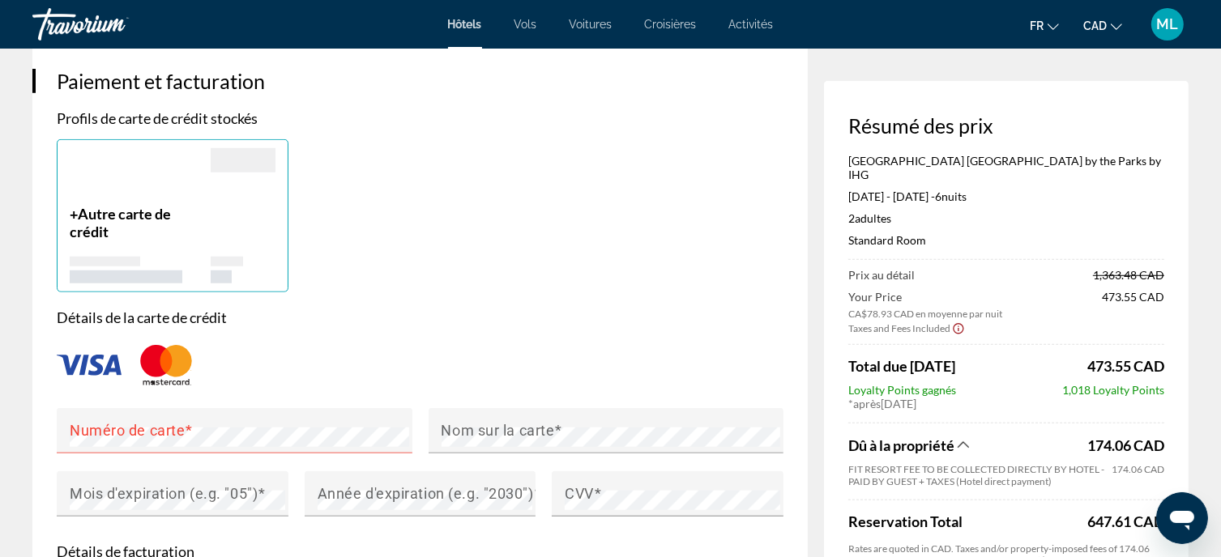
click at [119, 205] on p "+ Autre carte de crédit" at bounding box center [140, 223] width 141 height 36
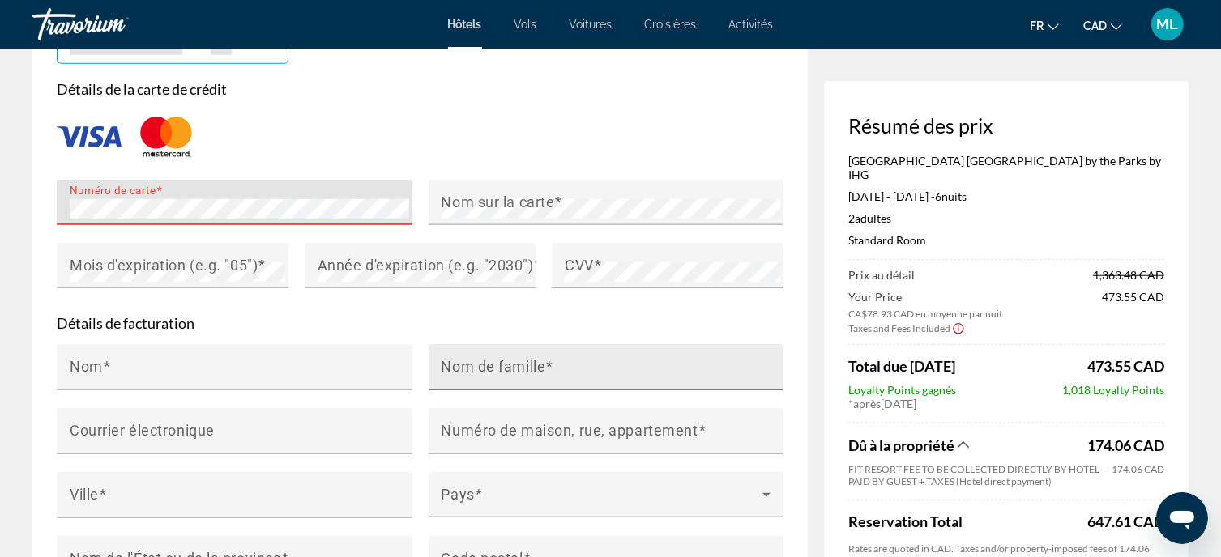
scroll to position [1475, 0]
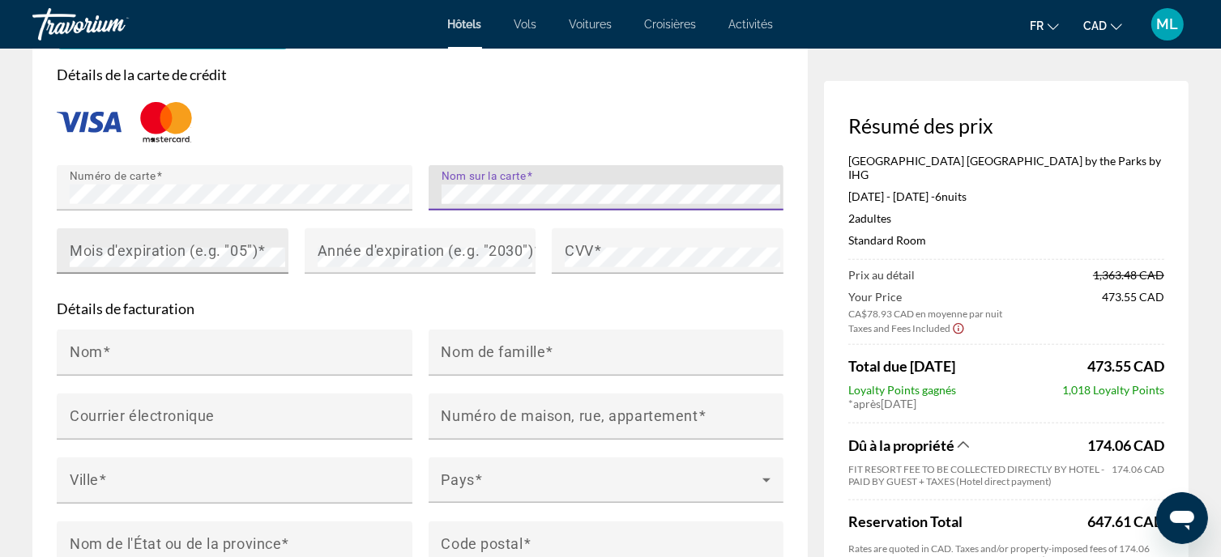
click at [228, 242] on mat-label "Mois d'expiration (e.g. "05")" at bounding box center [164, 250] width 188 height 17
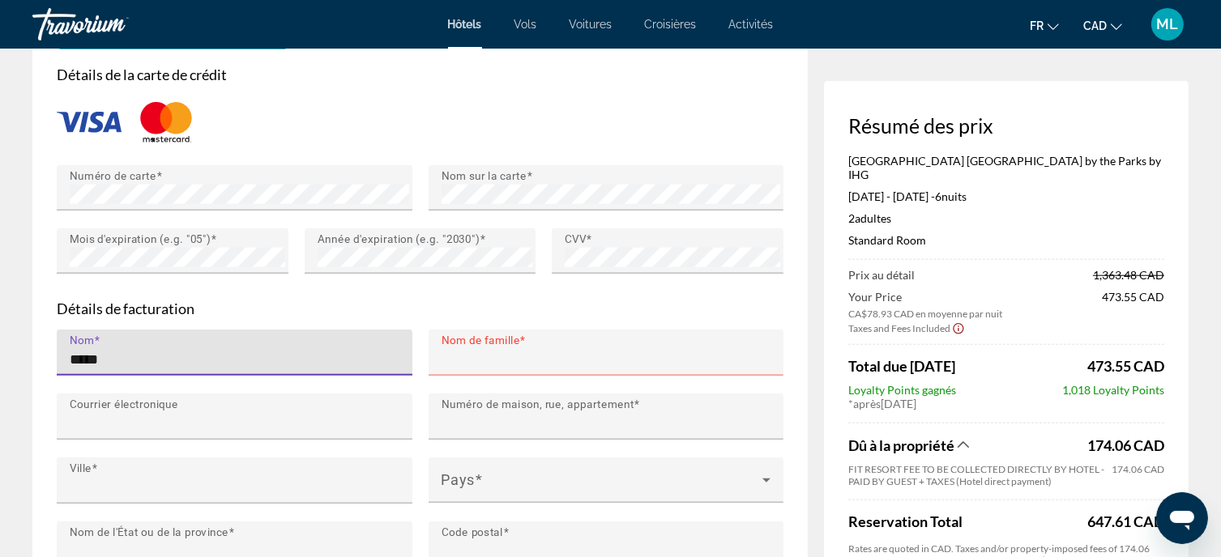
type input "*********"
type input "*******"
type input "**********"
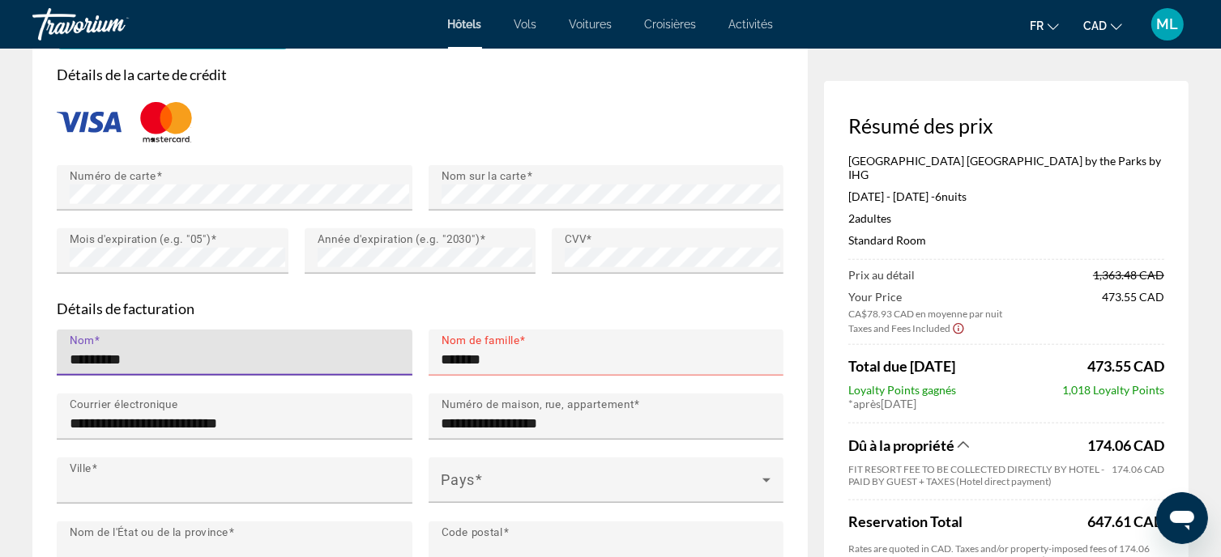
type input "******"
type input "*******"
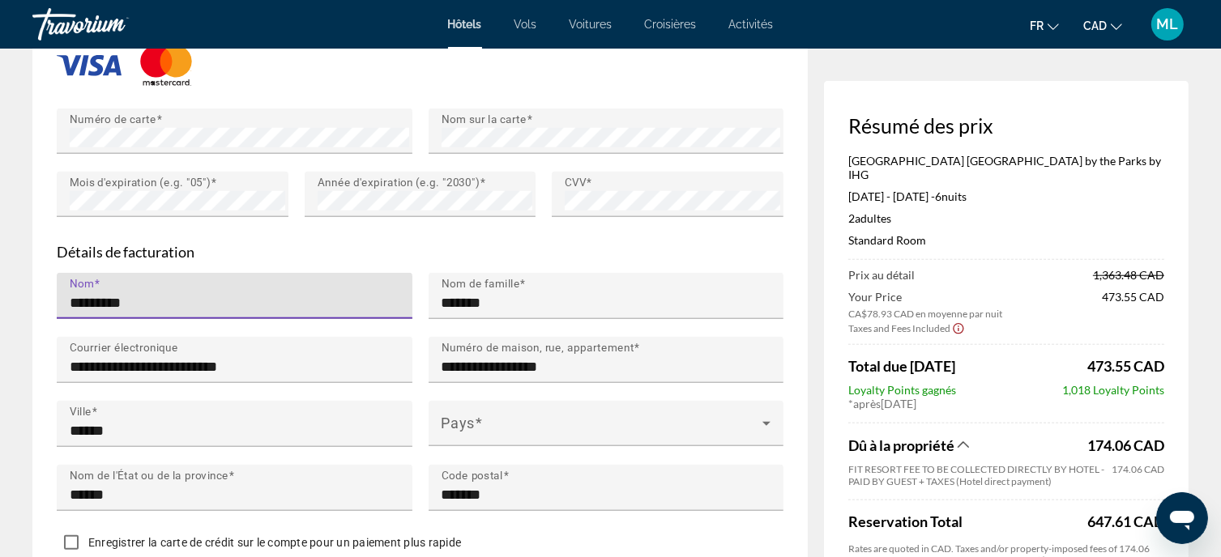
scroll to position [1556, 0]
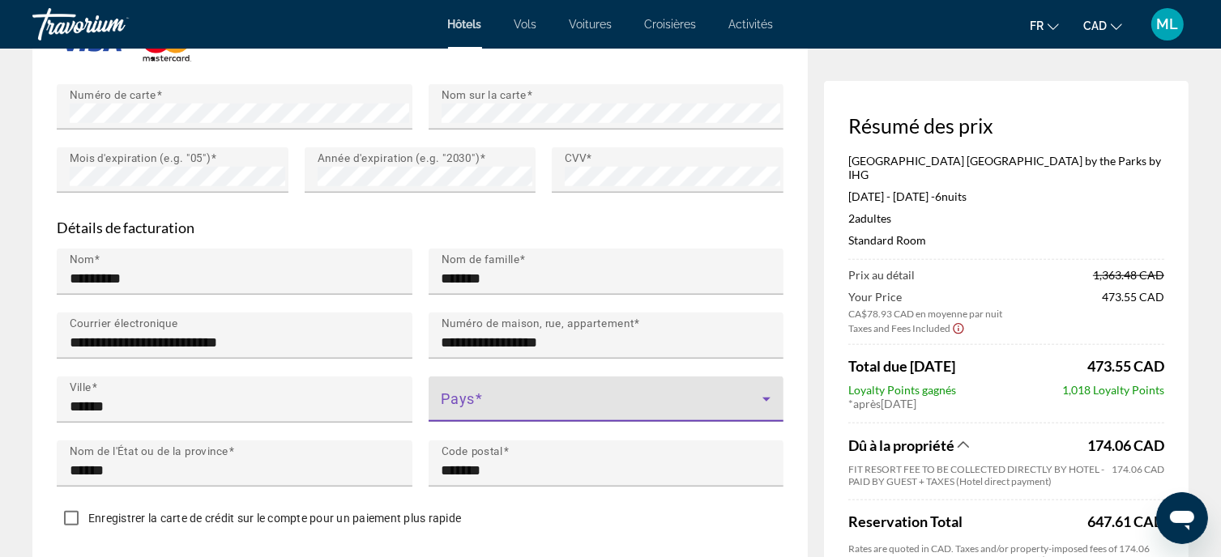
click at [510, 396] on span "Main content" at bounding box center [603, 405] width 322 height 19
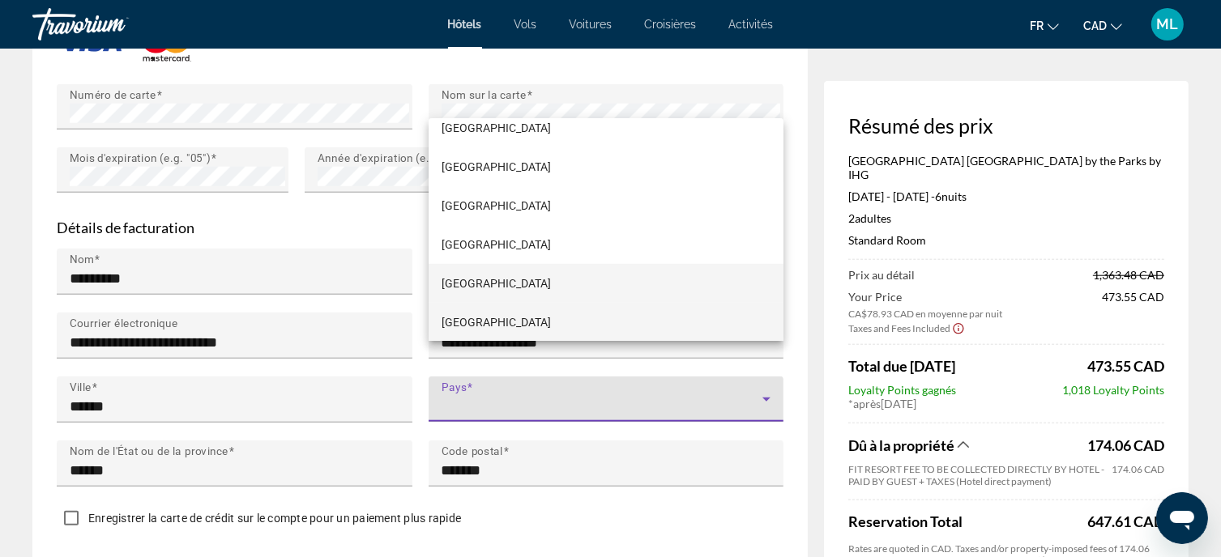
scroll to position [1416, 0]
click at [482, 330] on mat-option "[GEOGRAPHIC_DATA]" at bounding box center [607, 322] width 356 height 39
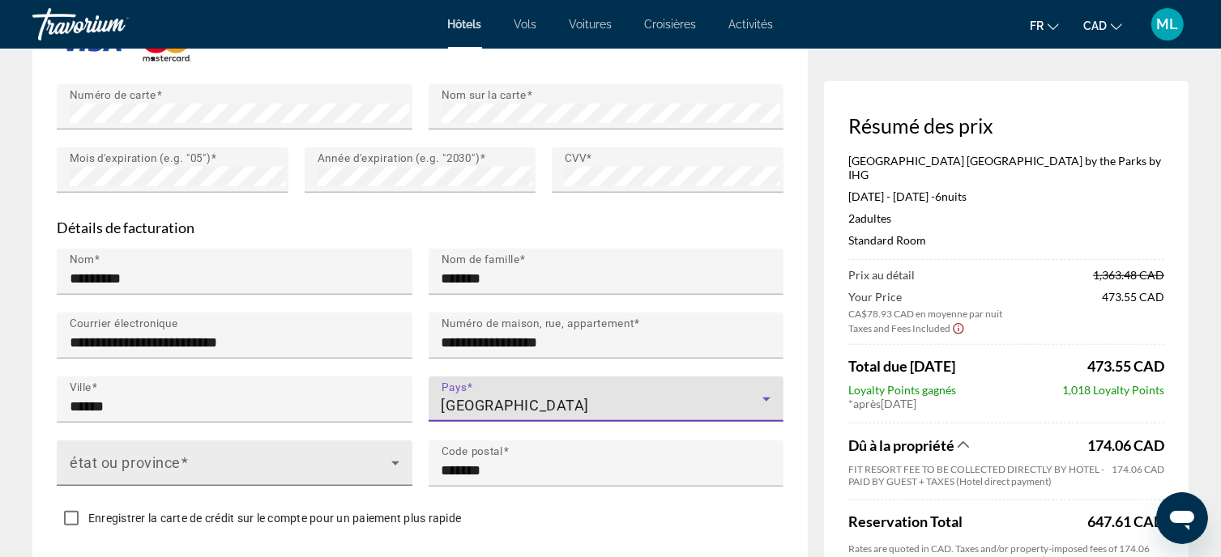
click at [195, 441] on div "état ou province" at bounding box center [235, 463] width 330 height 45
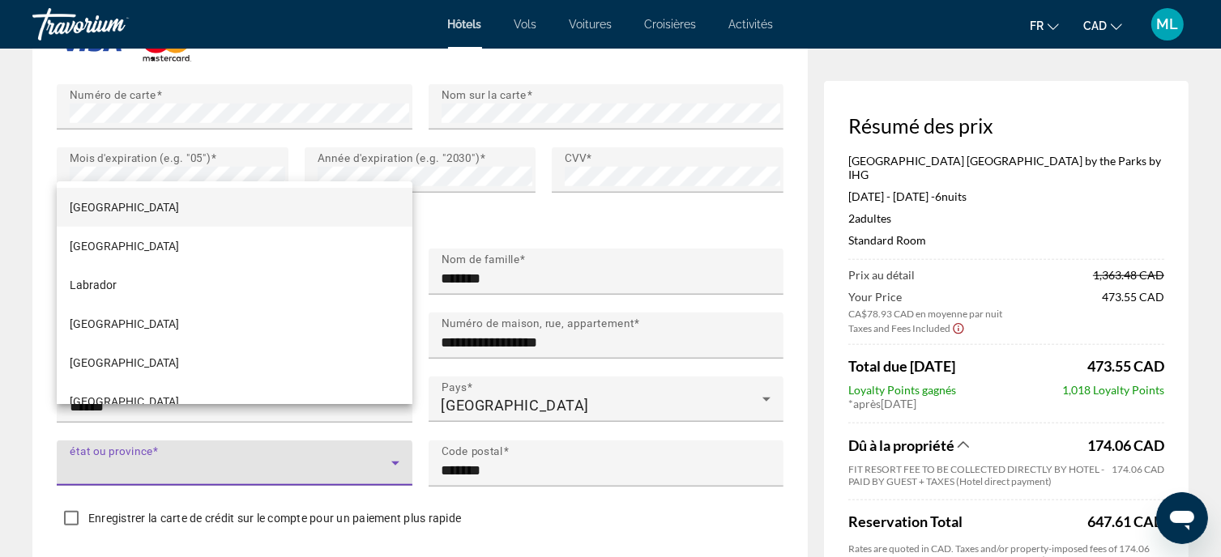
scroll to position [288, 0]
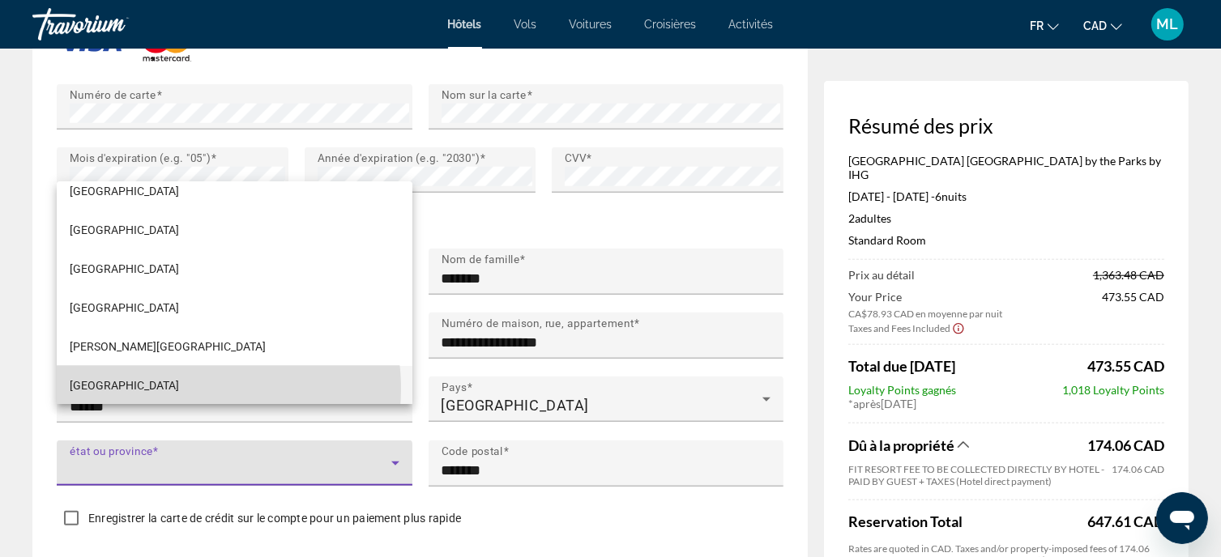
click at [185, 388] on mat-option "[GEOGRAPHIC_DATA]" at bounding box center [235, 385] width 356 height 39
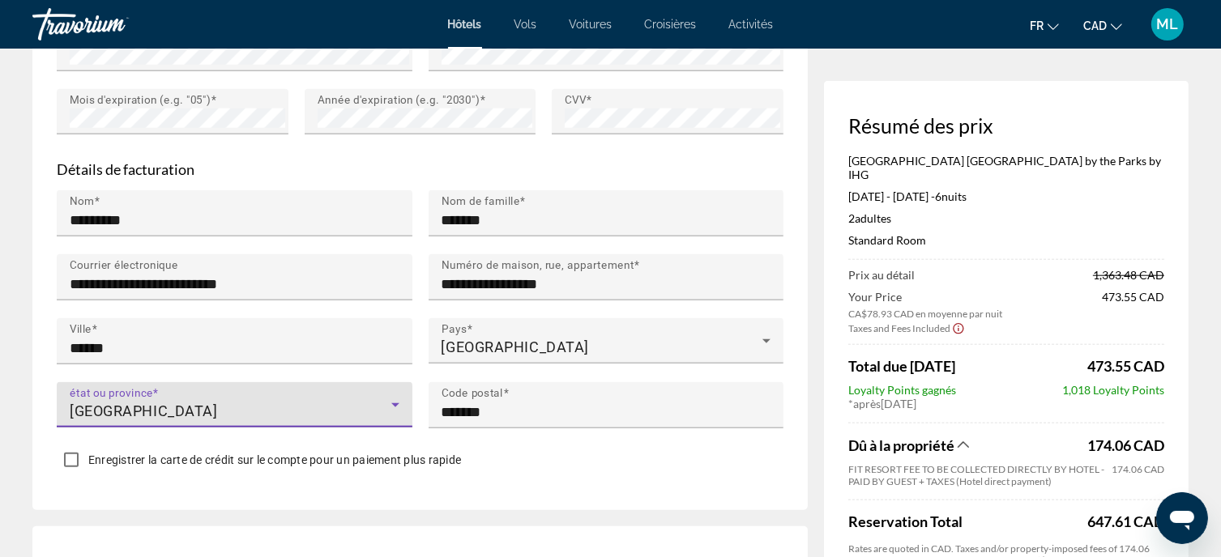
scroll to position [1637, 0]
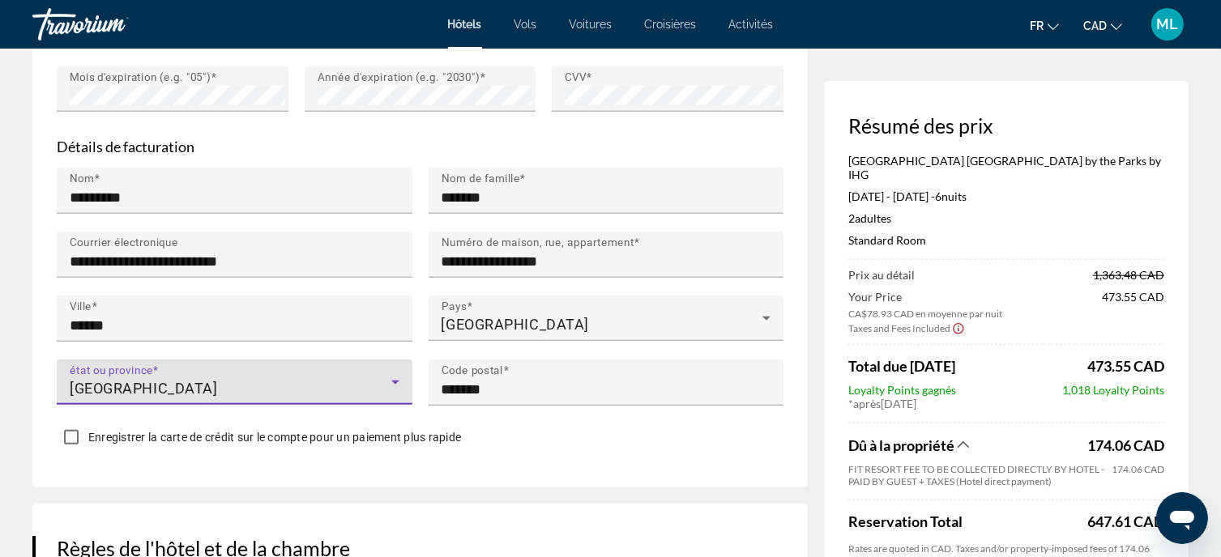
click at [332, 431] on span "Enregistrer la carte de crédit sur le compte pour un paiement plus rapide" at bounding box center [274, 437] width 373 height 13
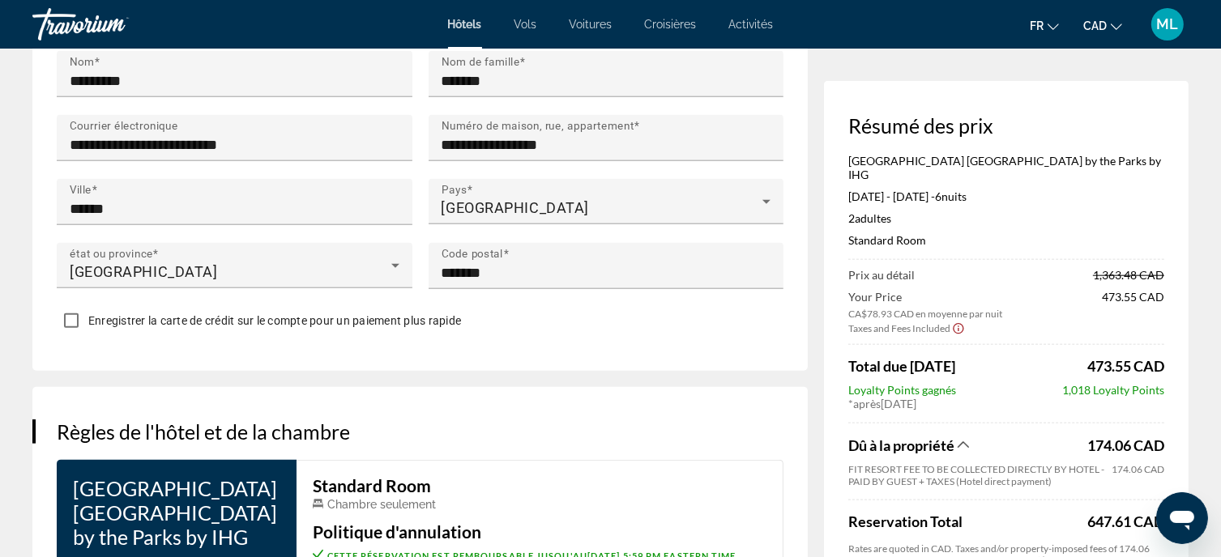
scroll to position [1659, 0]
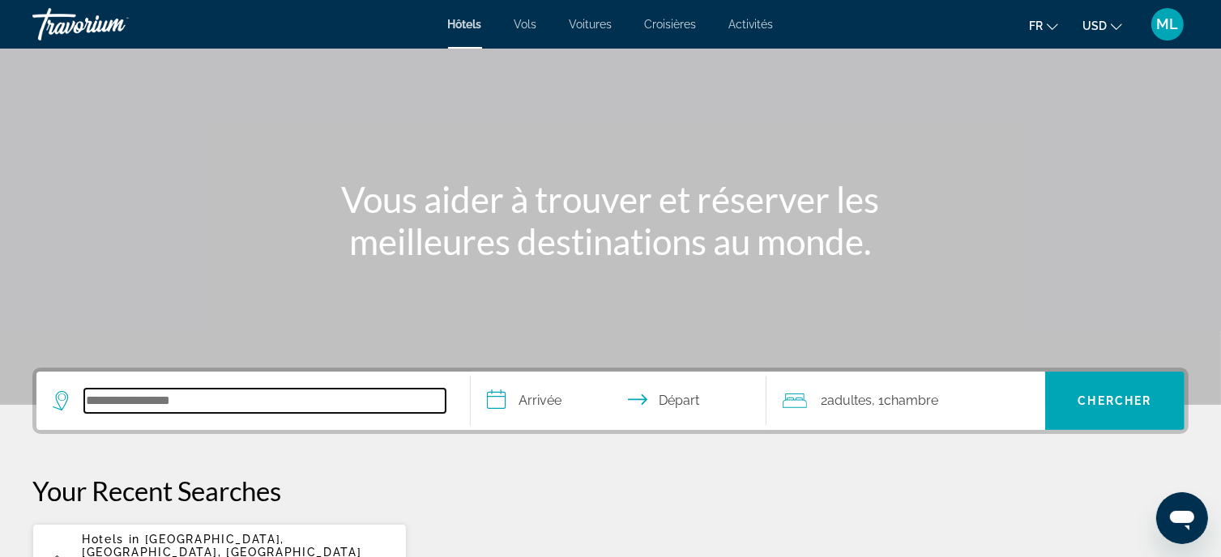
click at [225, 403] on input "Search hotel destination" at bounding box center [264, 401] width 361 height 24
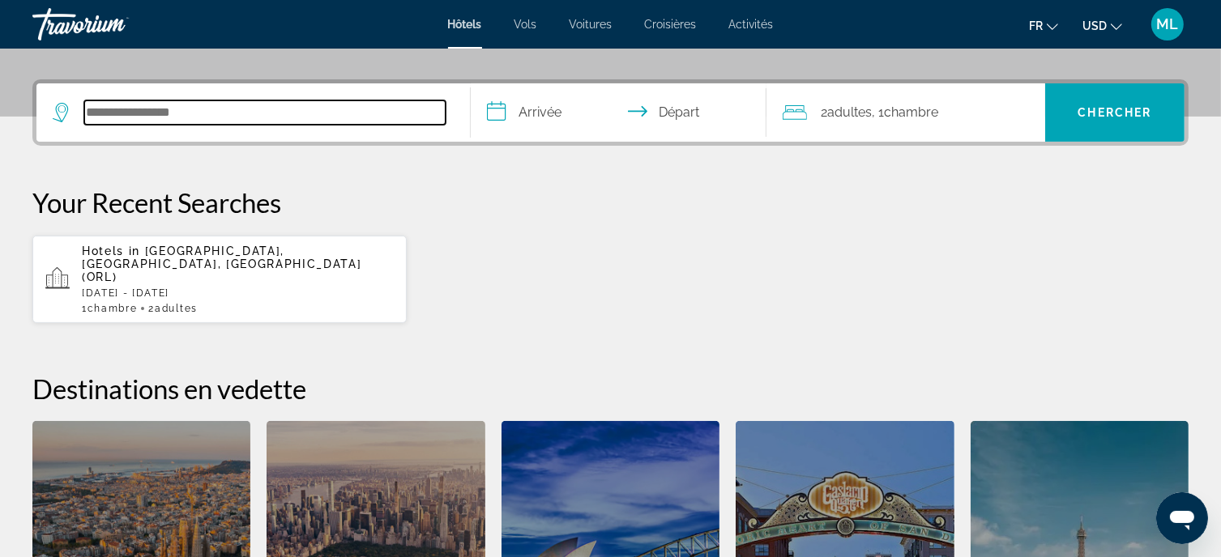
scroll to position [395, 0]
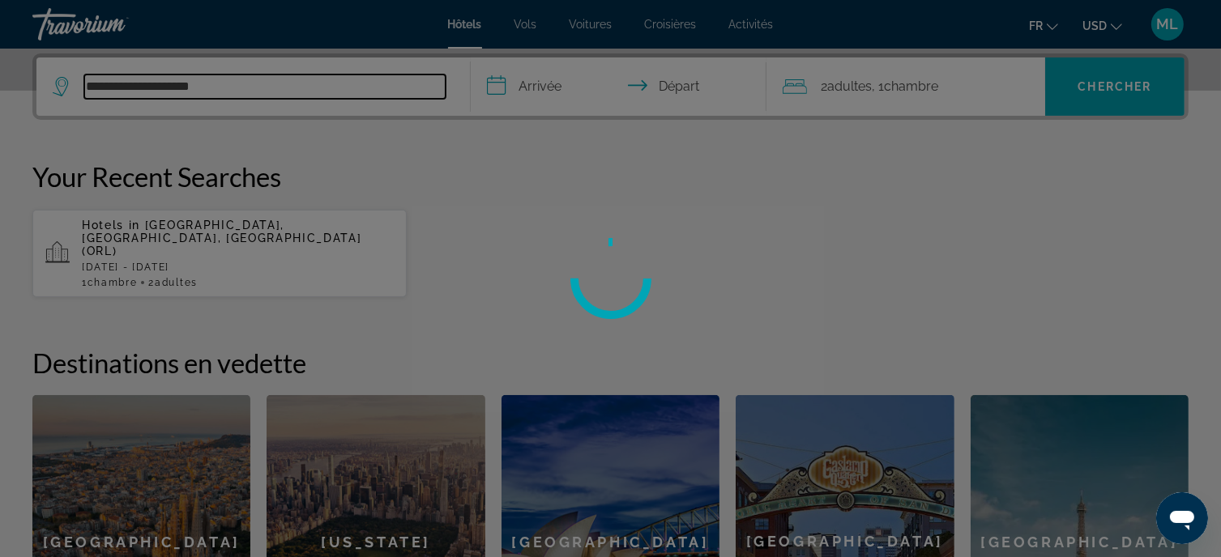
type input "**********"
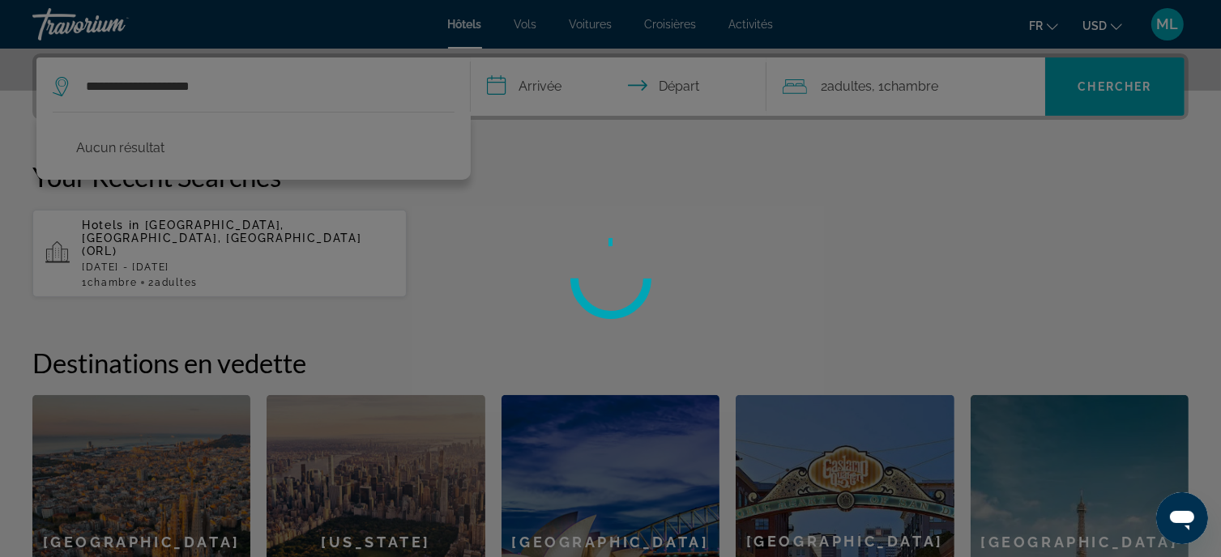
click at [500, 80] on div at bounding box center [610, 278] width 1221 height 557
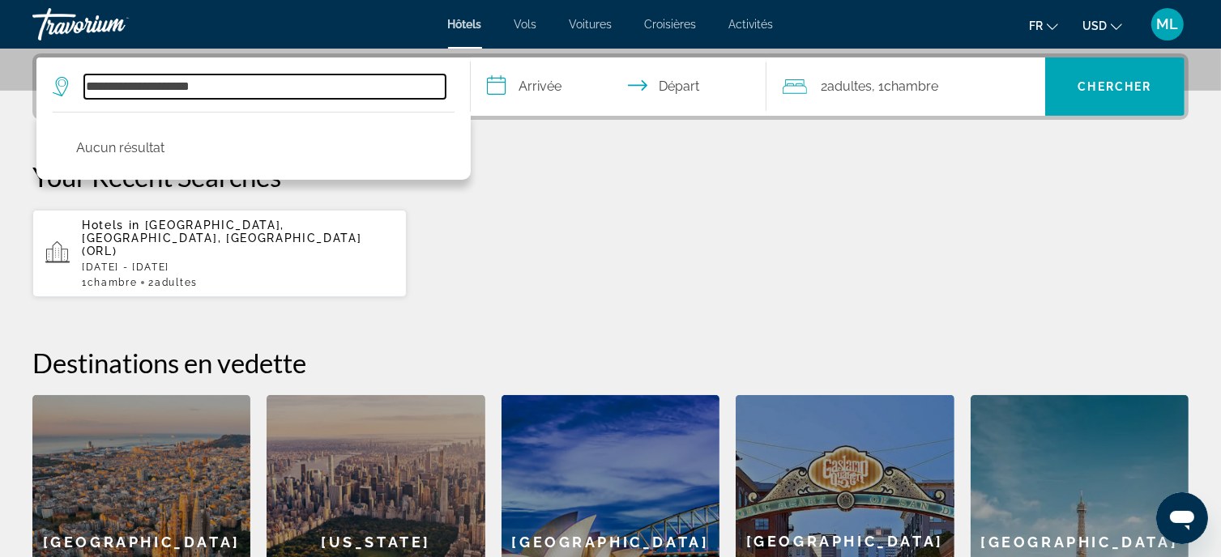
click at [197, 80] on input "**********" at bounding box center [264, 87] width 361 height 24
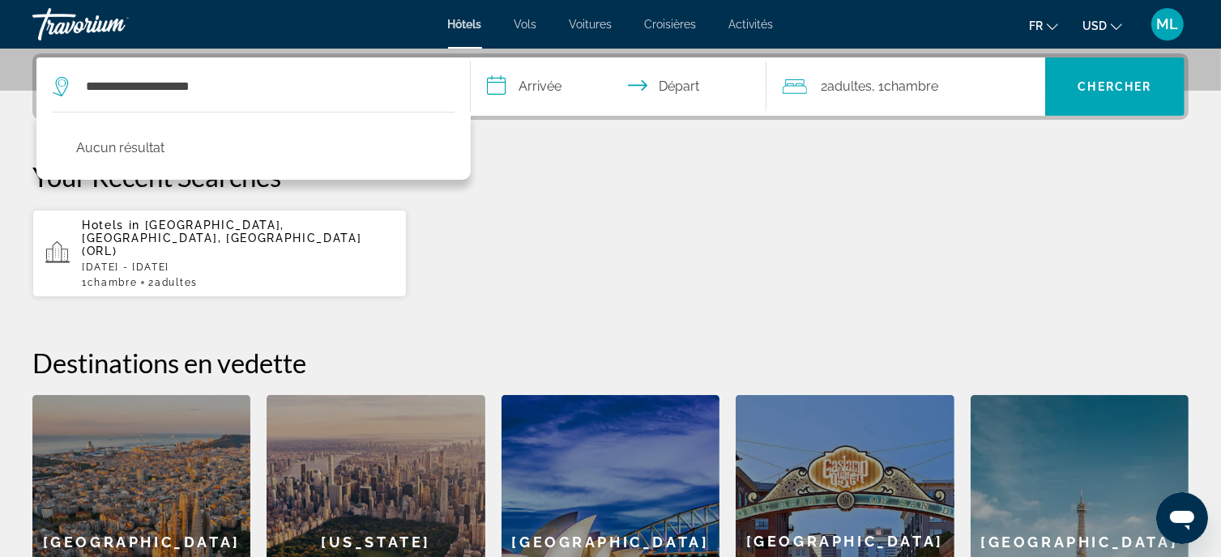
click at [481, 78] on input "**********" at bounding box center [621, 89] width 301 height 63
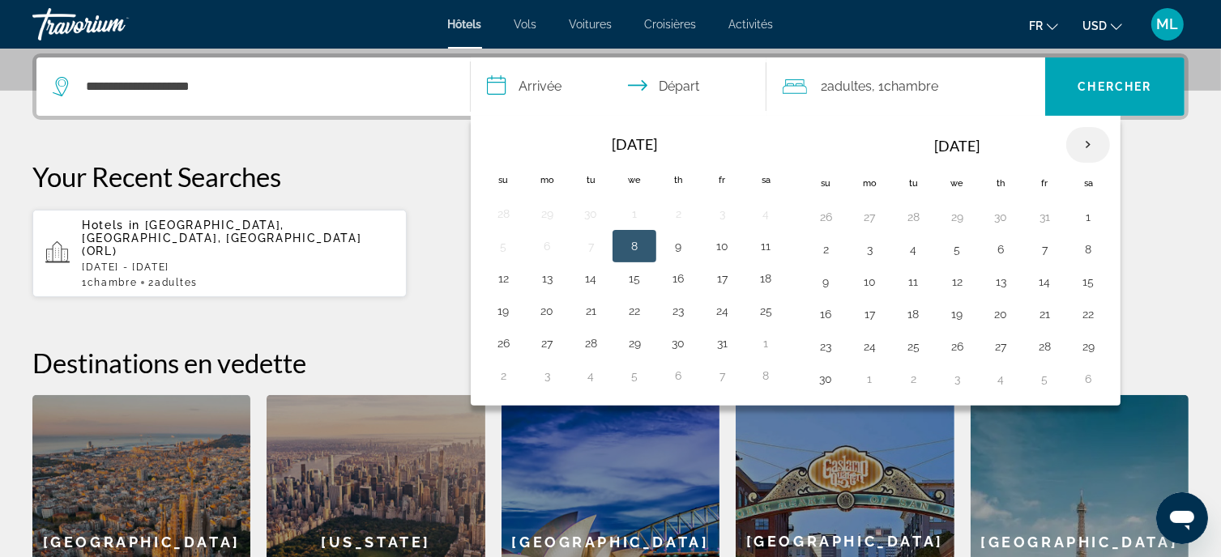
click at [1087, 141] on th "Next month" at bounding box center [1088, 145] width 44 height 36
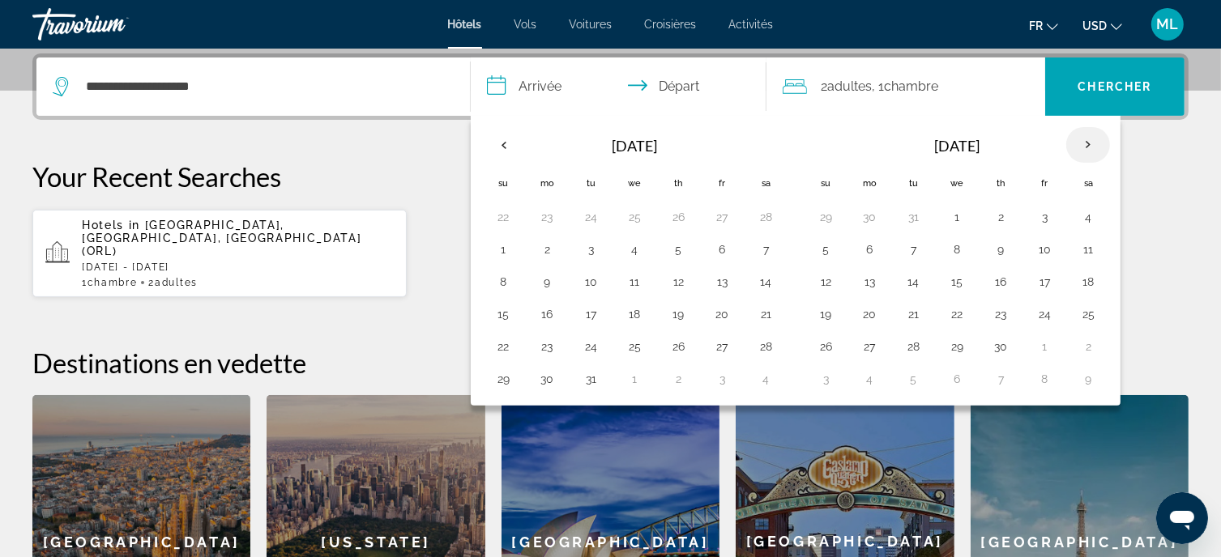
click at [1087, 141] on th "Next month" at bounding box center [1088, 145] width 44 height 36
click at [670, 314] on button "23" at bounding box center [678, 314] width 26 height 23
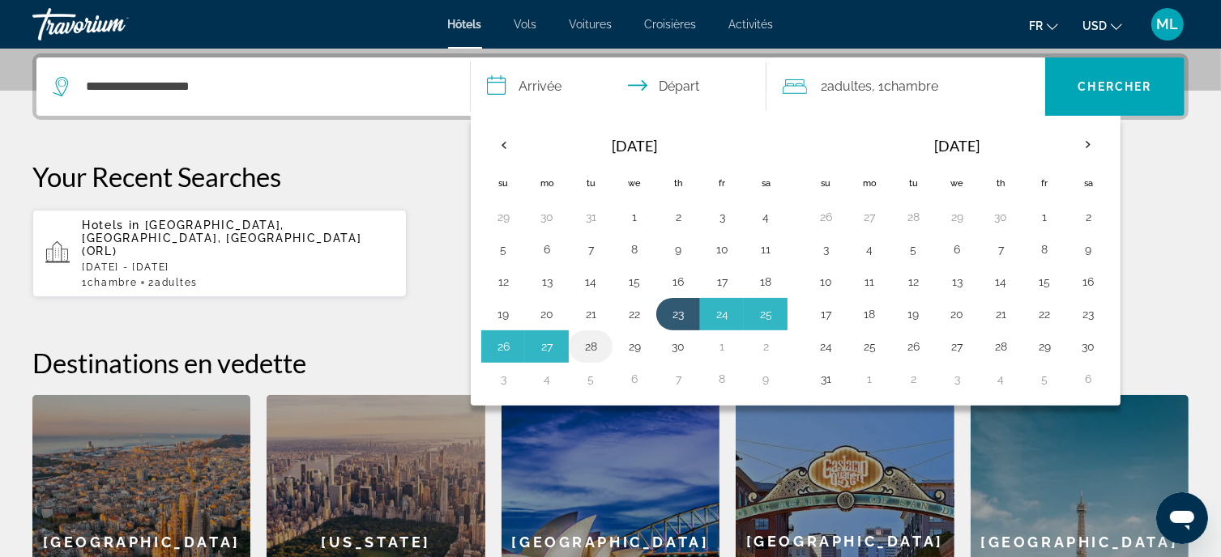
click at [586, 345] on button "28" at bounding box center [591, 346] width 26 height 23
type input "**********"
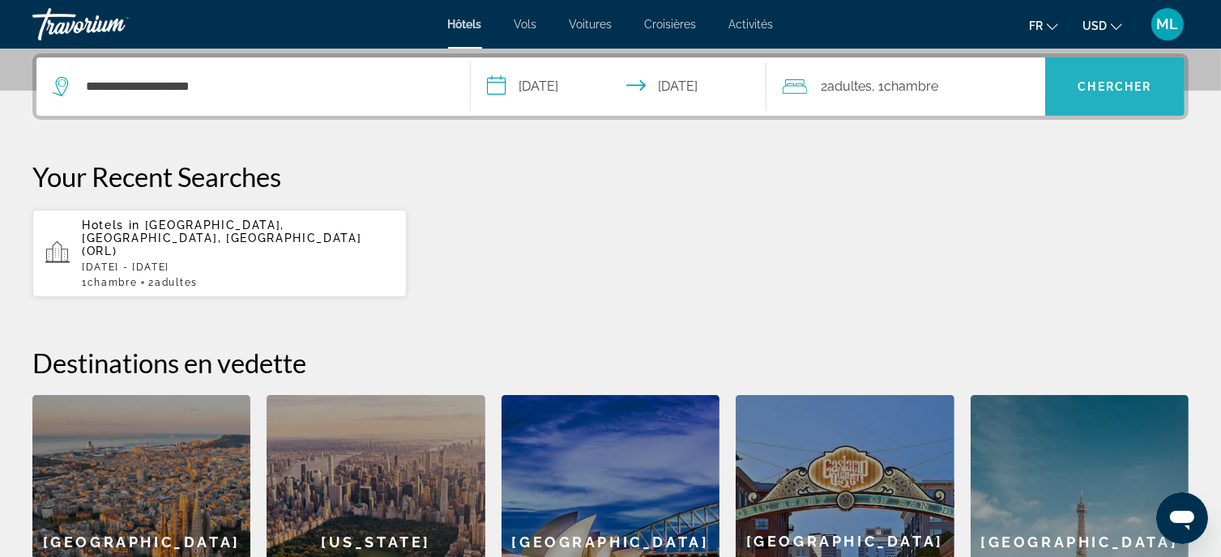
click at [1087, 83] on span "Chercher" at bounding box center [1115, 86] width 74 height 13
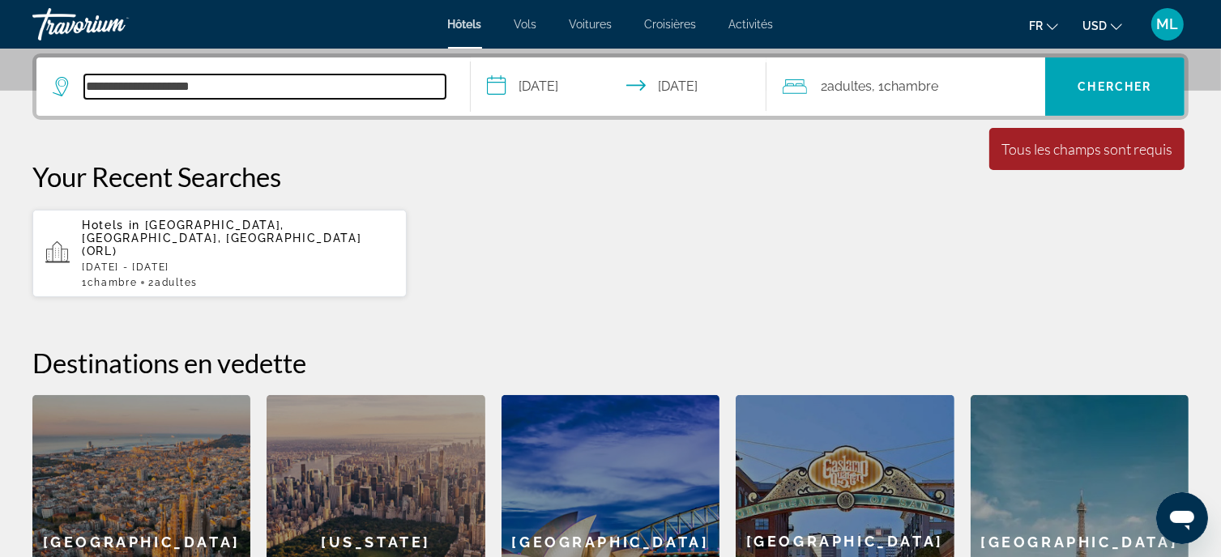
click at [184, 94] on input "**********" at bounding box center [264, 87] width 361 height 24
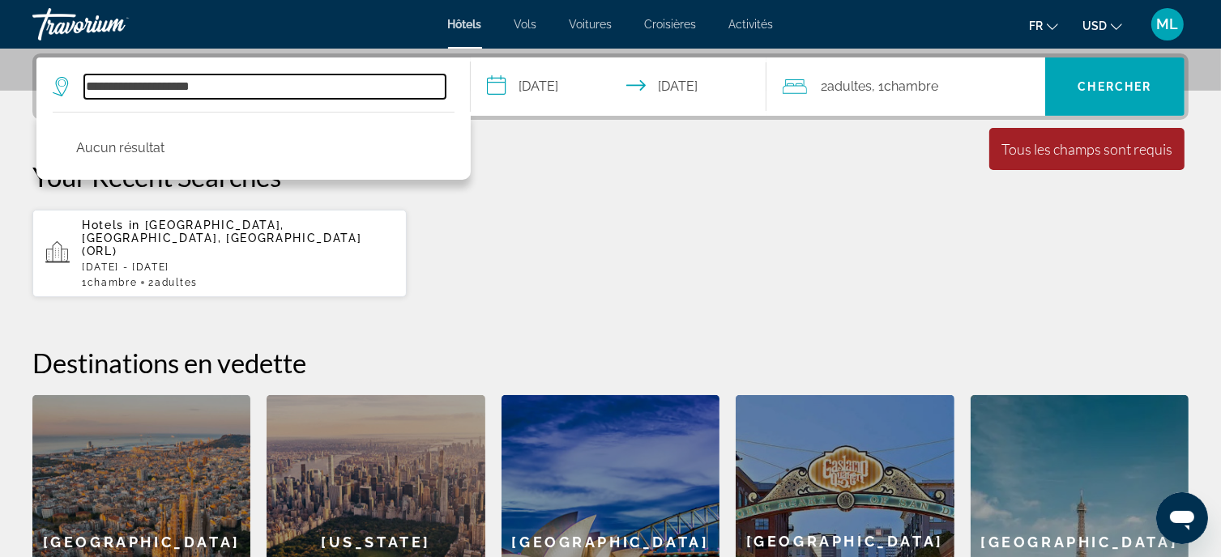
drag, startPoint x: 168, startPoint y: 83, endPoint x: -235, endPoint y: 80, distance: 402.7
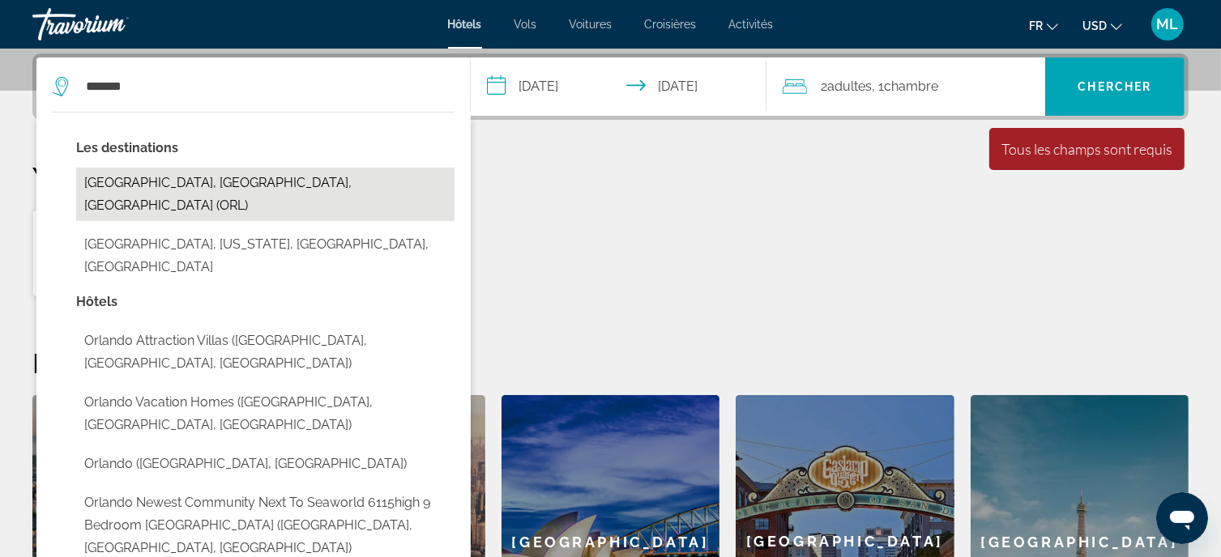
click at [232, 181] on button "[GEOGRAPHIC_DATA], [GEOGRAPHIC_DATA], [GEOGRAPHIC_DATA] (ORL)" at bounding box center [265, 194] width 378 height 53
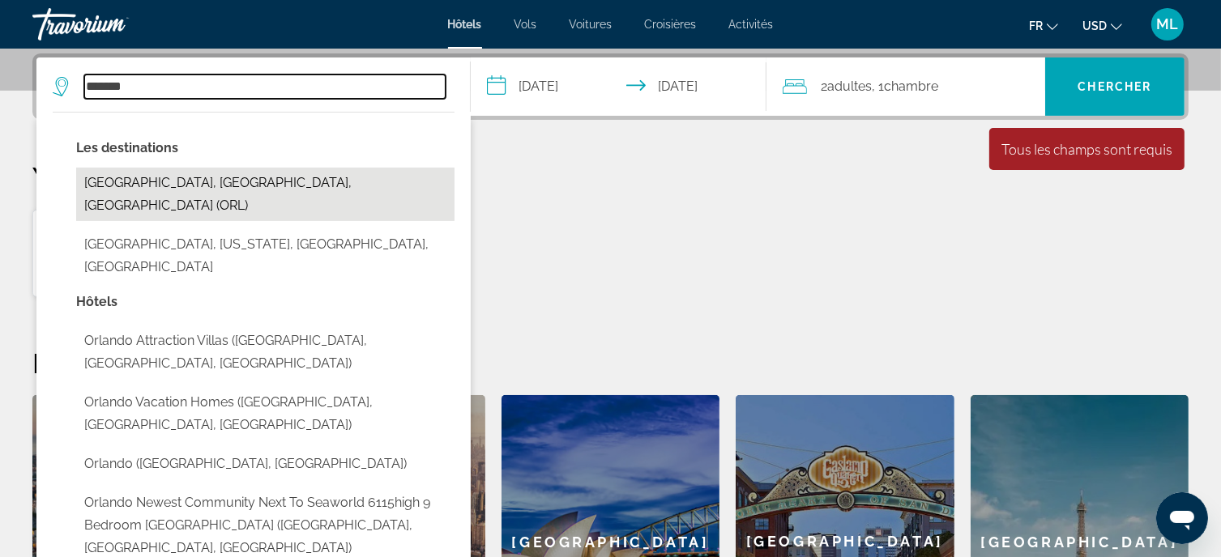
type input "**********"
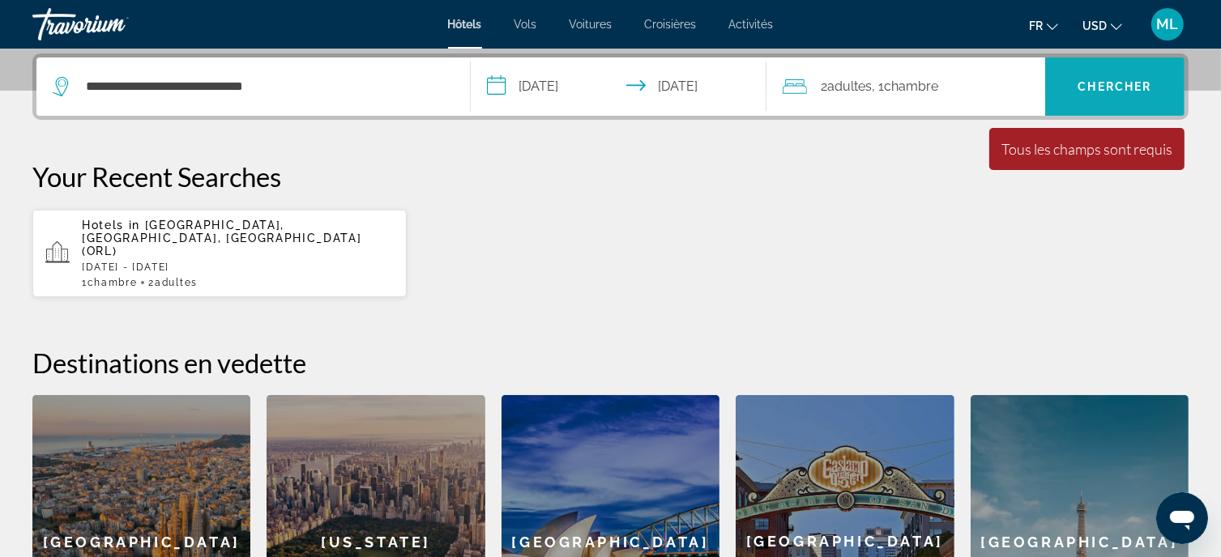
click at [1124, 83] on span "Chercher" at bounding box center [1115, 86] width 74 height 13
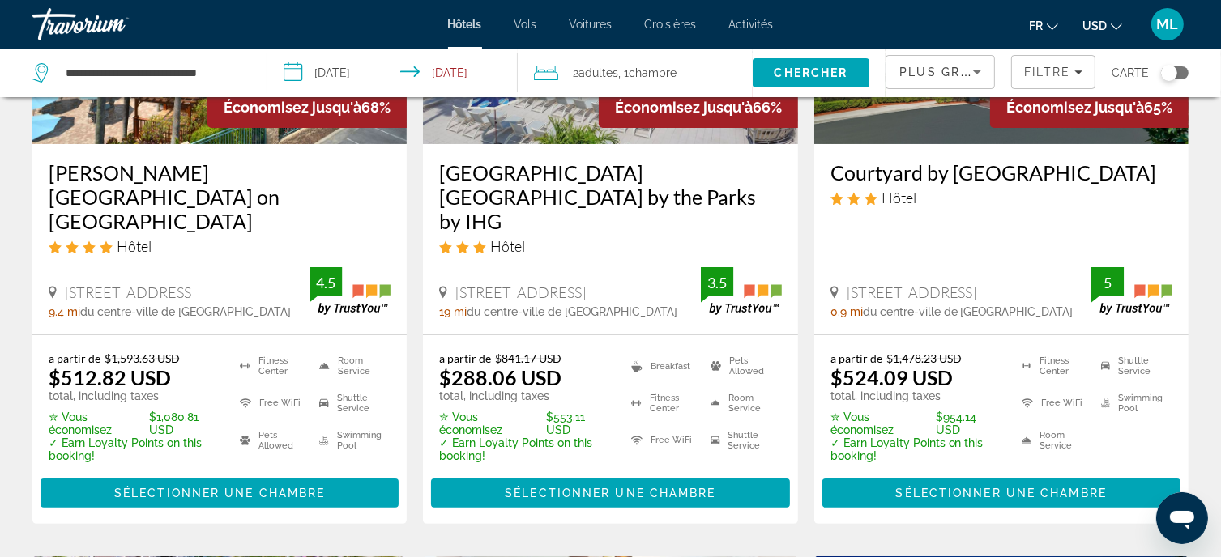
scroll to position [243, 0]
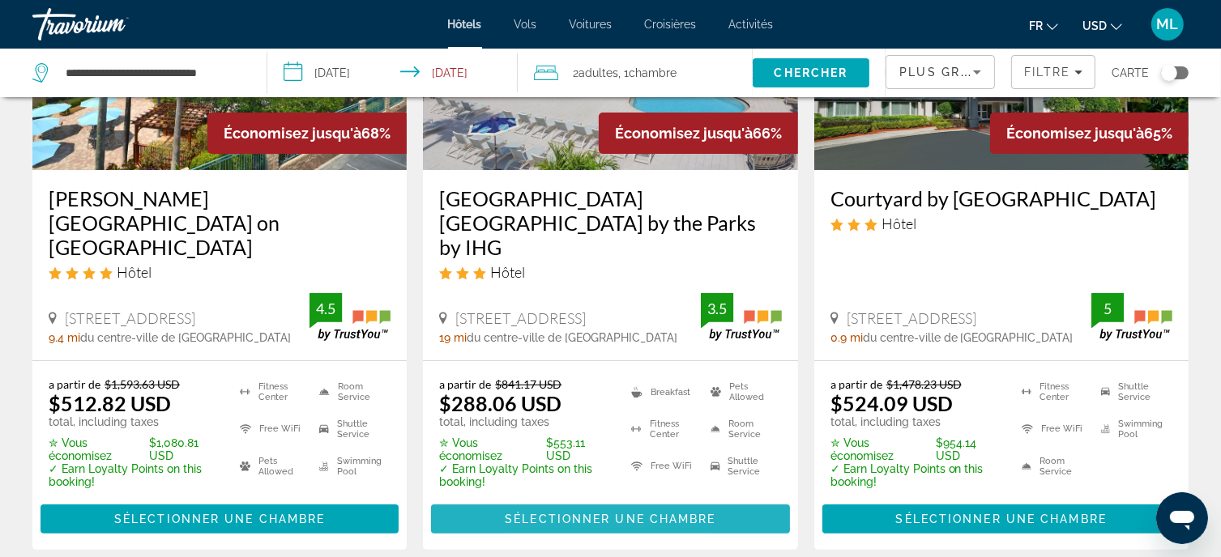
click at [544, 500] on span "Main content" at bounding box center [610, 519] width 358 height 39
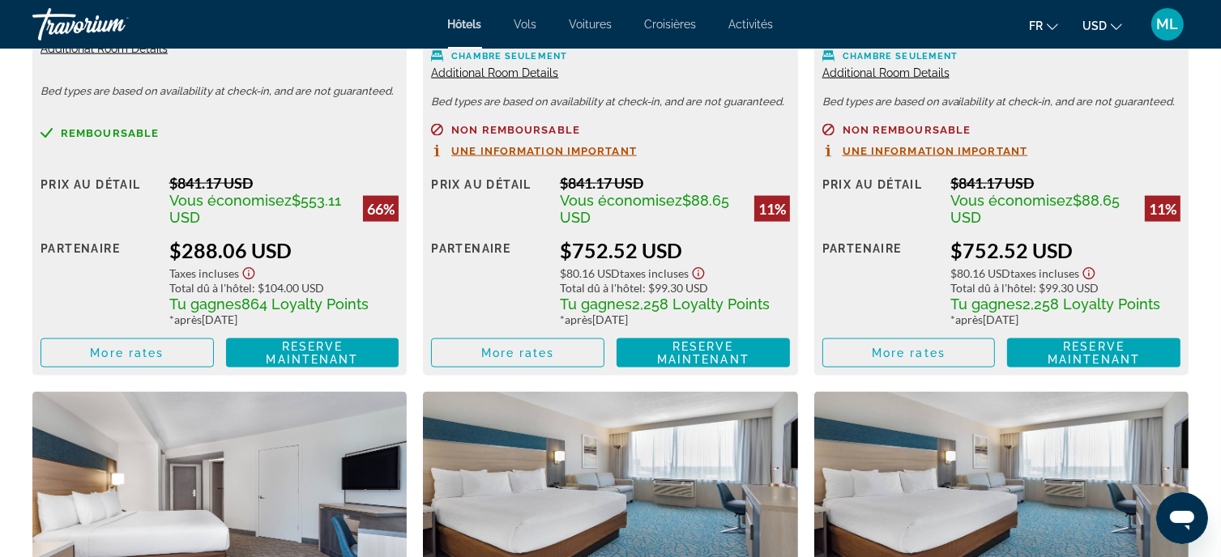
scroll to position [2455, 0]
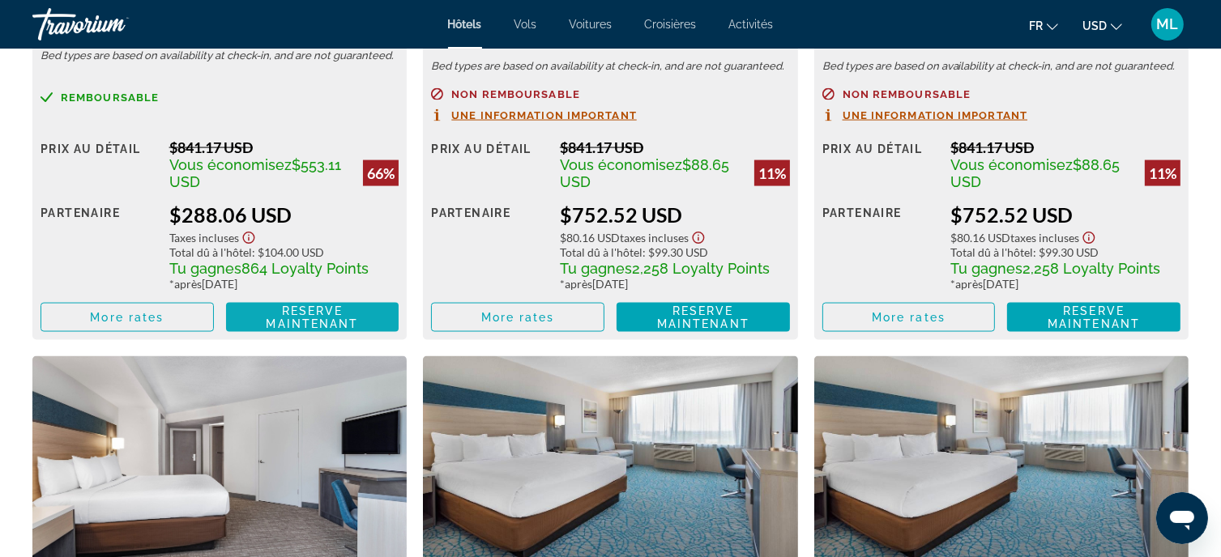
click at [279, 314] on span "Reserve maintenant Plus disponible" at bounding box center [312, 318] width 147 height 26
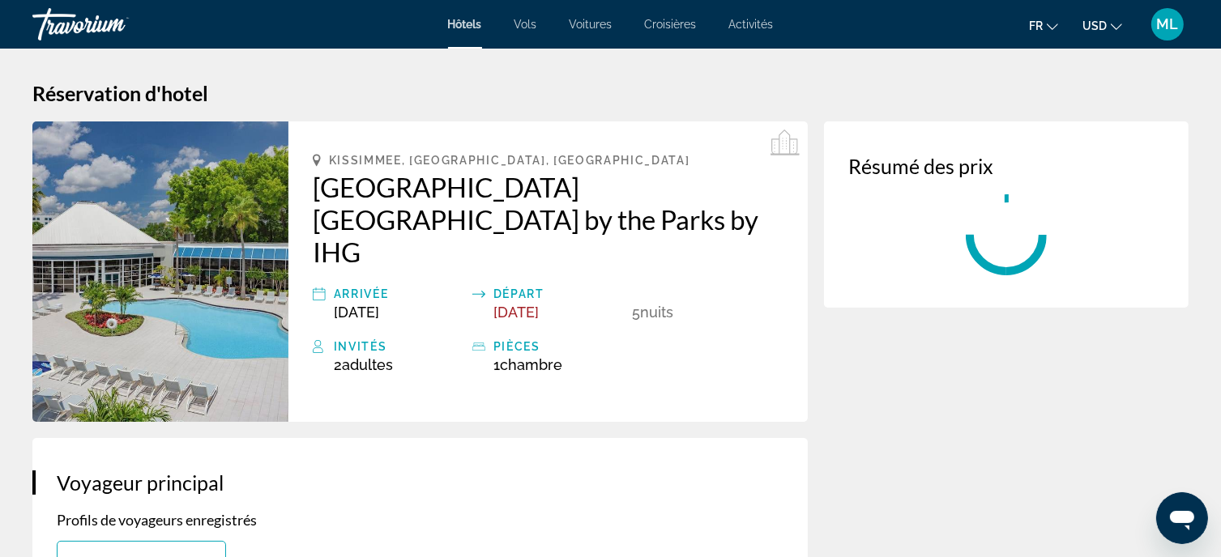
click at [1091, 28] on span "USD" at bounding box center [1094, 25] width 24 height 13
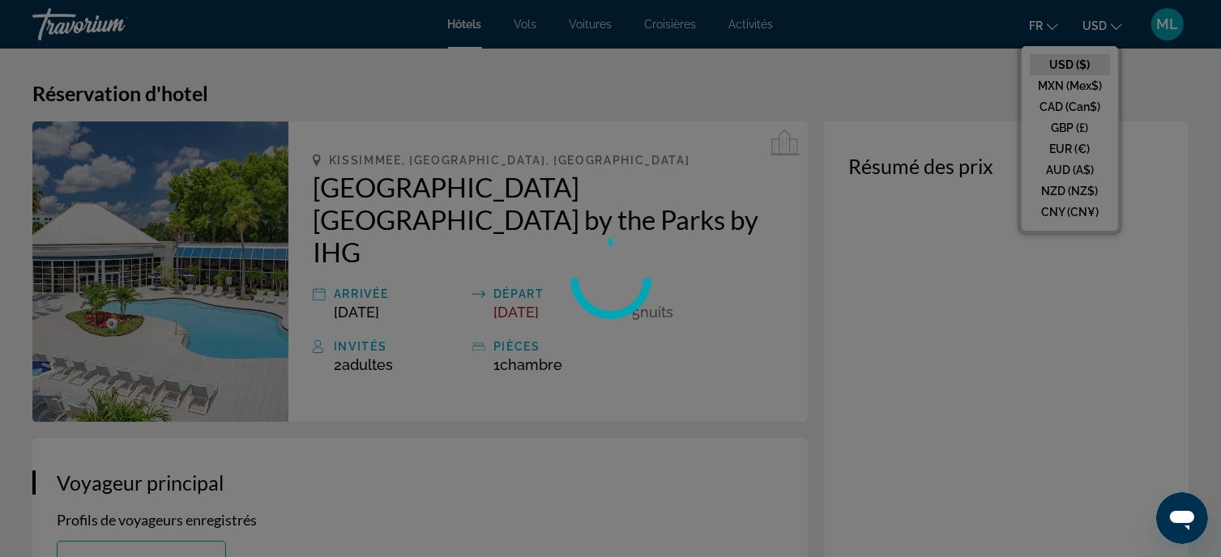
click at [1070, 104] on div at bounding box center [610, 278] width 1221 height 557
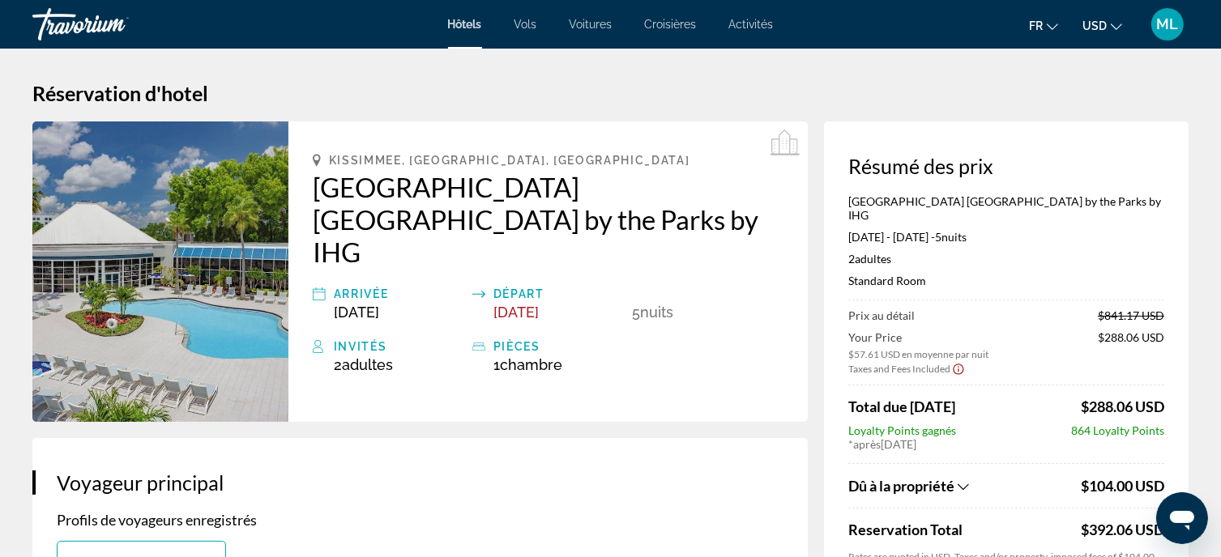
click at [1100, 31] on span "USD" at bounding box center [1094, 25] width 24 height 13
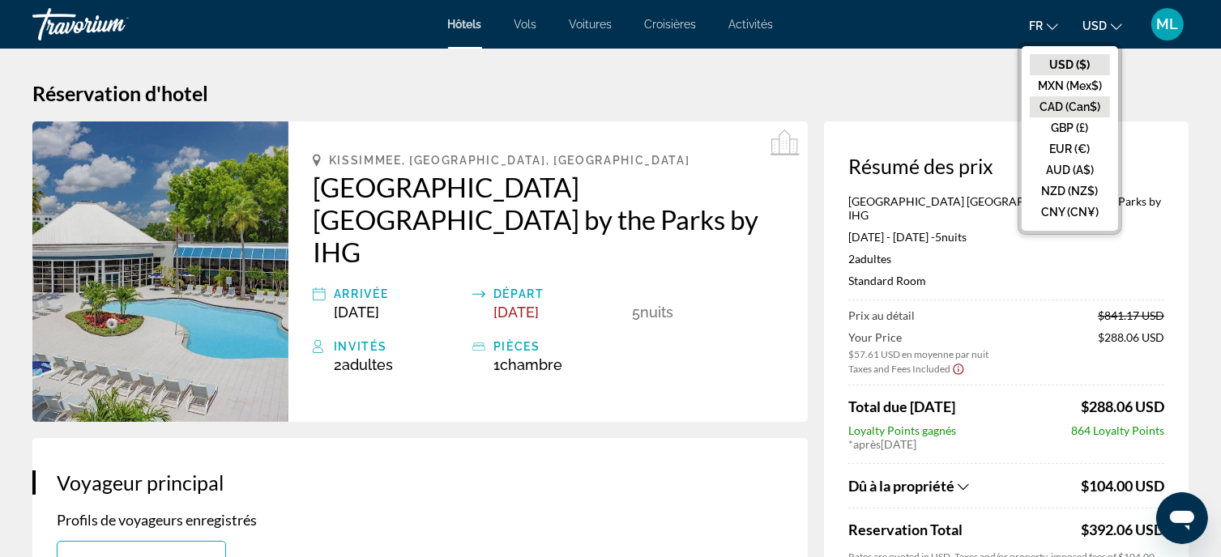
click at [1084, 109] on button "CAD (Can$)" at bounding box center [1070, 106] width 80 height 21
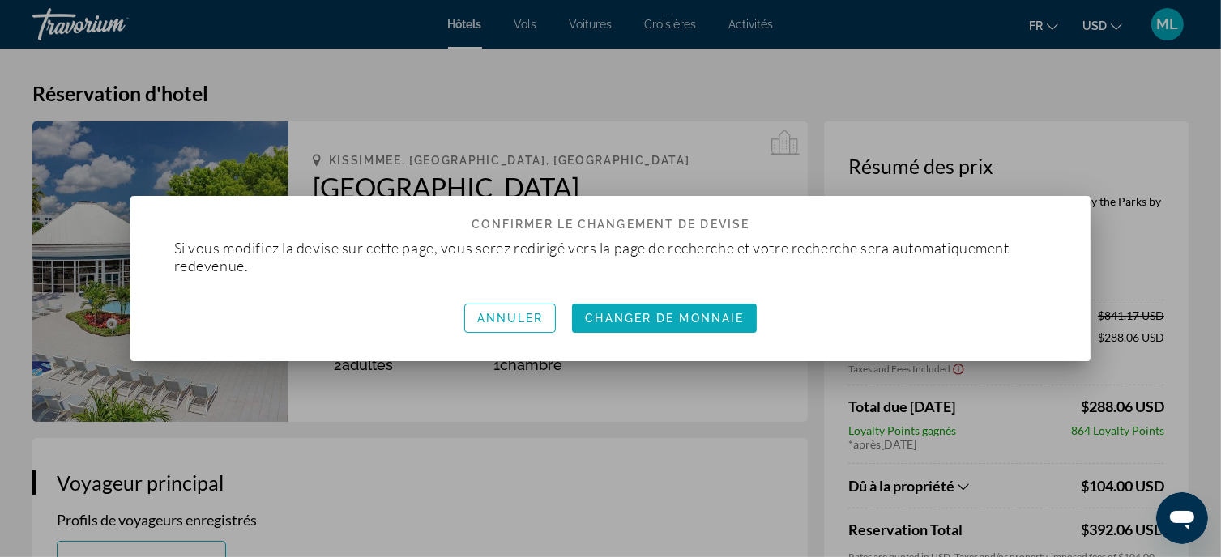
click at [694, 322] on span "Changer de monnaie" at bounding box center [664, 318] width 159 height 13
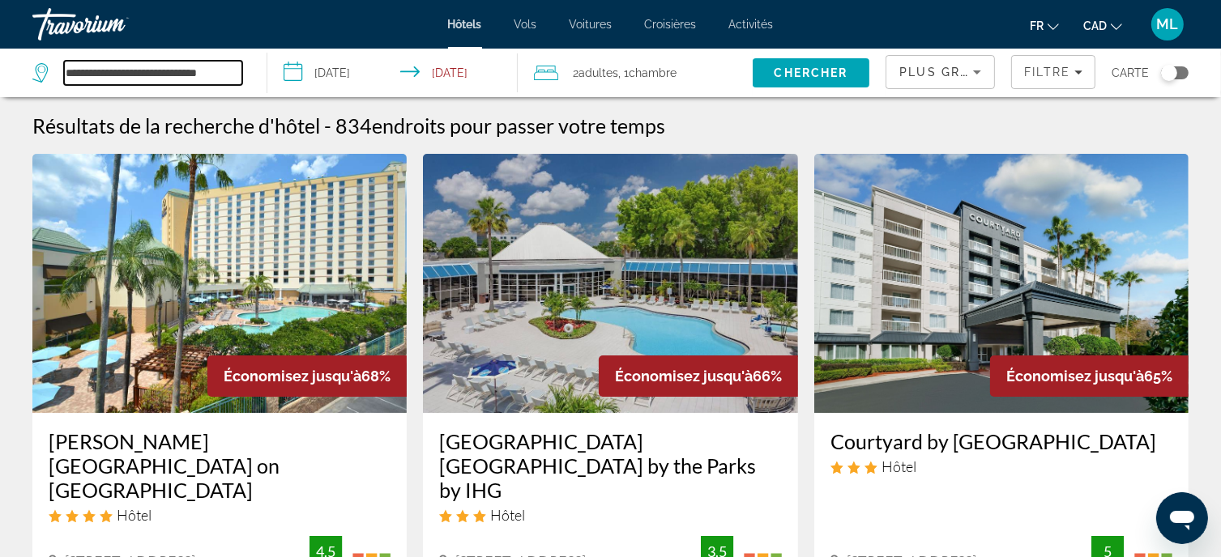
click at [186, 68] on input "**********" at bounding box center [153, 73] width 178 height 24
drag, startPoint x: 136, startPoint y: 64, endPoint x: 126, endPoint y: 64, distance: 10.5
click at [136, 64] on input "**********" at bounding box center [153, 73] width 178 height 24
drag, startPoint x: 88, startPoint y: 71, endPoint x: 399, endPoint y: 70, distance: 311.9
click at [399, 70] on div "**********" at bounding box center [610, 73] width 1221 height 49
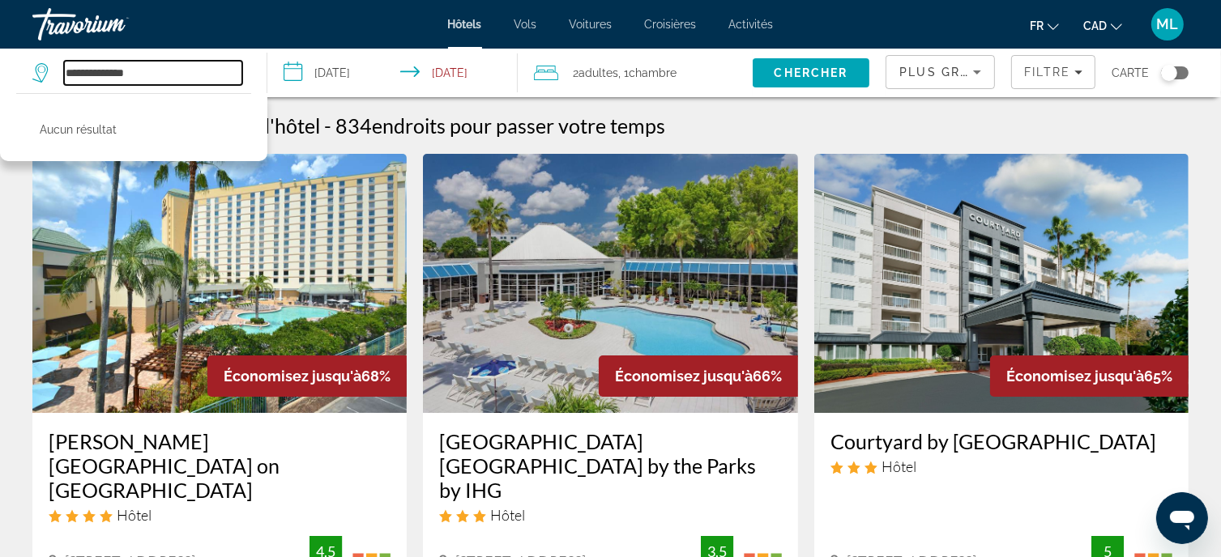
drag, startPoint x: 181, startPoint y: 67, endPoint x: -62, endPoint y: 77, distance: 243.3
click at [0, 77] on html "**********" at bounding box center [610, 278] width 1221 height 557
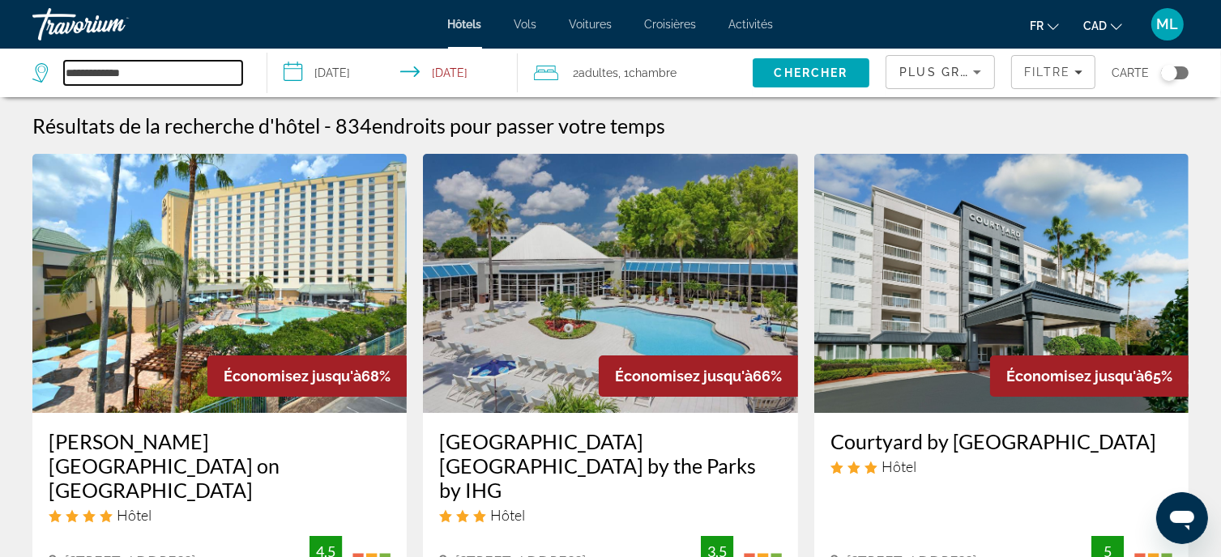
drag, startPoint x: 183, startPoint y: 68, endPoint x: -198, endPoint y: 67, distance: 380.8
click at [0, 67] on html "**********" at bounding box center [610, 278] width 1221 height 557
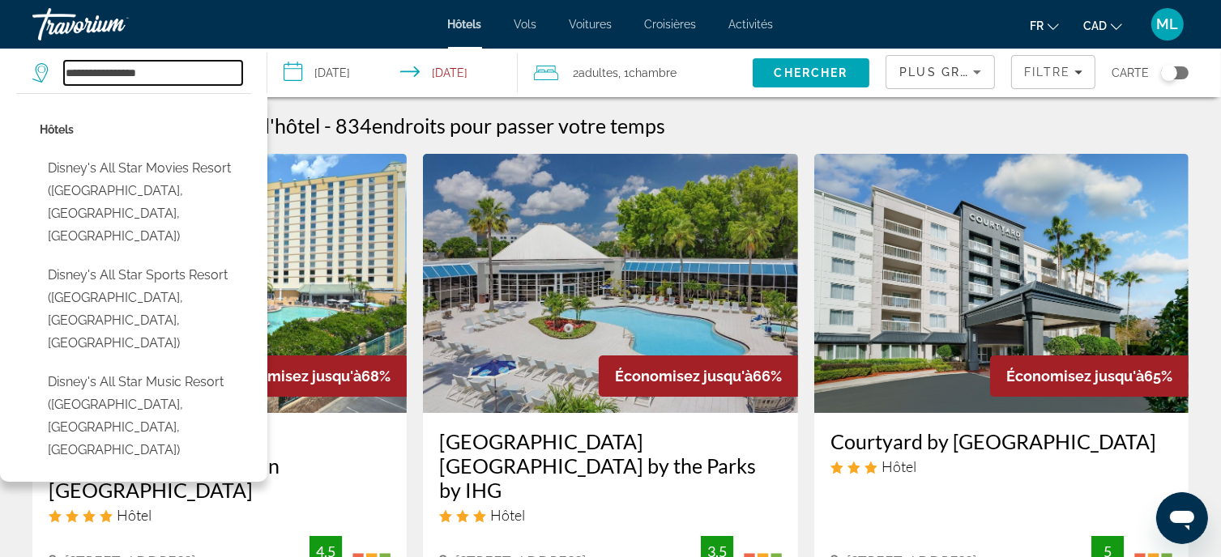
type input "**********"
click at [847, 67] on span "Chercher" at bounding box center [812, 72] width 74 height 13
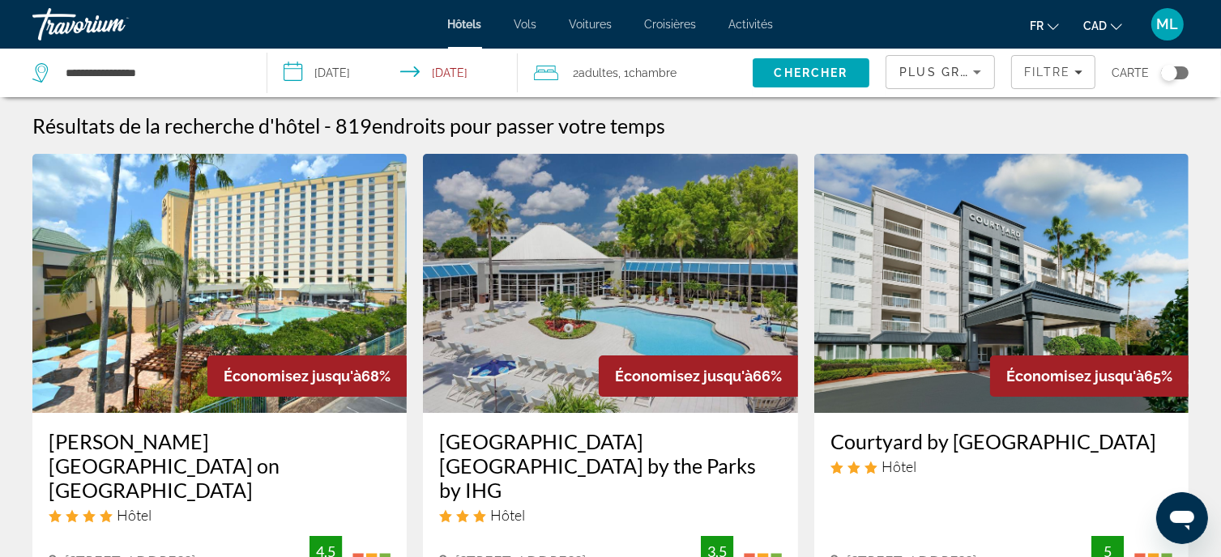
click at [976, 87] on div "Plus grandes économies" at bounding box center [940, 78] width 82 height 45
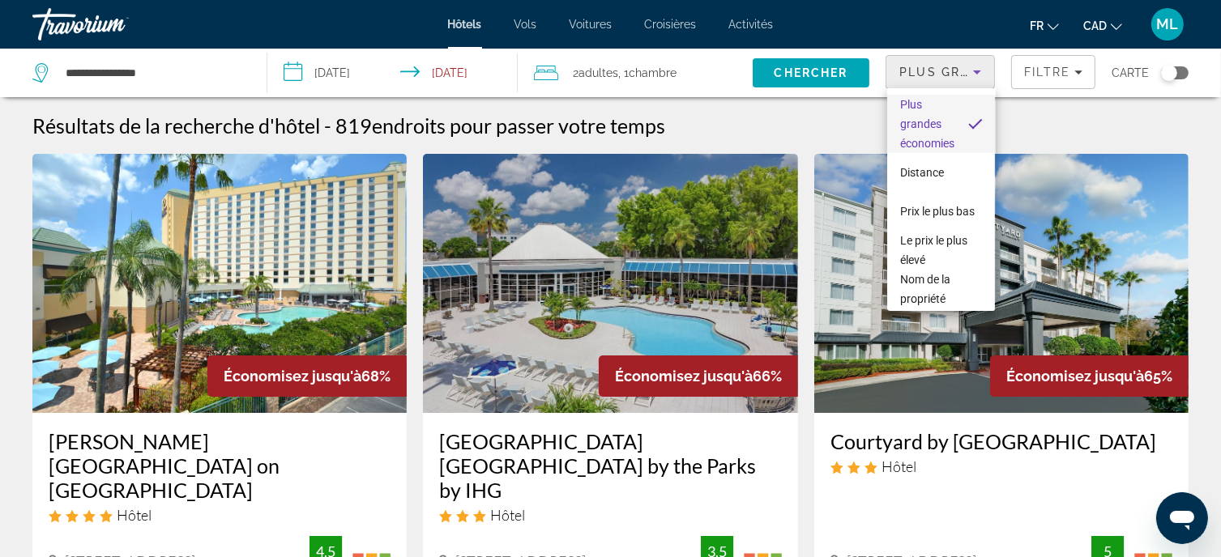
click at [972, 82] on div at bounding box center [610, 278] width 1221 height 557
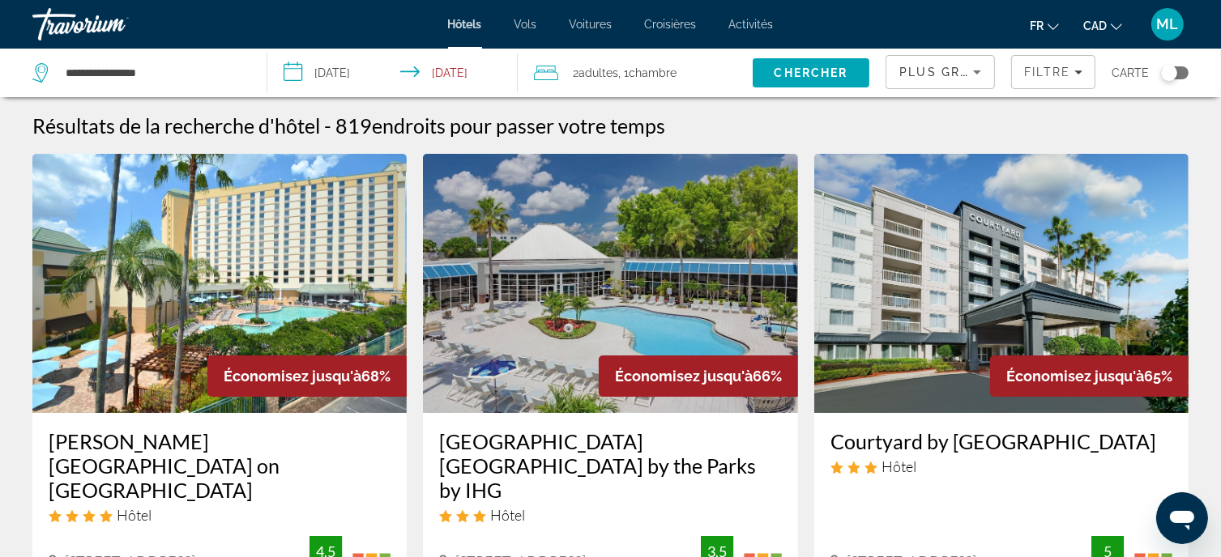
click at [972, 82] on div "Plus grandes économies" at bounding box center [940, 78] width 82 height 45
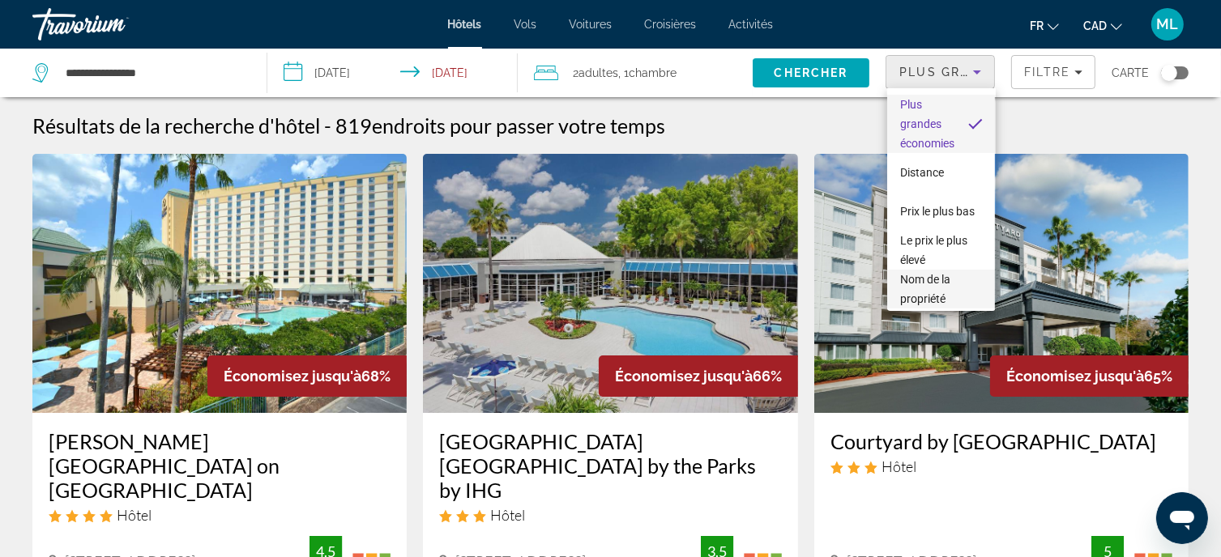
click at [921, 285] on span "Nom de la propriété" at bounding box center [925, 289] width 50 height 32
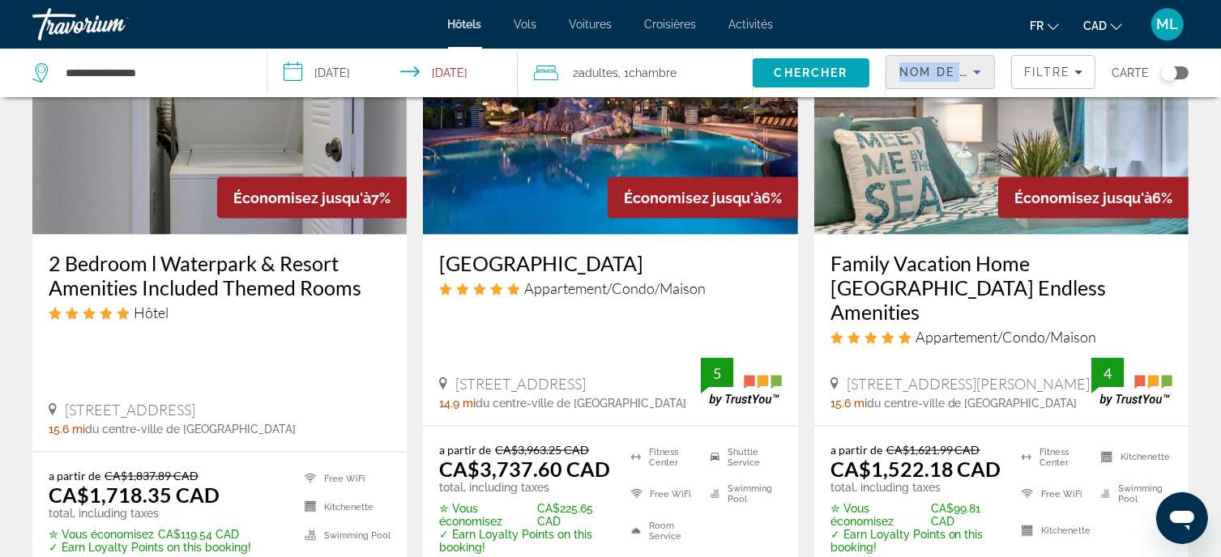
scroll to position [1942, 0]
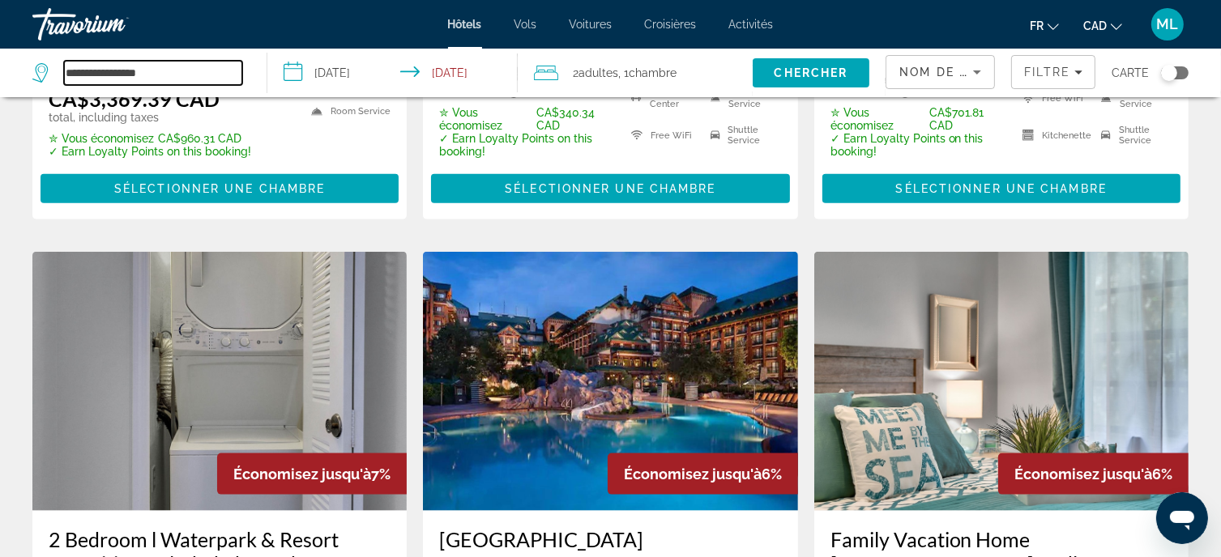
click at [196, 65] on input "**********" at bounding box center [153, 73] width 178 height 24
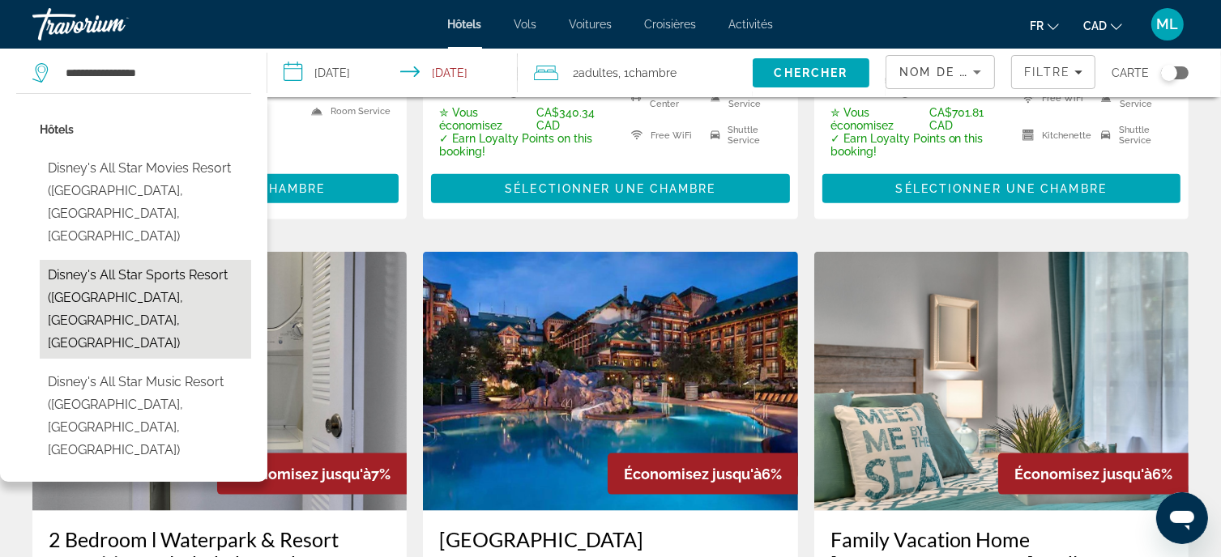
click at [184, 260] on button "Disney's All Star Sports Resort (Orlando, FL, US)" at bounding box center [145, 309] width 211 height 99
type input "**********"
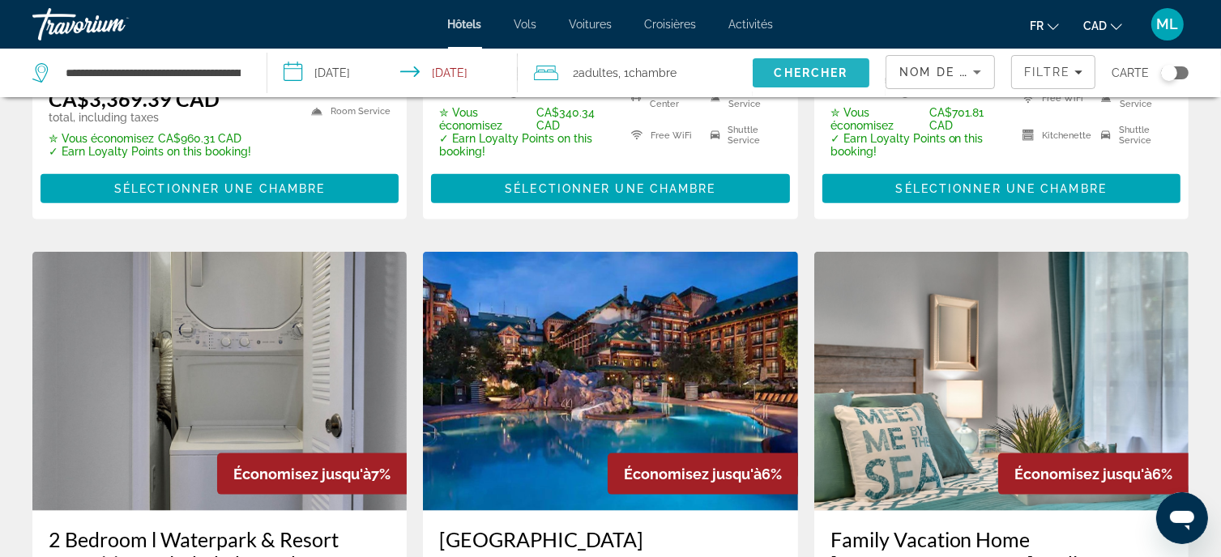
click at [840, 68] on span "Chercher" at bounding box center [812, 72] width 74 height 13
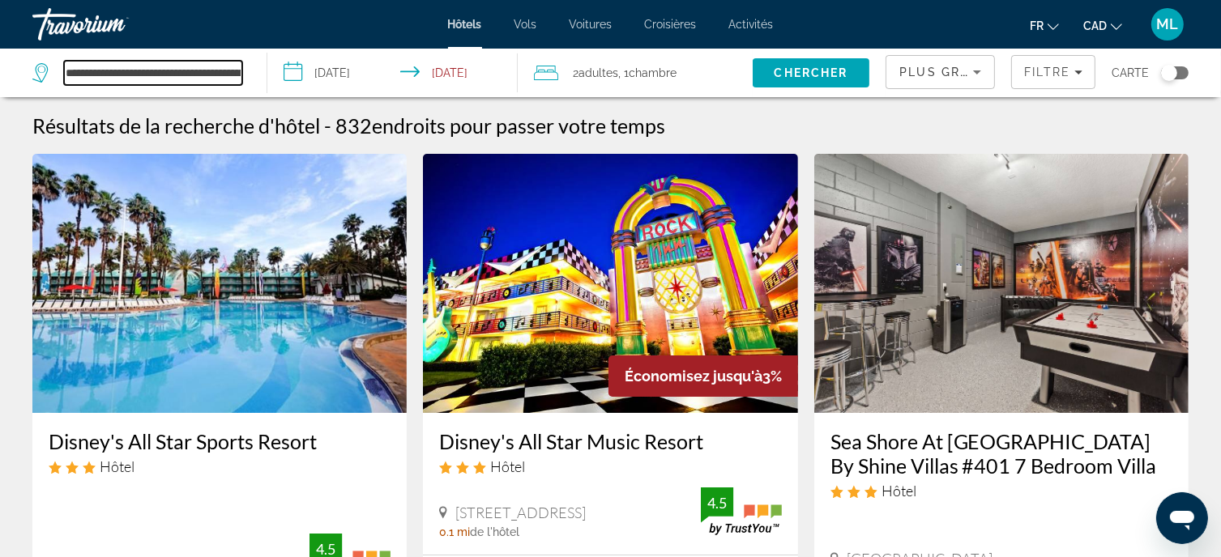
click at [192, 80] on input "**********" at bounding box center [153, 73] width 178 height 24
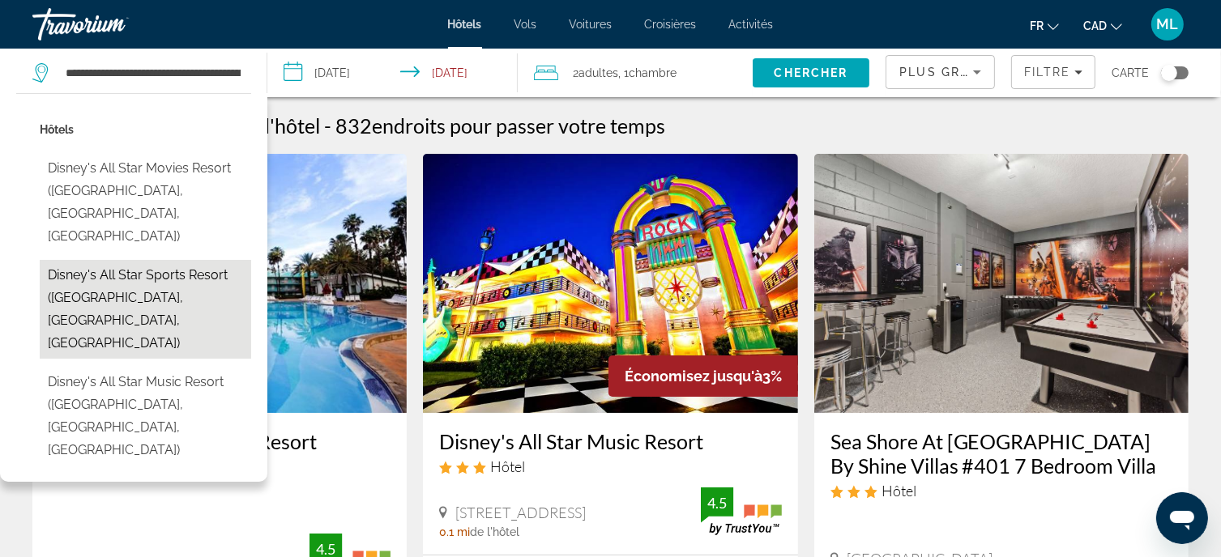
click at [160, 260] on button "Disney's All Star Sports Resort (Orlando, FL, US)" at bounding box center [145, 309] width 211 height 99
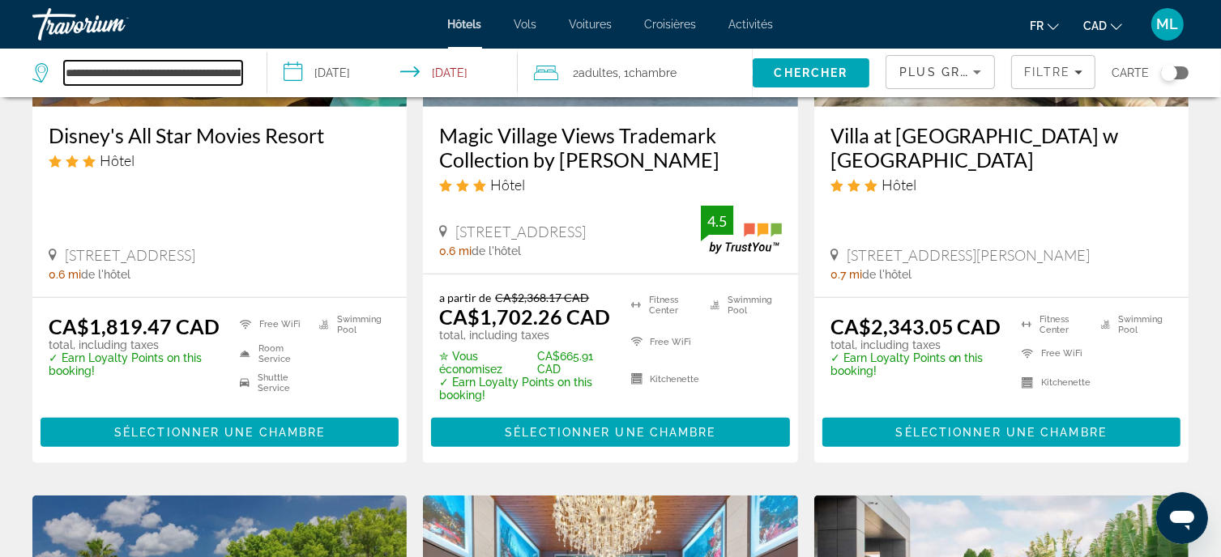
scroll to position [1539, 0]
